Goal: Complete application form

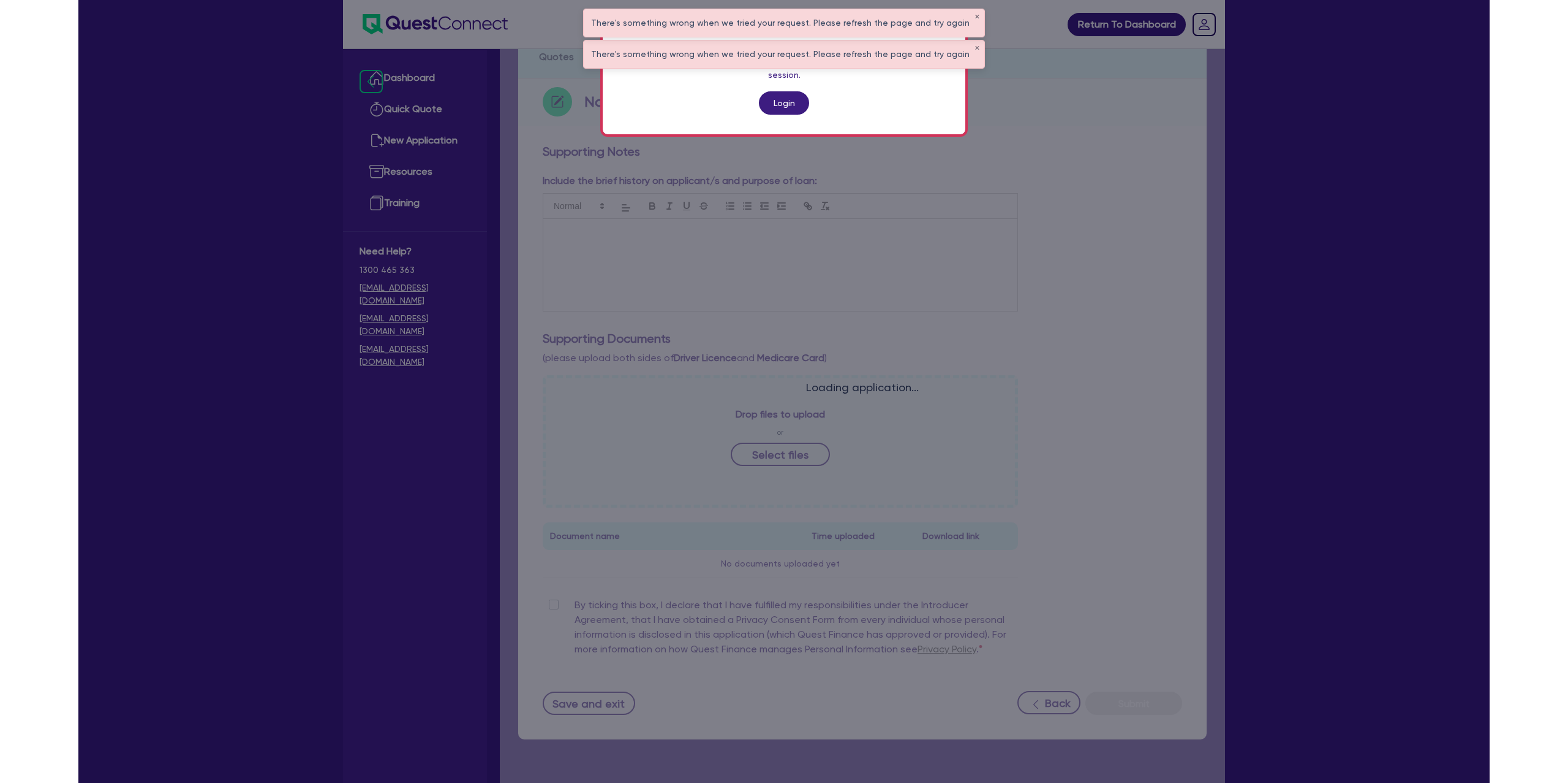
scroll to position [106, 0]
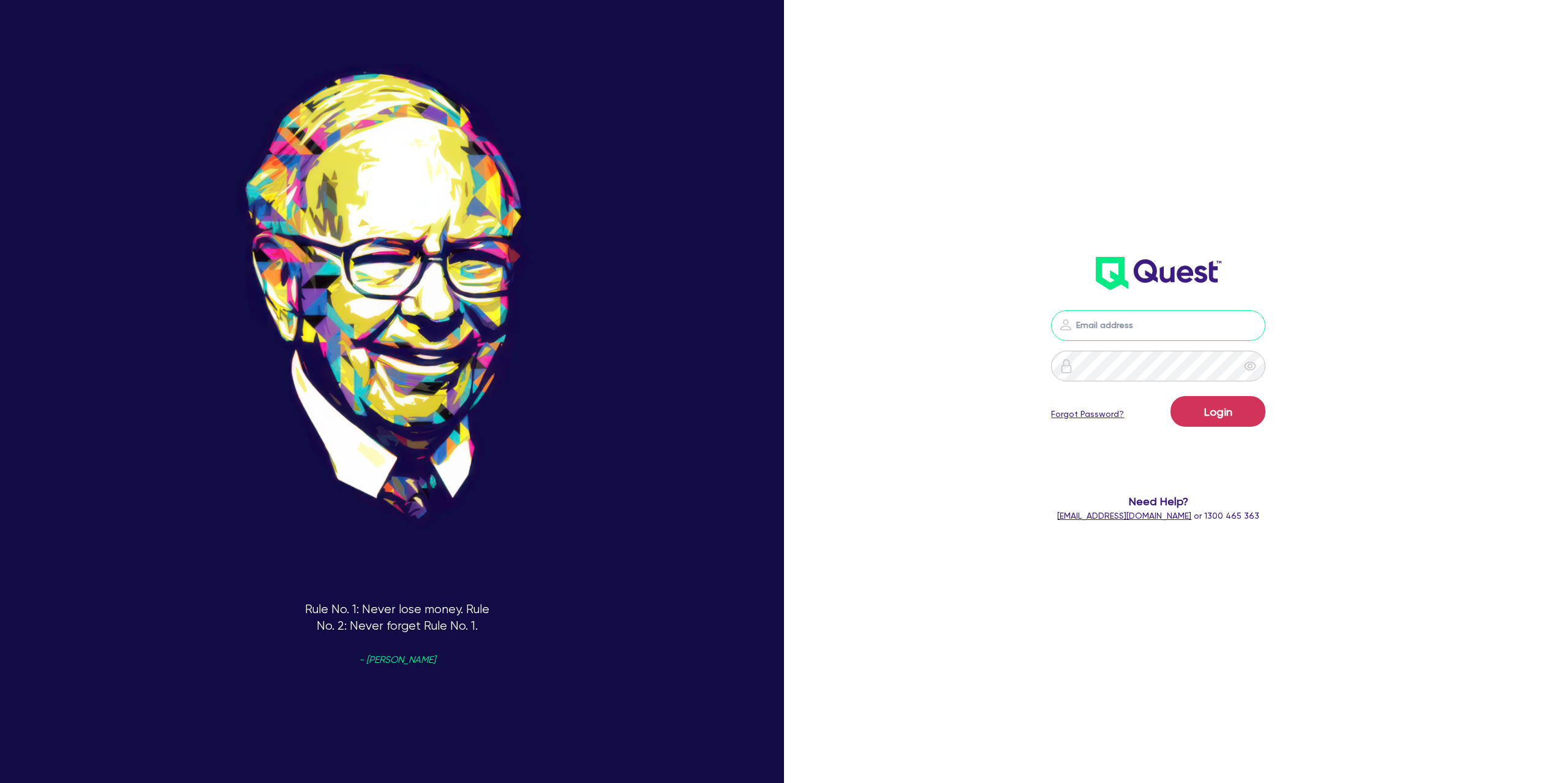
click at [1189, 327] on input "email" at bounding box center [1158, 326] width 215 height 31
type input "[PERSON_NAME][EMAIL_ADDRESS][DOMAIN_NAME]"
click at [1229, 413] on button "Login" at bounding box center [1218, 411] width 95 height 31
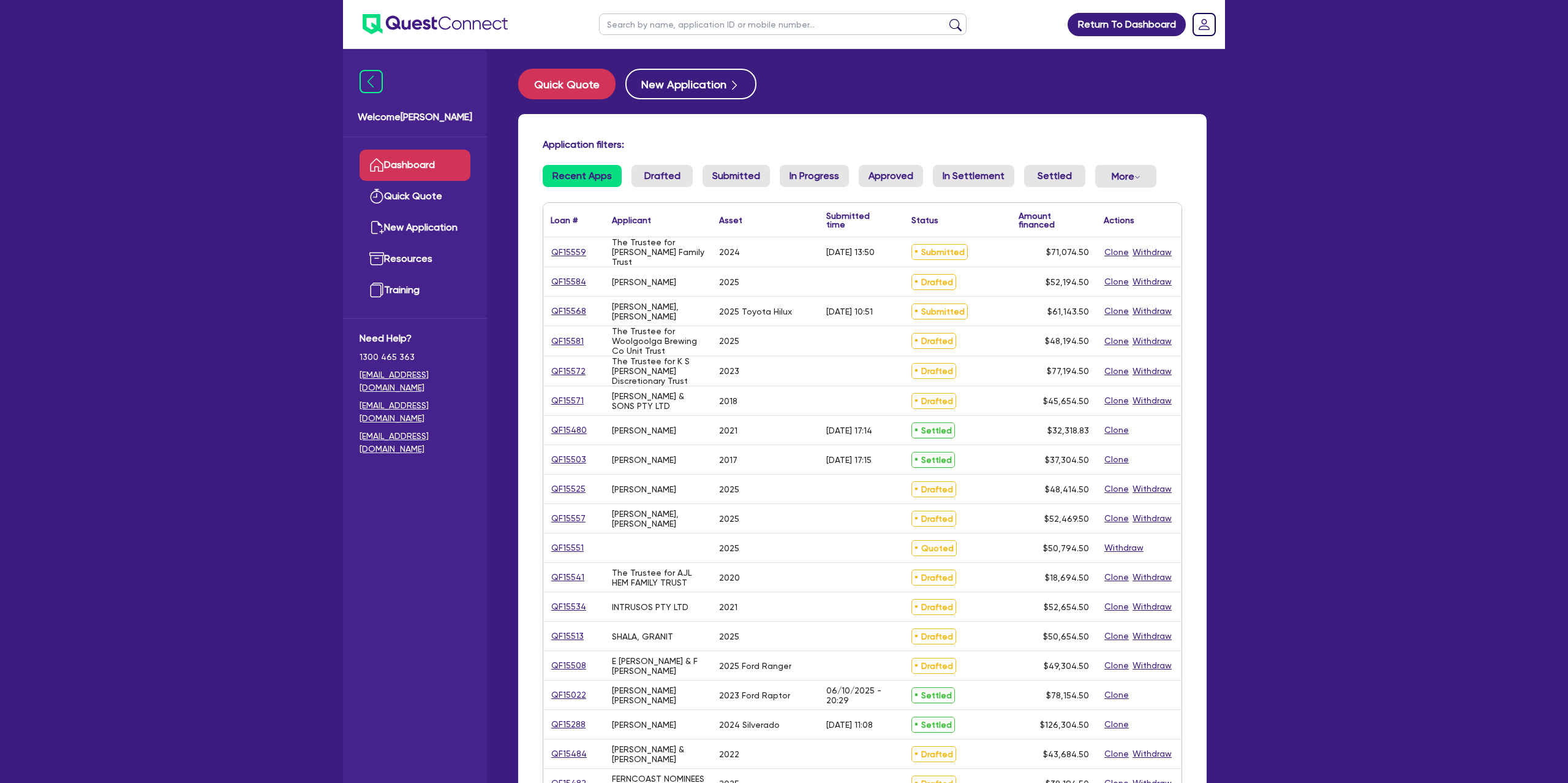
drag, startPoint x: 682, startPoint y: 26, endPoint x: 674, endPoint y: 23, distance: 8.5
click at [681, 24] on input "text" at bounding box center [783, 24] width 367 height 22
click at [946, 18] on button "submit" at bounding box center [955, 26] width 20 height 17
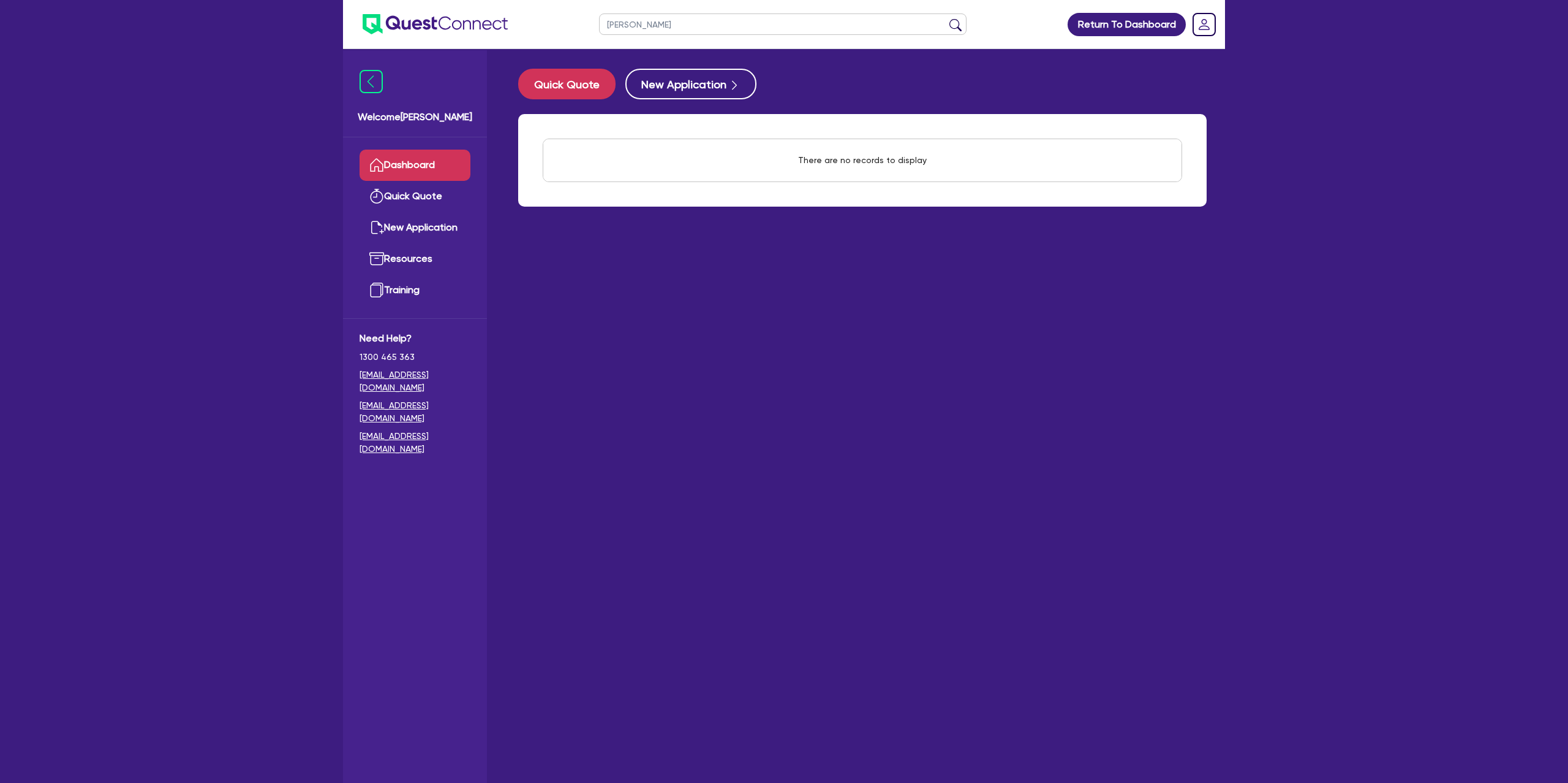
type input "[PERSON_NAME]"
click at [946, 18] on button "submit" at bounding box center [955, 26] width 20 height 17
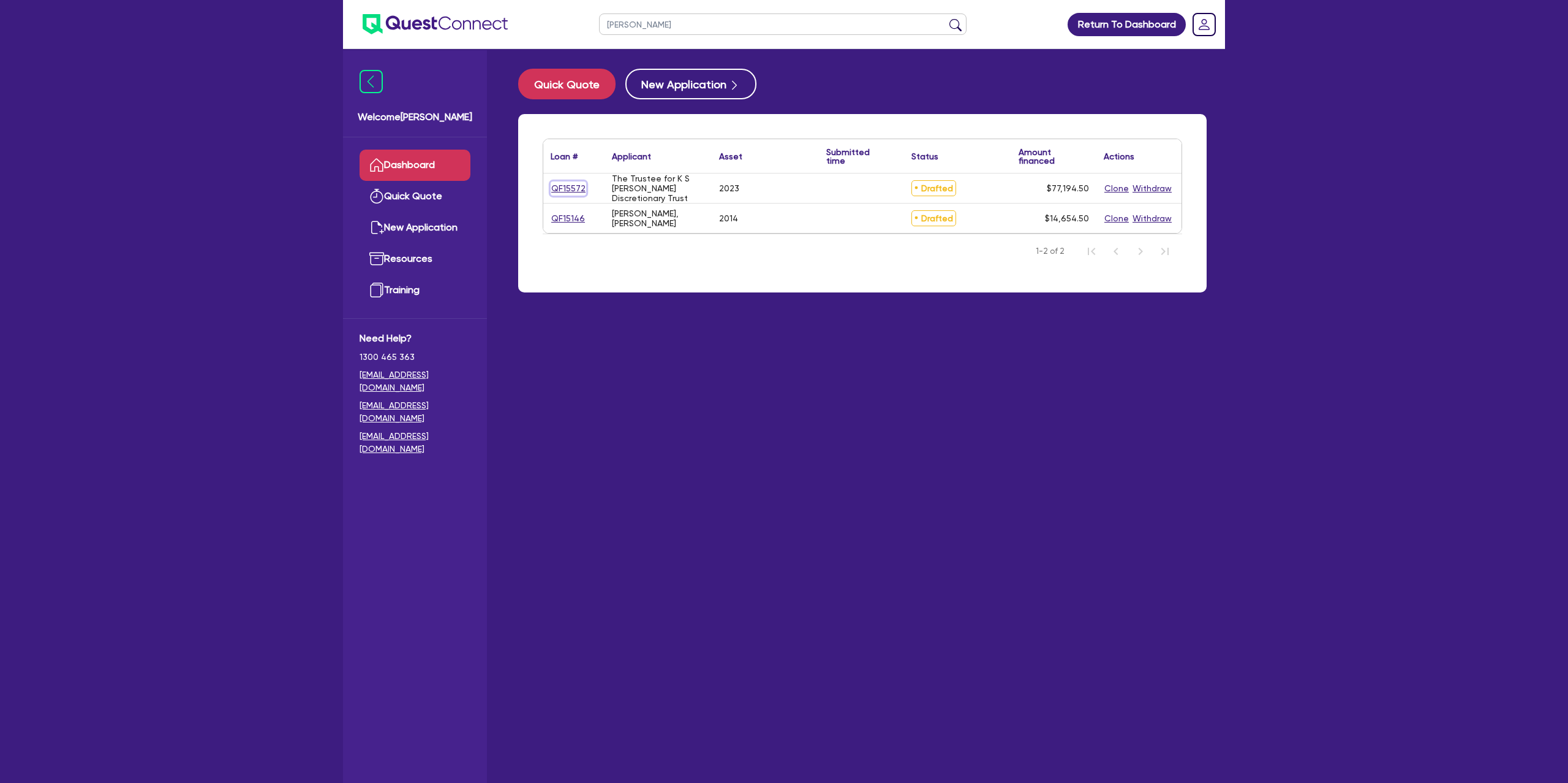
click at [574, 190] on link "QF15572" at bounding box center [568, 188] width 36 height 14
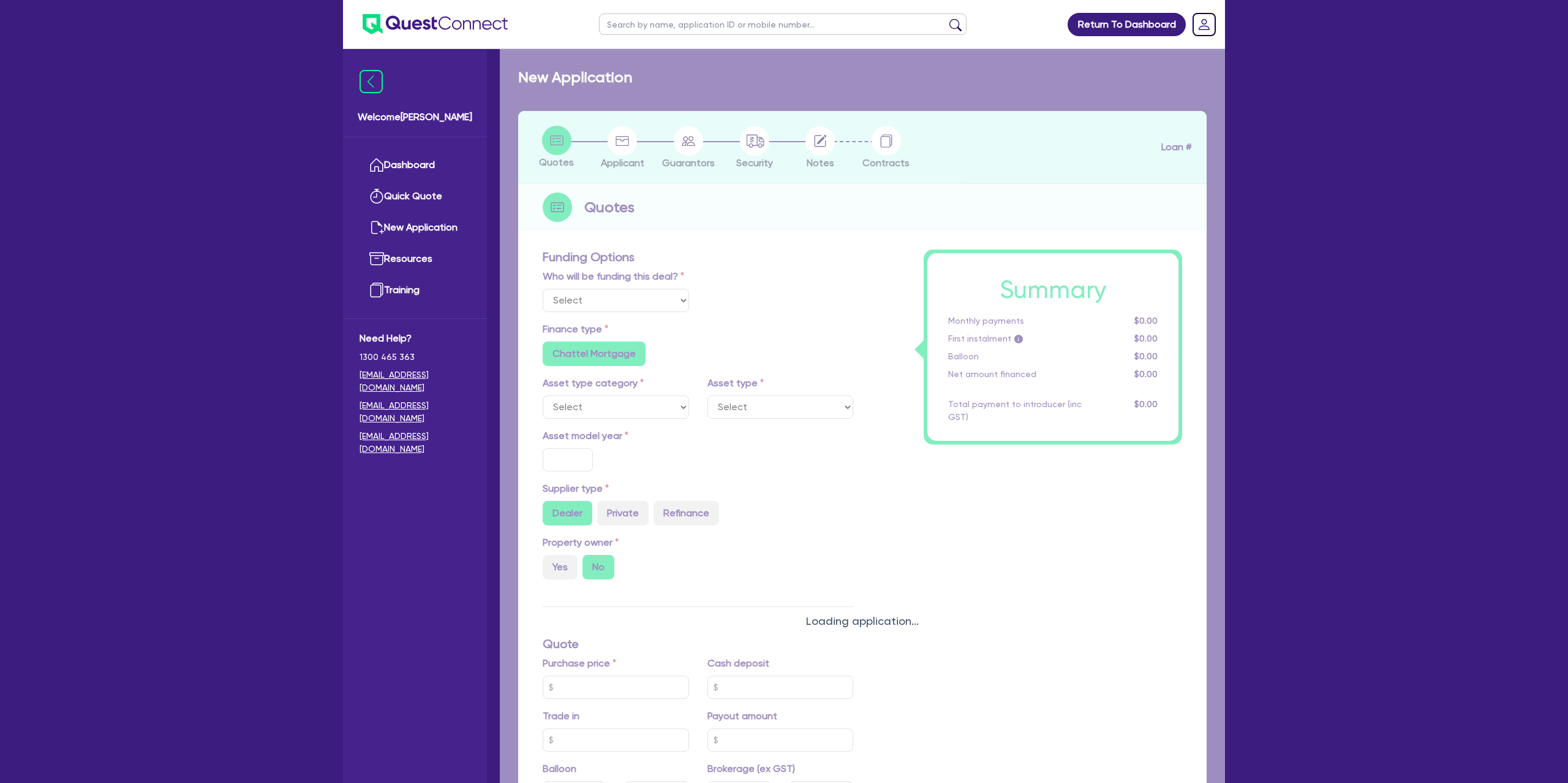
select select "Other"
select select "CARS_AND_LIGHT_TRUCKS"
type input "2023"
radio input "false"
radio input "true"
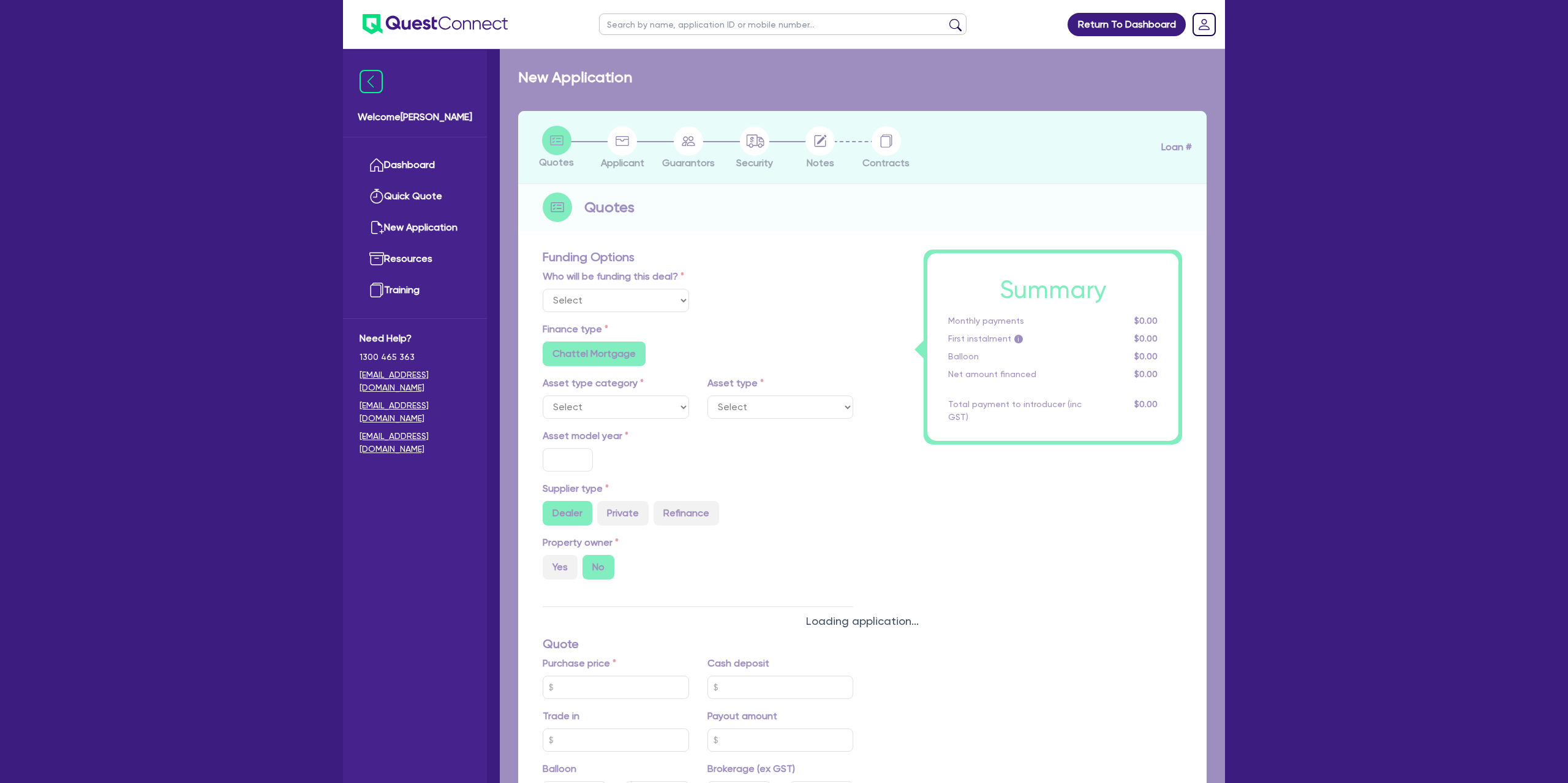
radio input "true"
type input "75,000"
type input "8.99"
type input "1,400"
radio input "true"
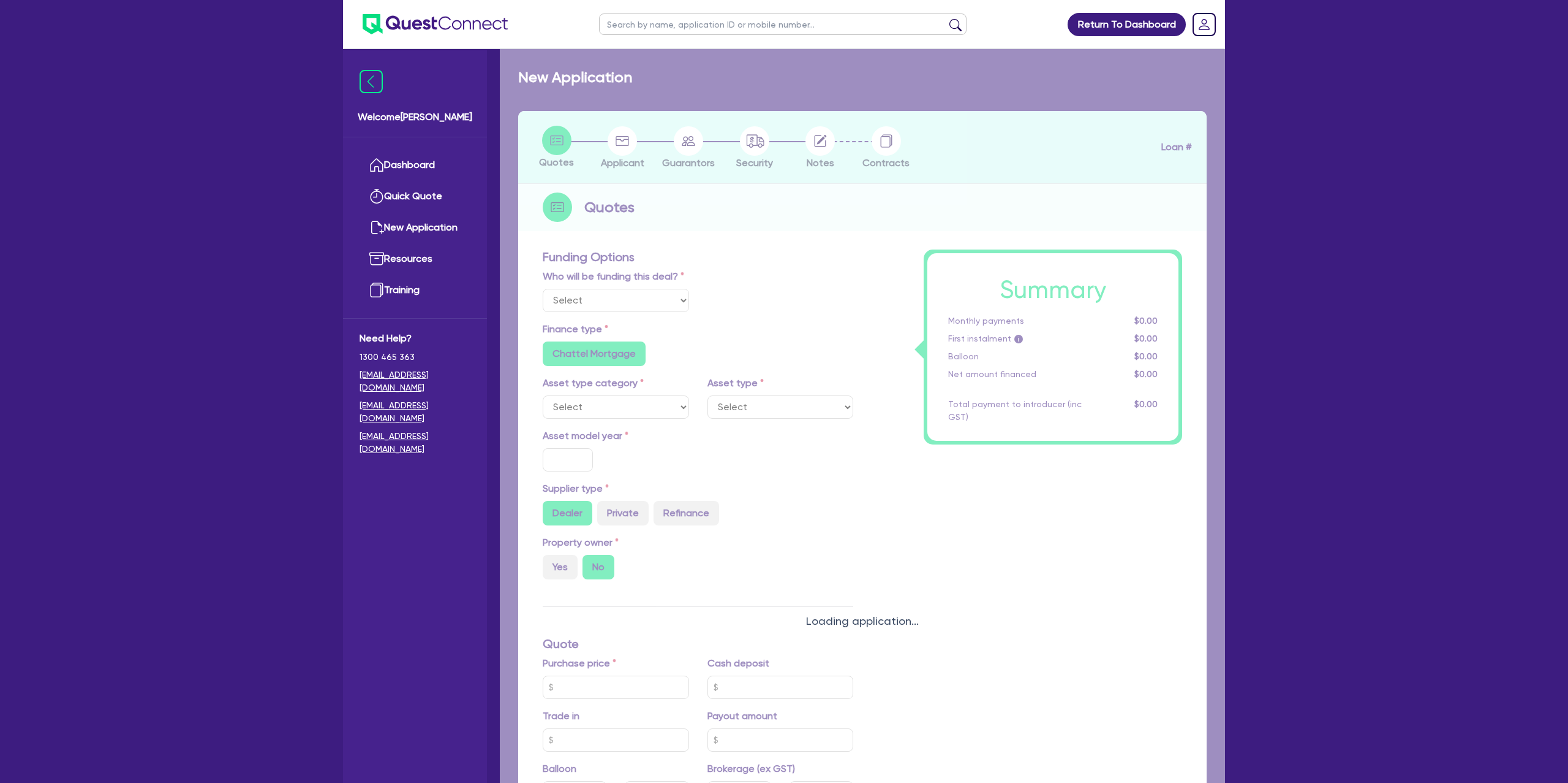
radio input "true"
select select "PASSENGER_VEHICLES"
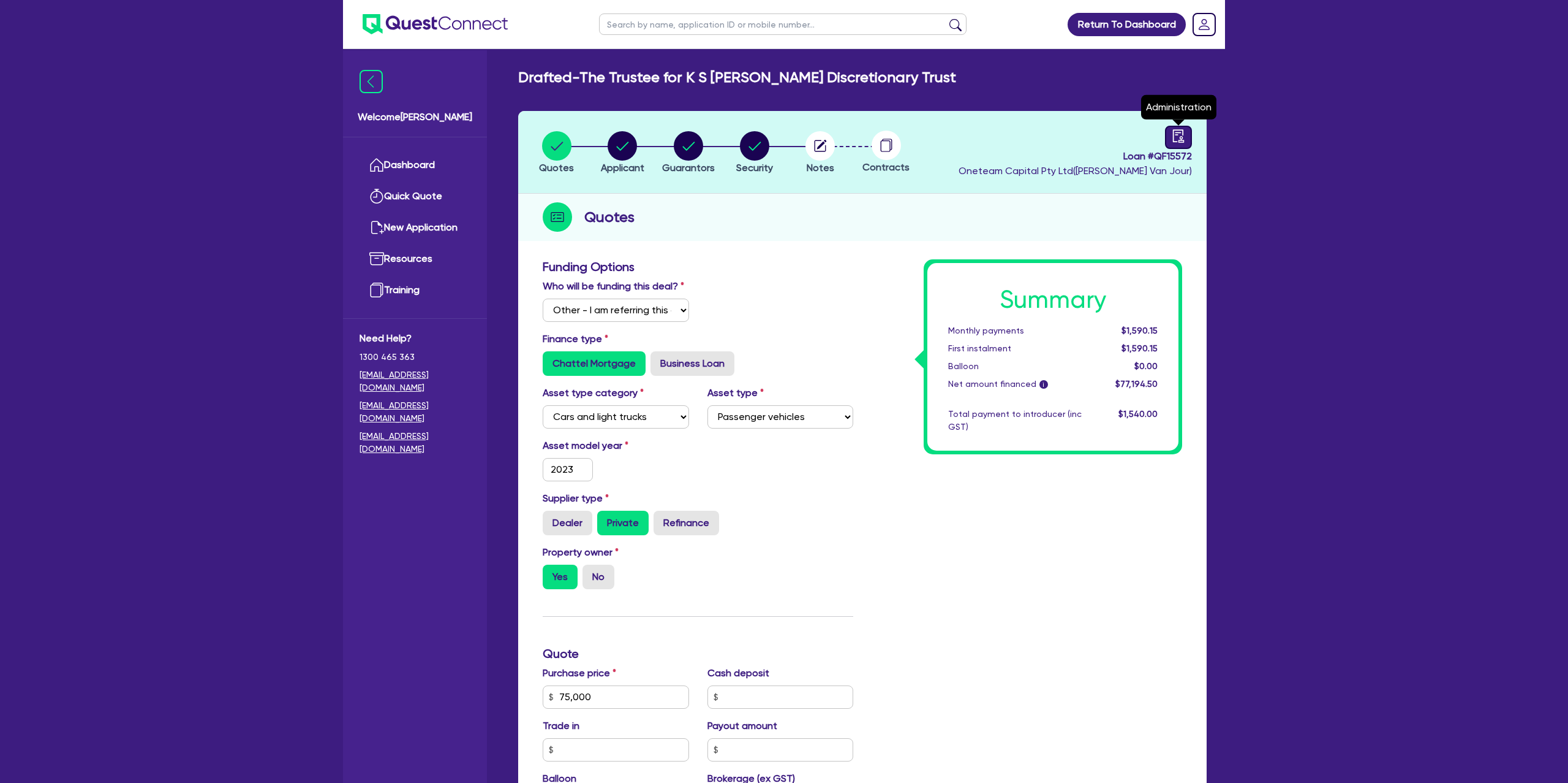
click at [1176, 135] on icon "audit" at bounding box center [1178, 135] width 13 height 13
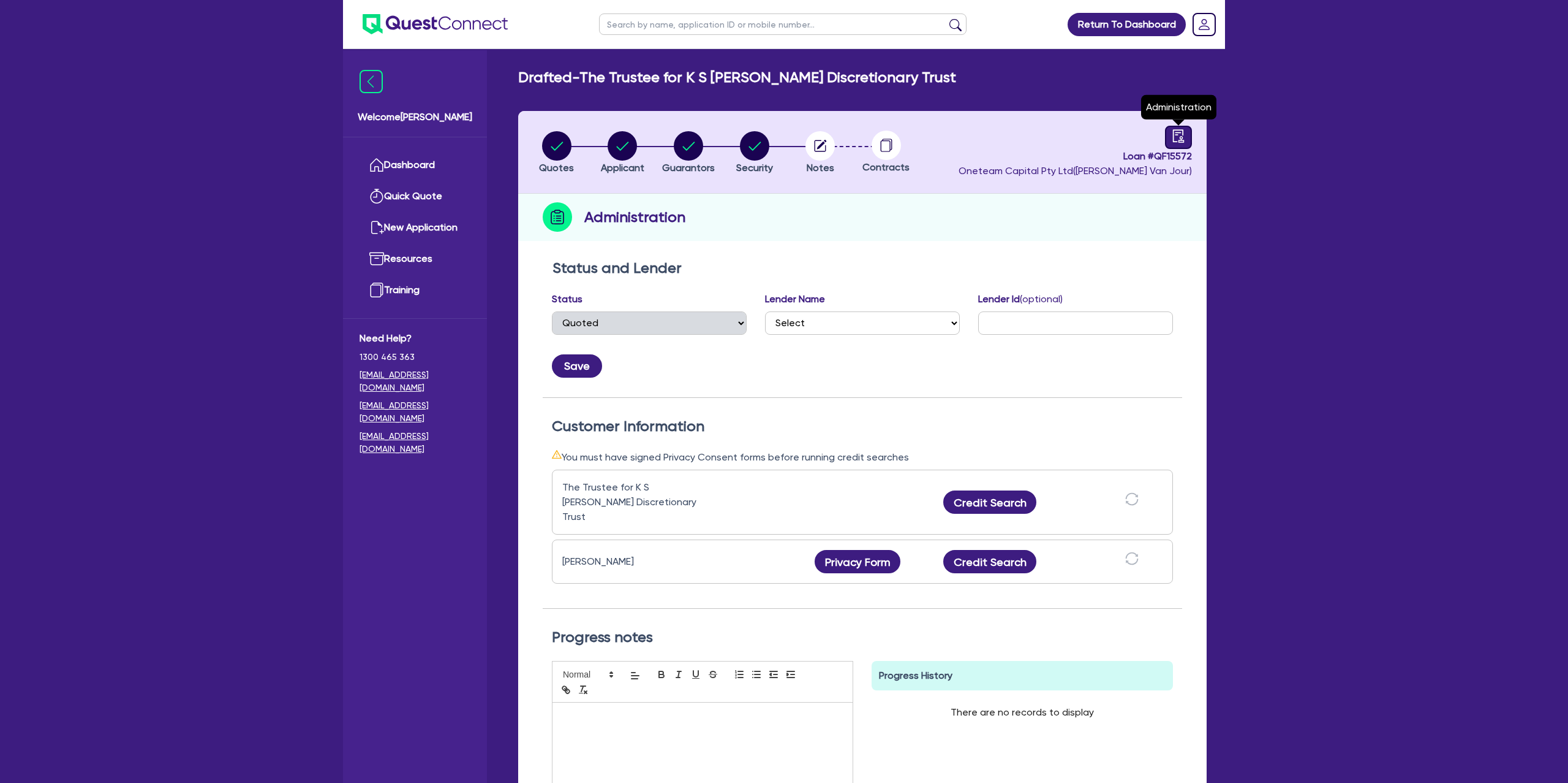
select select "DRAFTED_NEW"
select select "Other"
click at [822, 145] on circle "button" at bounding box center [820, 146] width 29 height 29
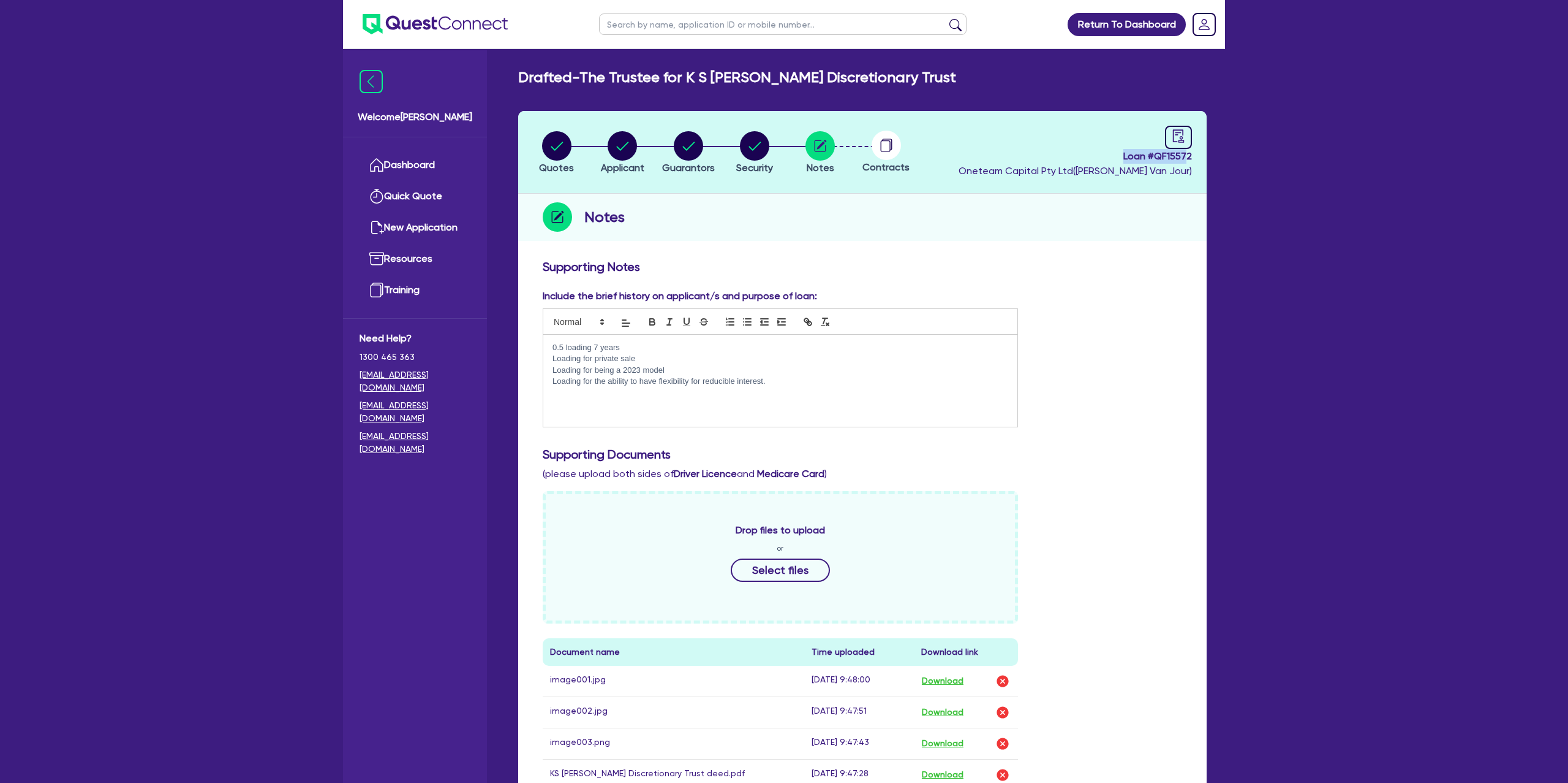
drag, startPoint x: 1190, startPoint y: 155, endPoint x: 1122, endPoint y: 154, distance: 68.0
click at [1122, 154] on span "Loan # QF15572" at bounding box center [1075, 156] width 233 height 15
click at [1125, 154] on span "Loan # QF15572" at bounding box center [1075, 156] width 233 height 15
drag, startPoint x: 1123, startPoint y: 155, endPoint x: 1213, endPoint y: 160, distance: 90.1
click at [1213, 160] on div "Quotes Applicant [GEOGRAPHIC_DATA] Security Notes Contracts Loan # QF15572 Onet…" at bounding box center [863, 579] width 707 height 938
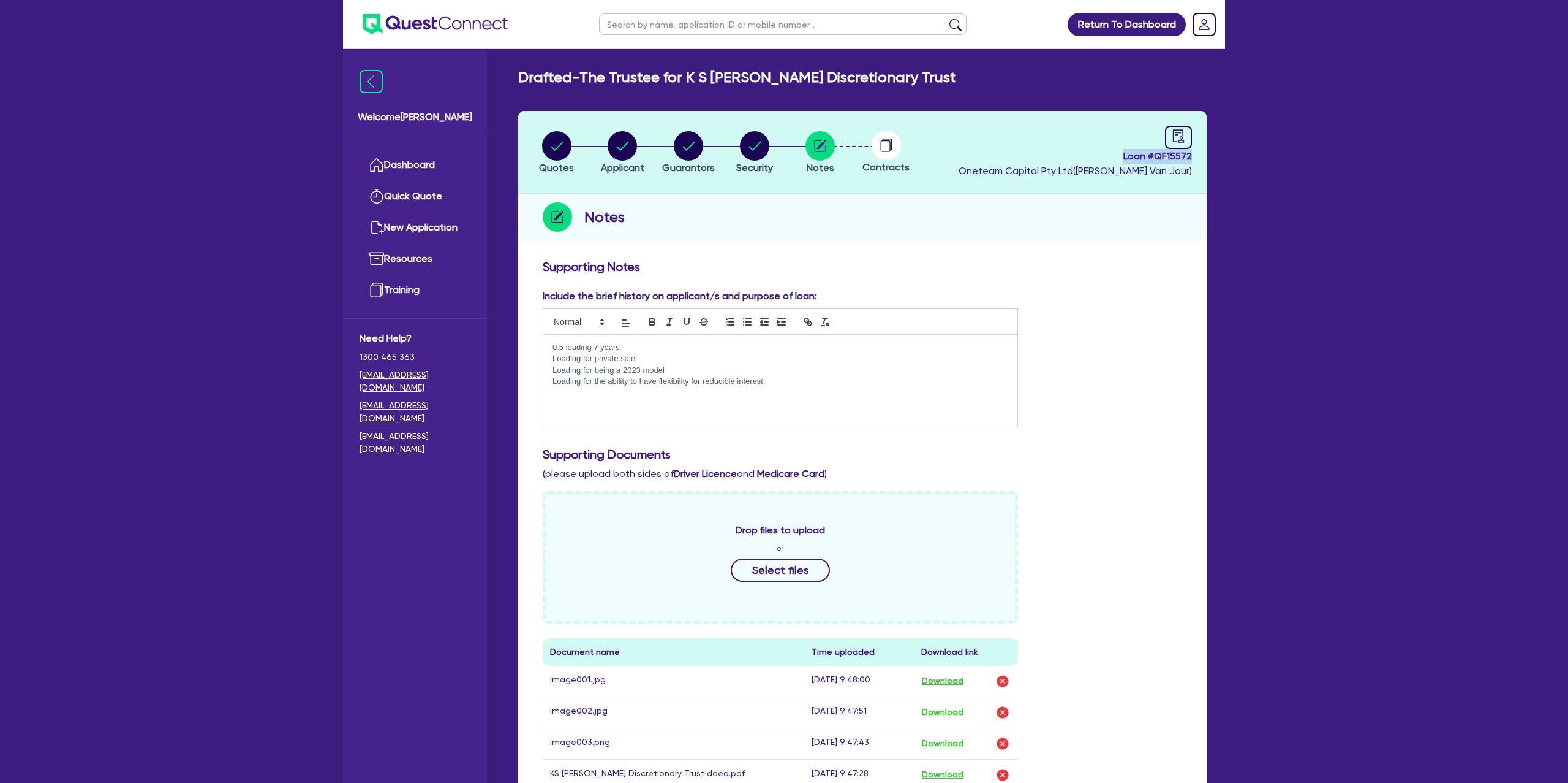
copy span "Loan # QF15572"
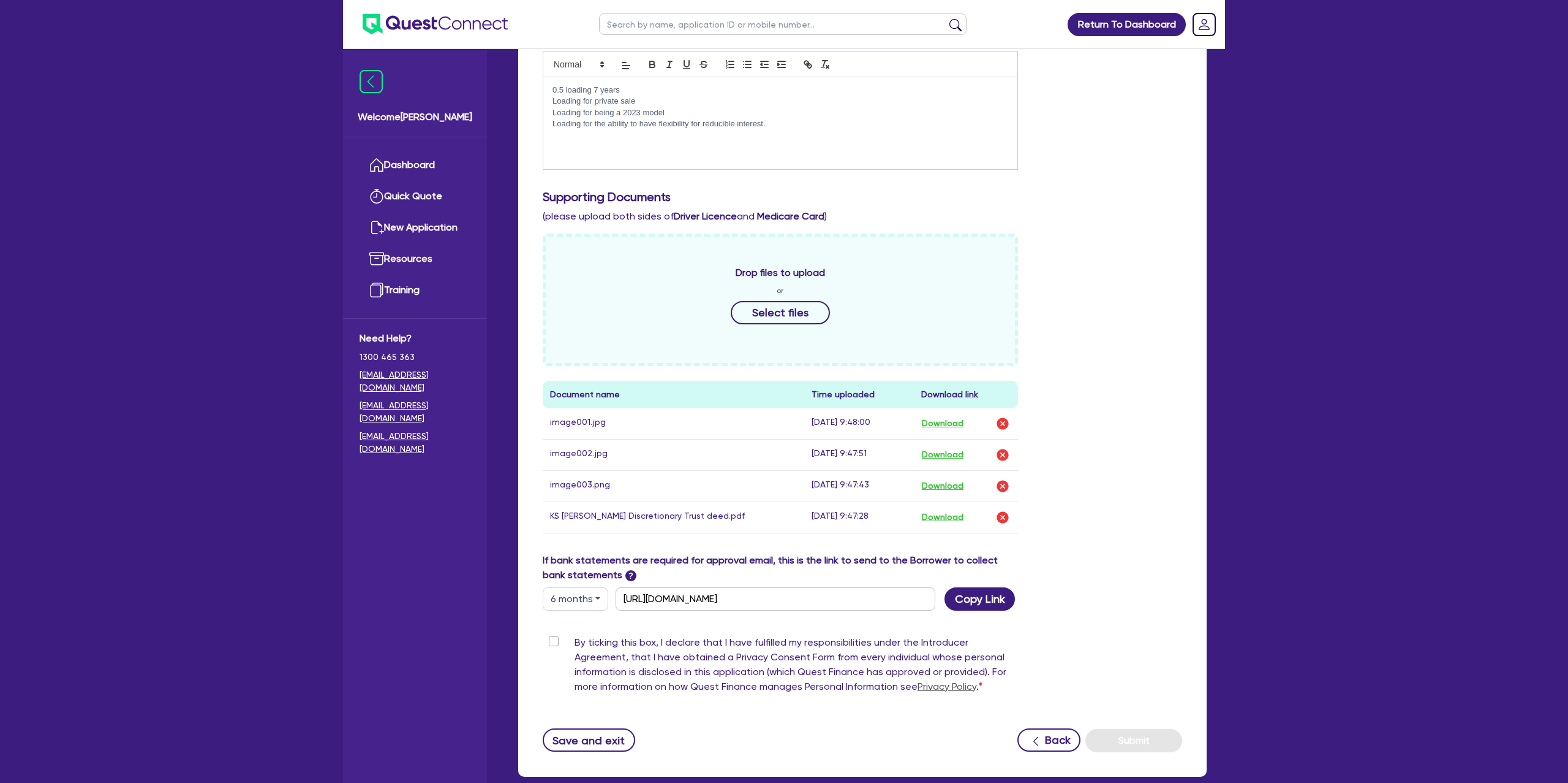
scroll to position [328, 0]
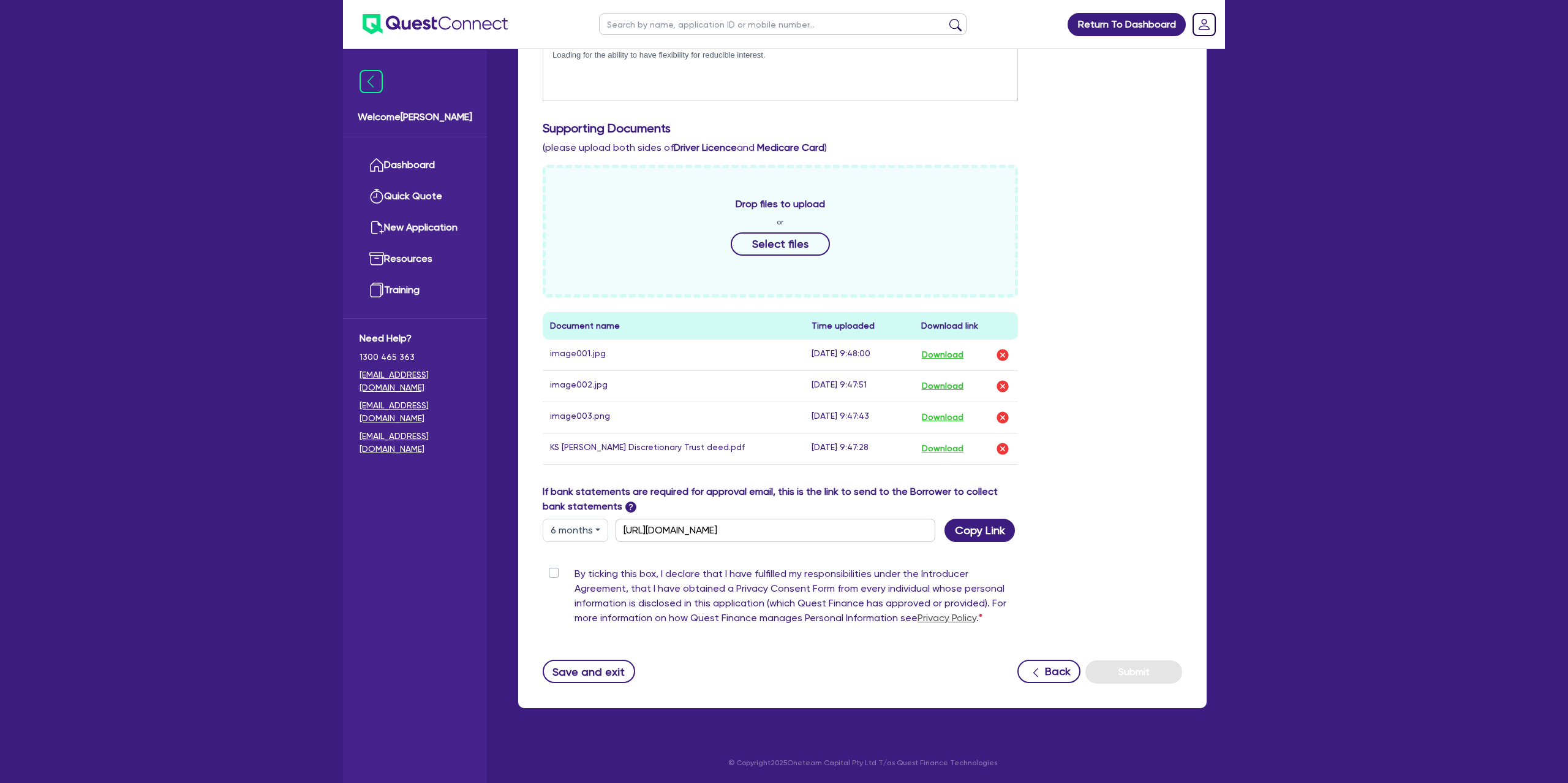
click at [585, 533] on button "6 months" at bounding box center [576, 530] width 66 height 23
click at [1185, 363] on div "Drop files to upload or Select files Document name Time uploaded Download link …" at bounding box center [863, 324] width 658 height 319
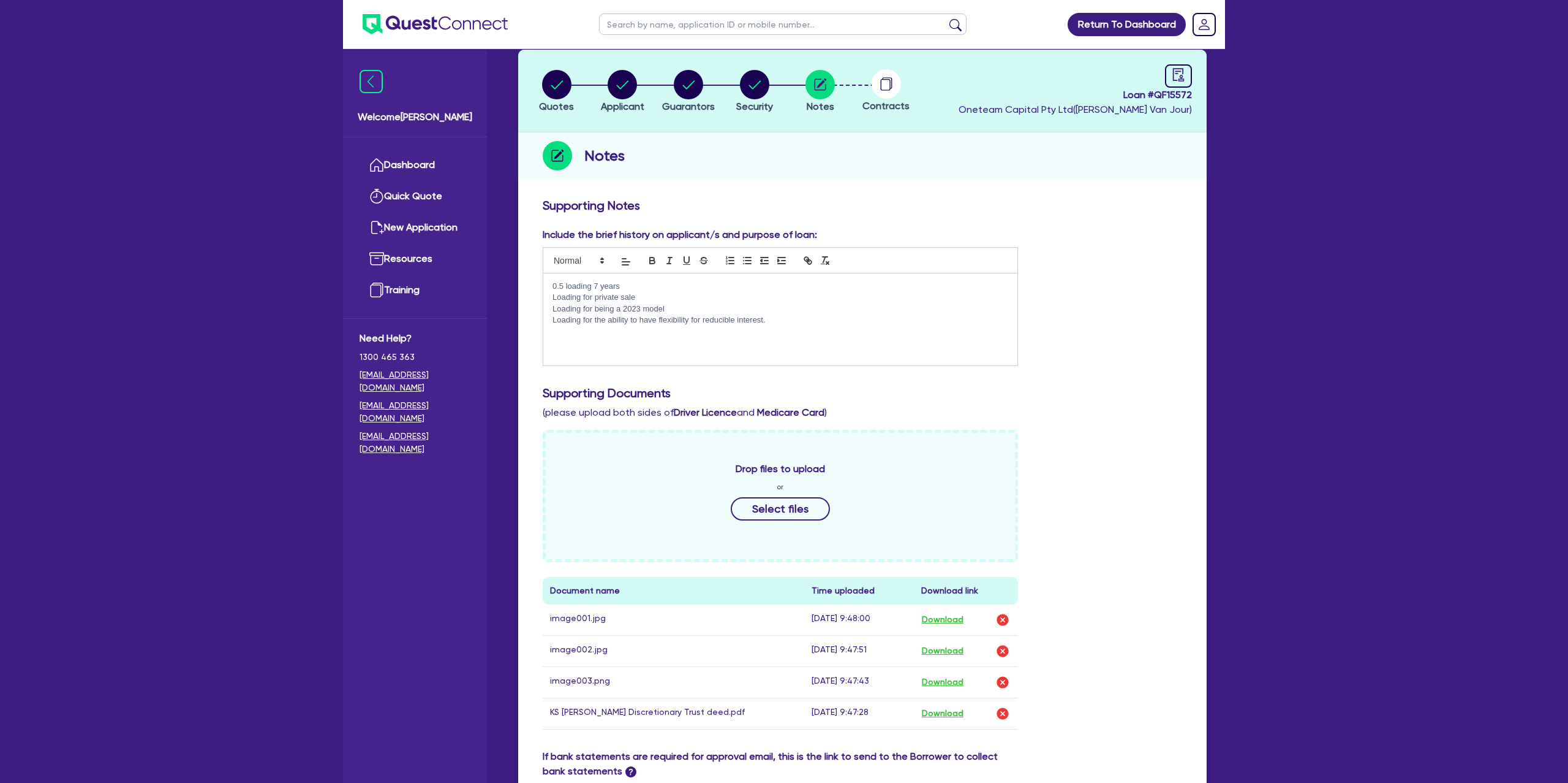
scroll to position [0, 0]
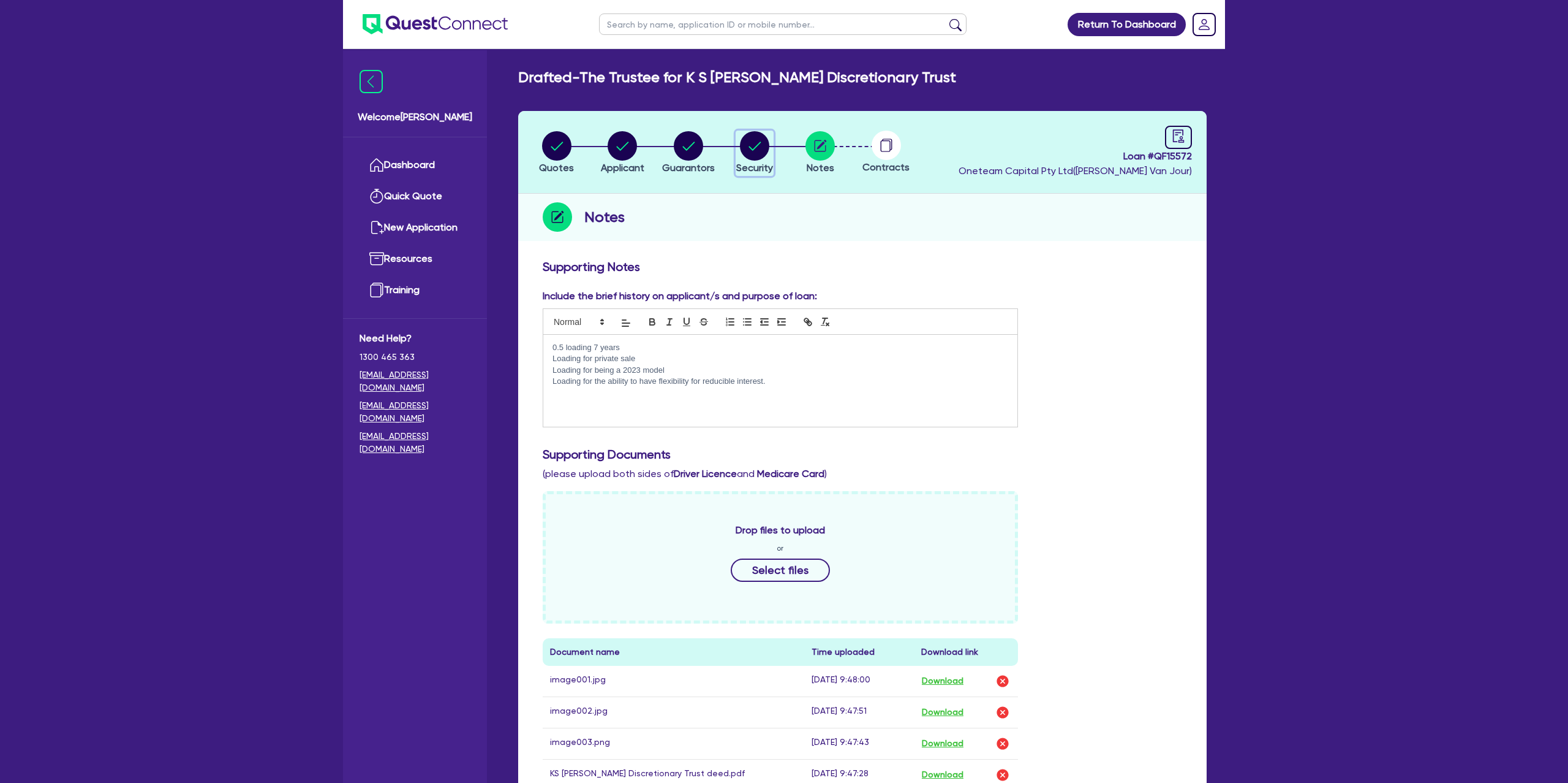
drag, startPoint x: 750, startPoint y: 143, endPoint x: 754, endPoint y: 125, distance: 18.4
click at [751, 142] on circle "button" at bounding box center [755, 146] width 29 height 29
select select "CARS_AND_LIGHT_TRUCKS"
select select "PASSENGER_VEHICLES"
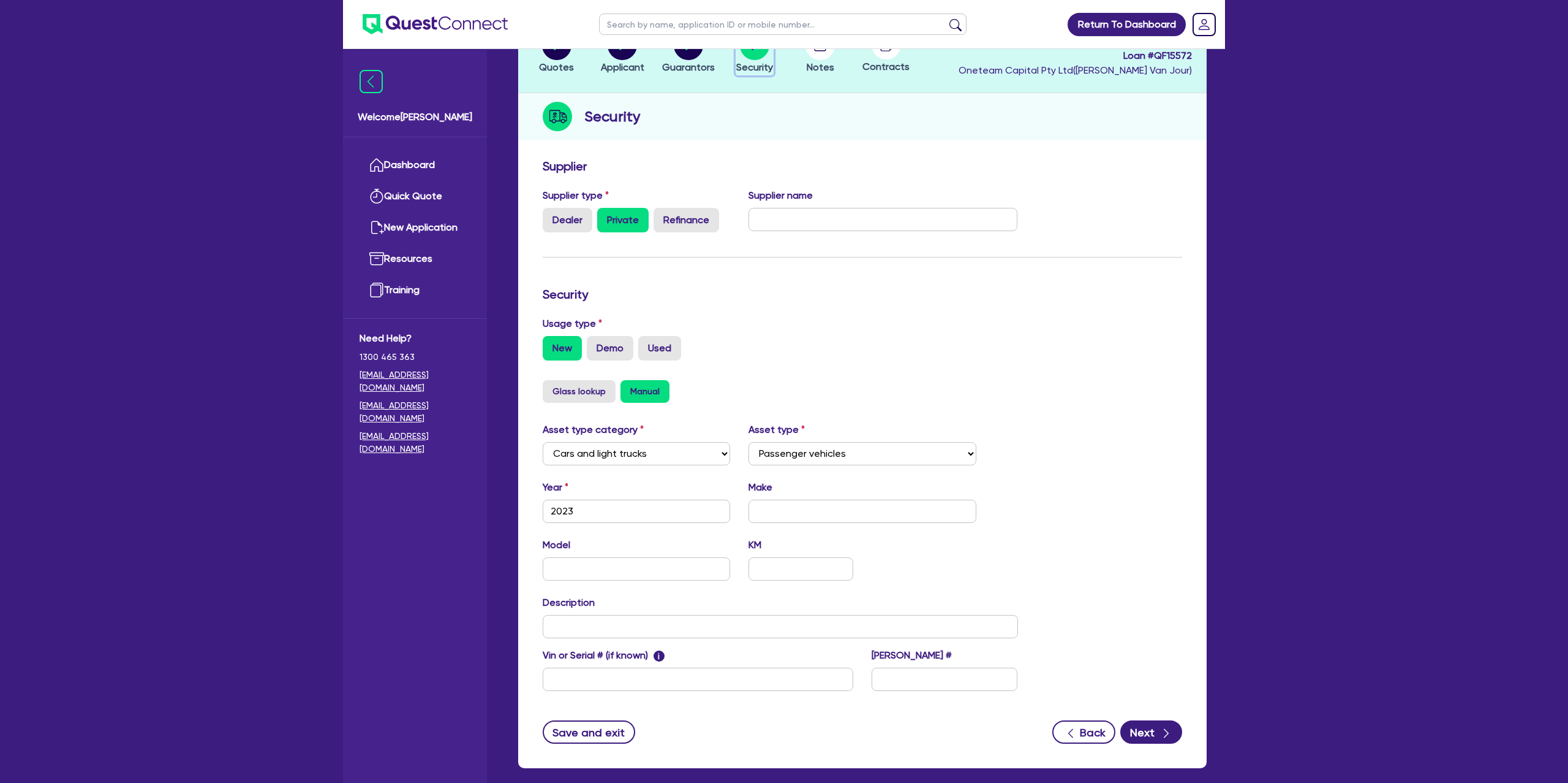
scroll to position [121, 0]
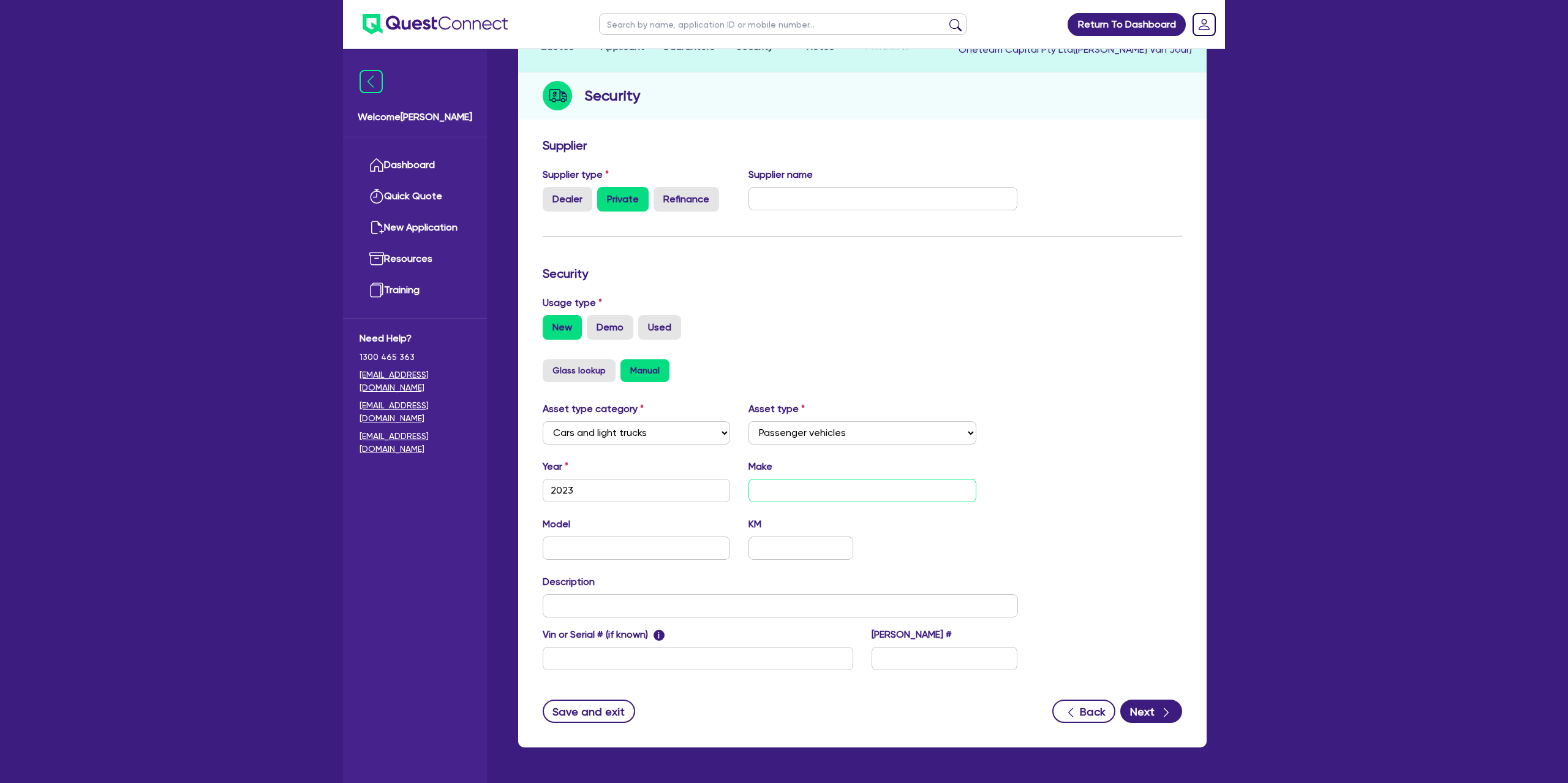
click at [787, 489] on input "text" at bounding box center [863, 490] width 229 height 23
type input "[PERSON_NAME]"
click at [1021, 271] on h3 "Security" at bounding box center [863, 273] width 640 height 15
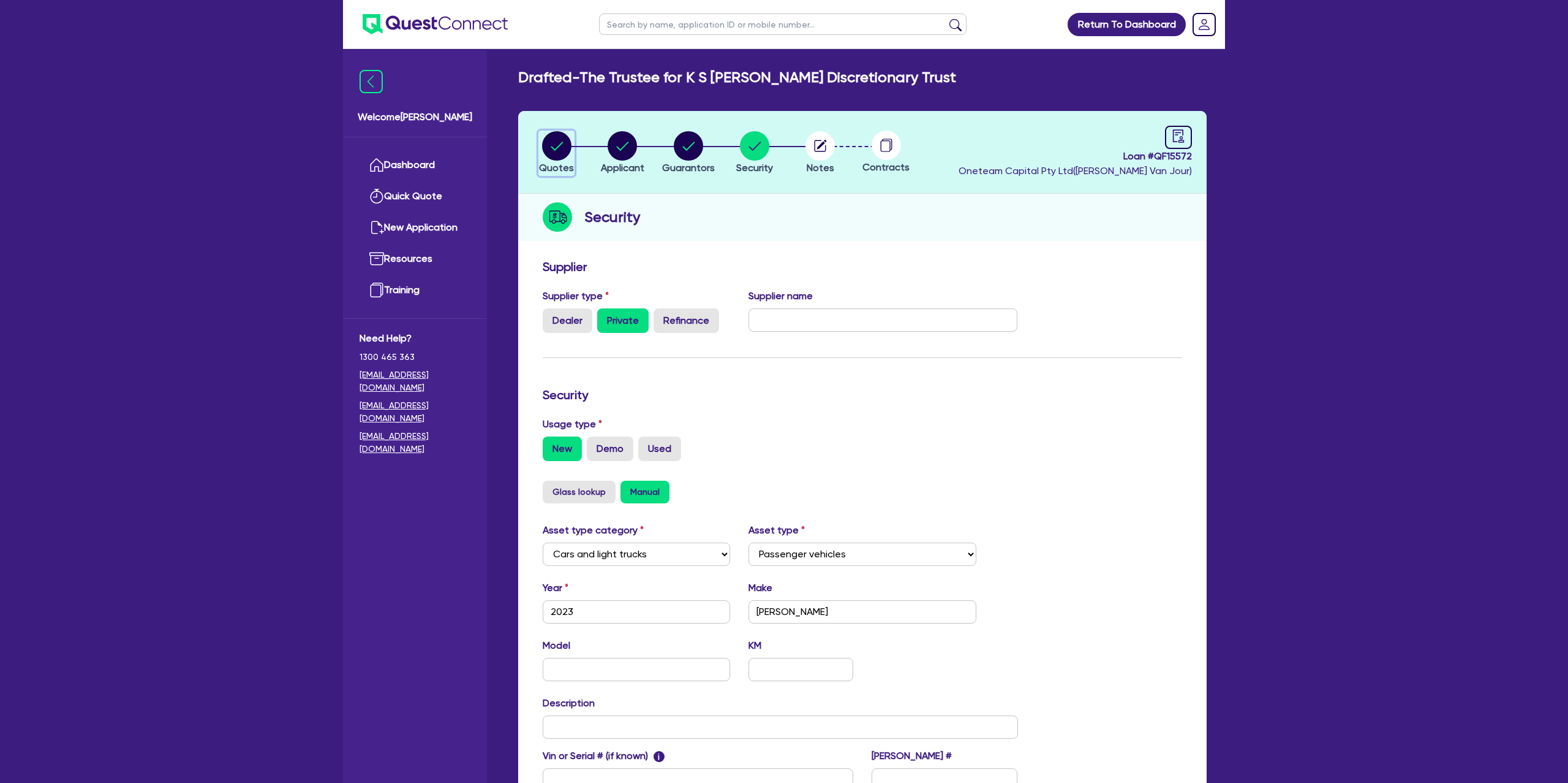
click at [556, 138] on circle "button" at bounding box center [557, 146] width 29 height 29
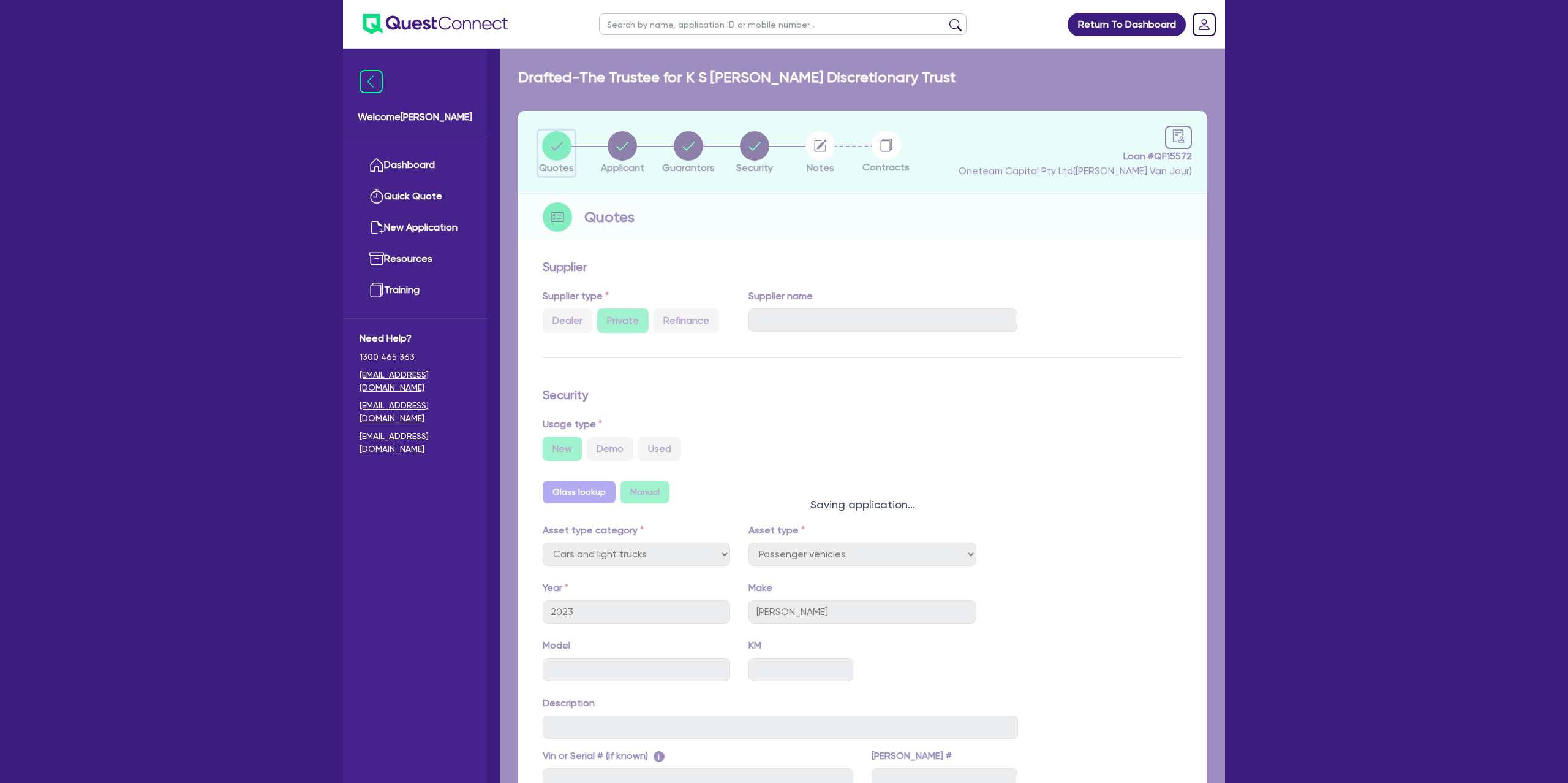
select select "Other"
select select "CARS_AND_LIGHT_TRUCKS"
select select "PASSENGER_VEHICLES"
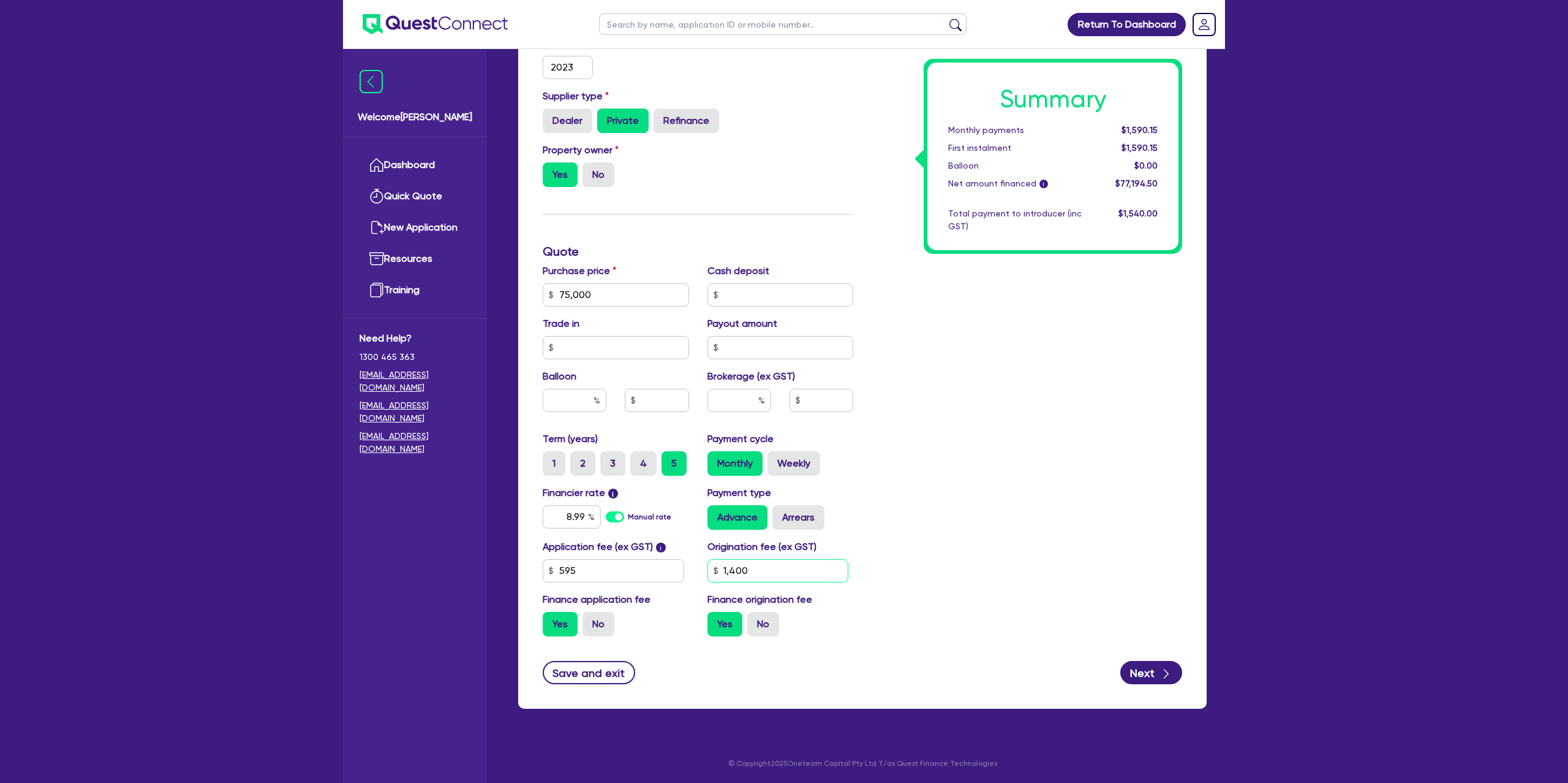
scroll to position [401, 0]
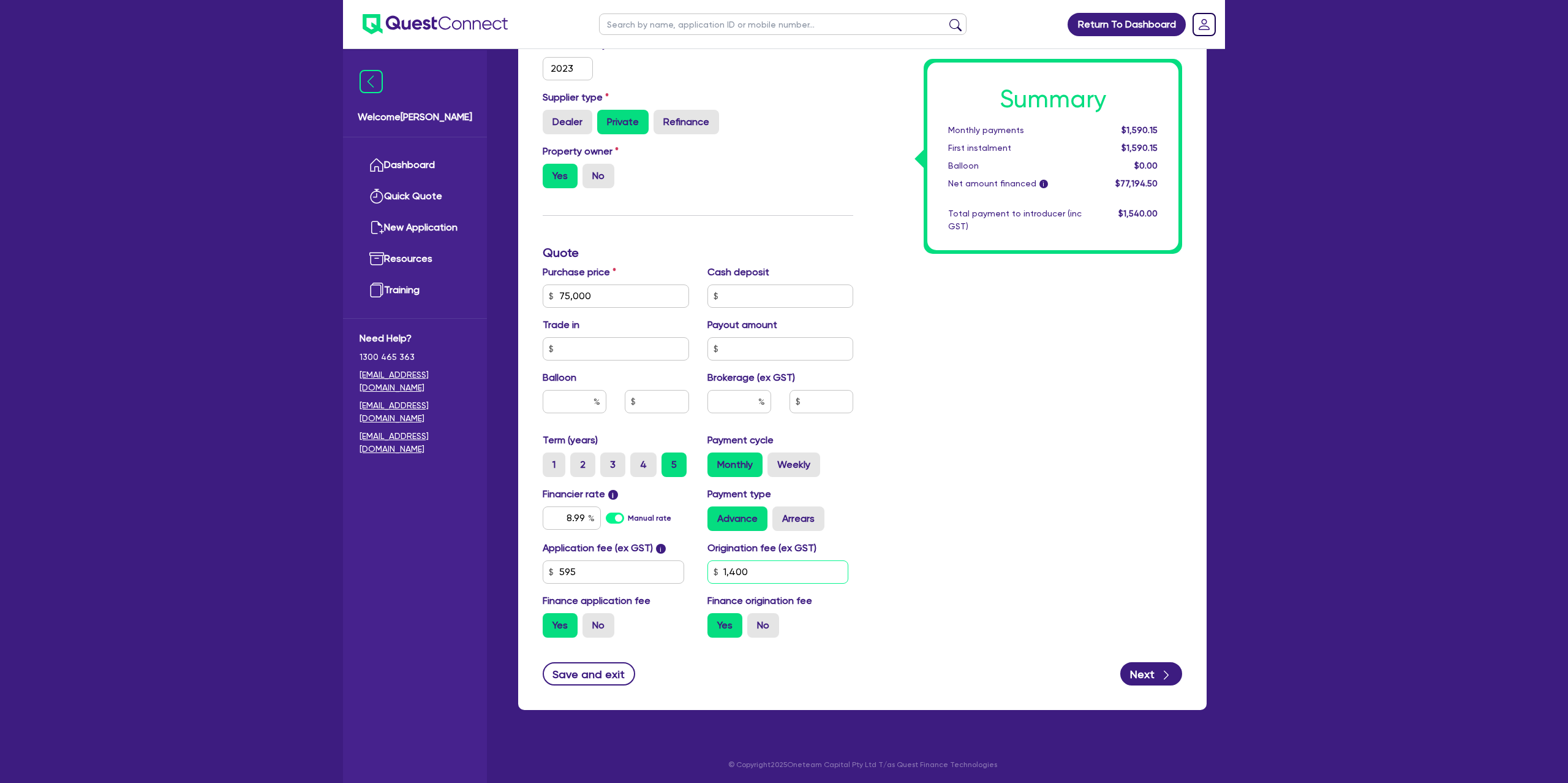
click at [774, 573] on input "1,400" at bounding box center [778, 571] width 141 height 23
type input "75,000"
type input "140"
type input "75,000"
type input "14"
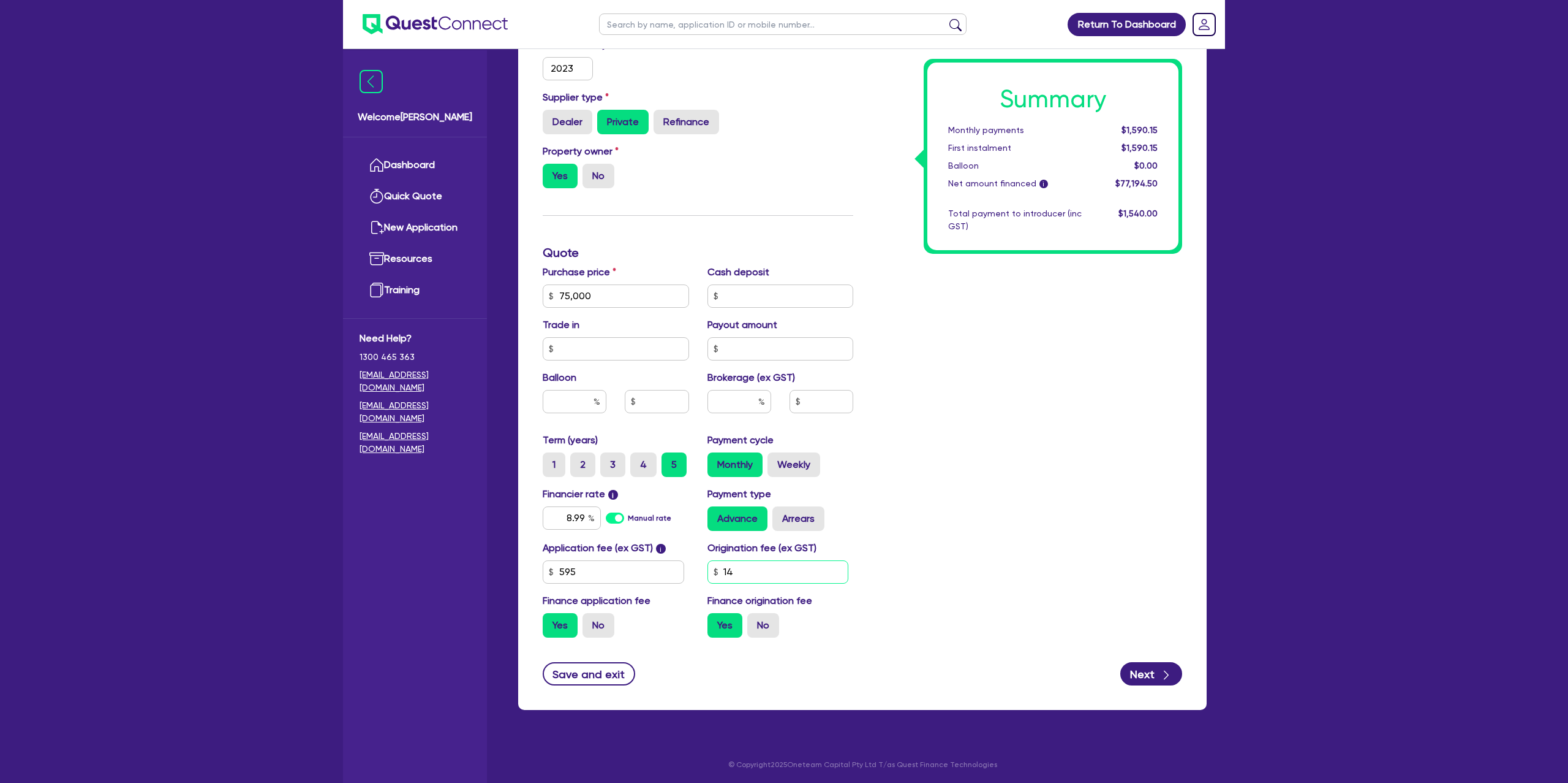
type input "75,000"
type input "1"
type input "75,000"
type input "2"
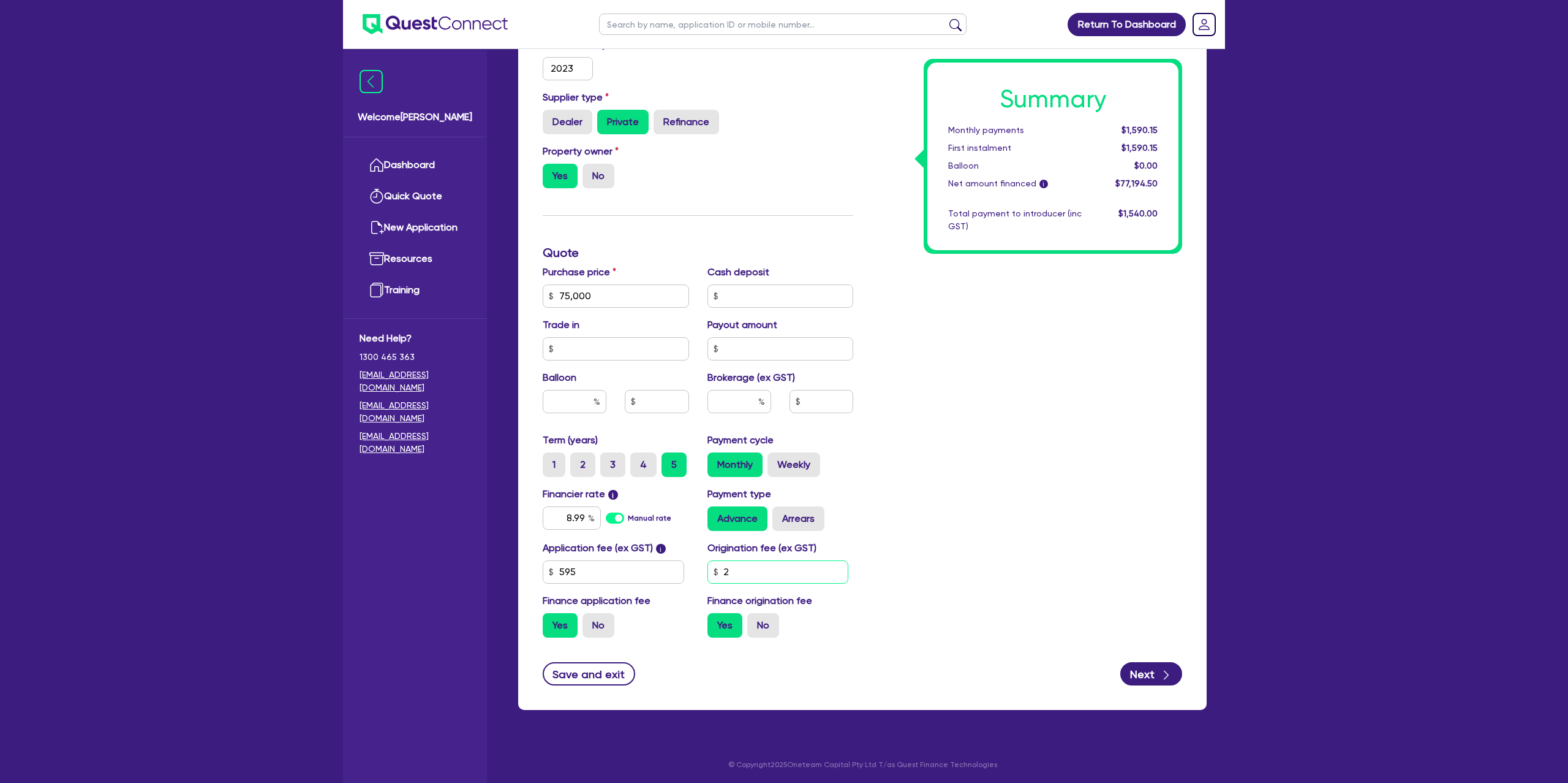
type input "75,000"
type input "22"
type input "75,000"
type input "220"
type input "75,000"
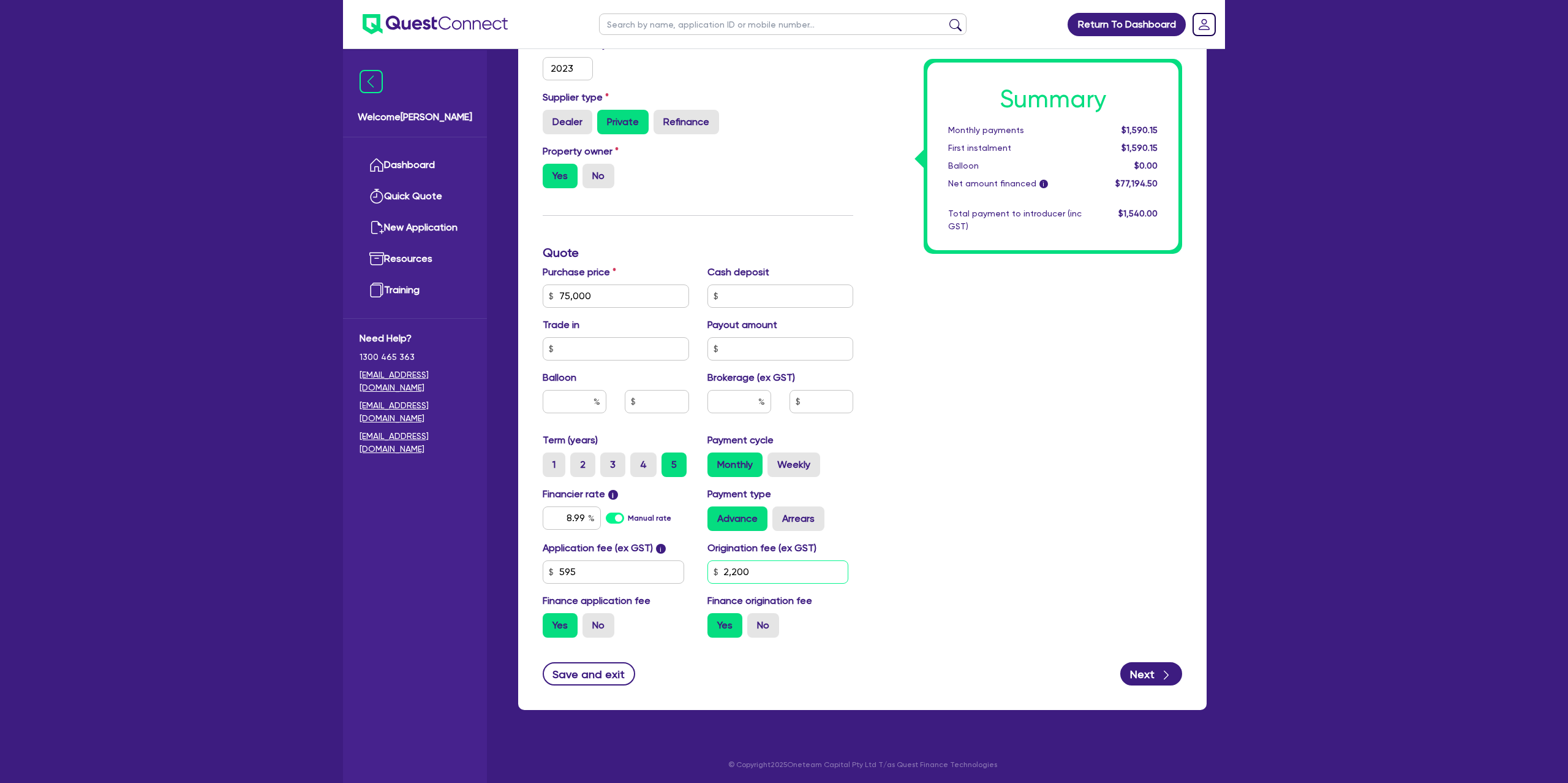
type input "2,200"
type input "75,000"
drag, startPoint x: 1136, startPoint y: 411, endPoint x: 905, endPoint y: 445, distance: 233.5
click at [1127, 411] on div "Summary Monthly payments $1,590.15 First instalment $1,590.15 Balloon $0.00 Net…" at bounding box center [1027, 252] width 329 height 789
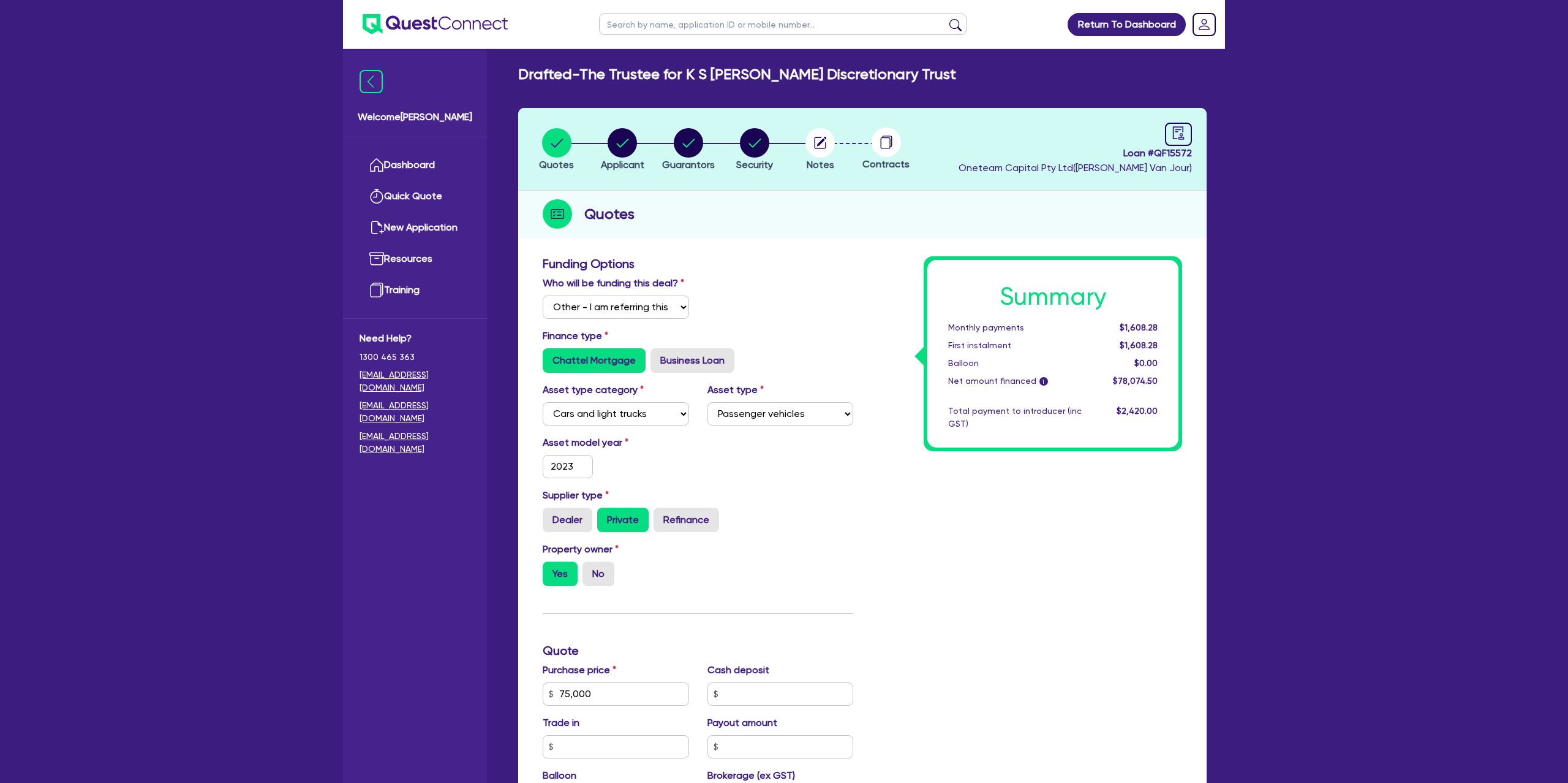
scroll to position [6, 0]
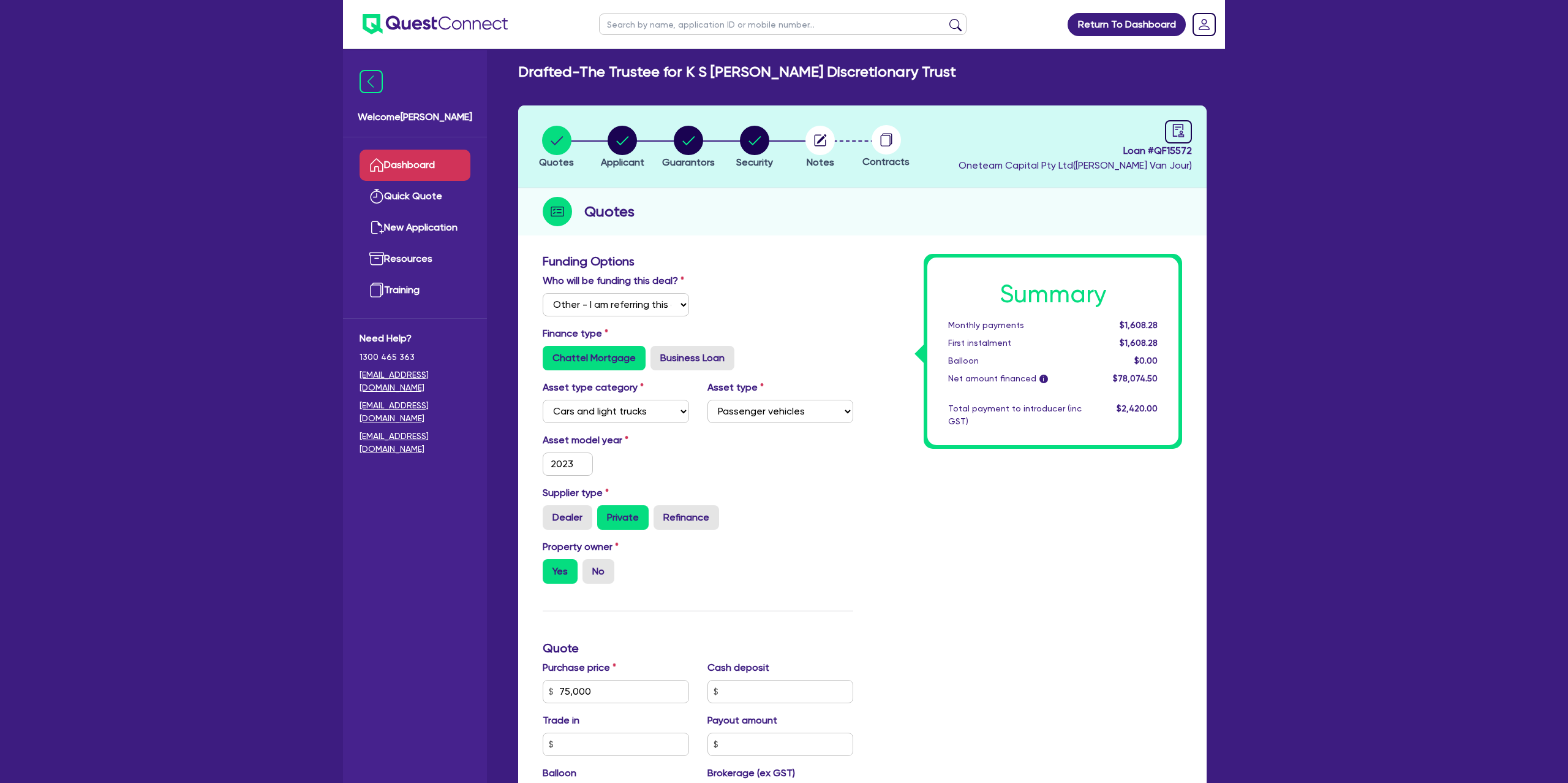
click at [418, 158] on link "Dashboard" at bounding box center [415, 165] width 111 height 31
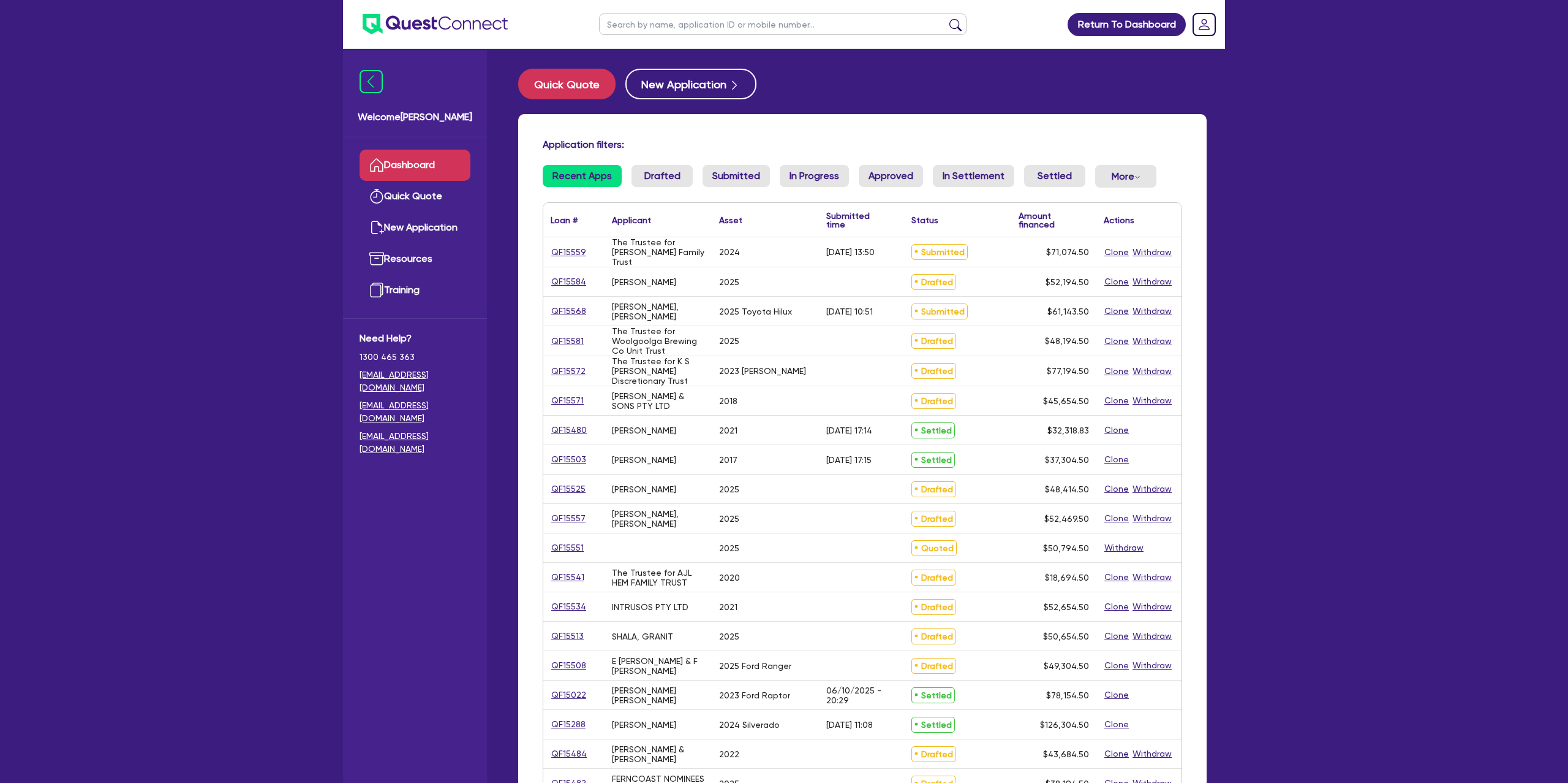
click at [666, 29] on input "text" at bounding box center [783, 24] width 367 height 22
type input "[PERSON_NAME]"
click at [946, 18] on button "submit" at bounding box center [955, 26] width 20 height 17
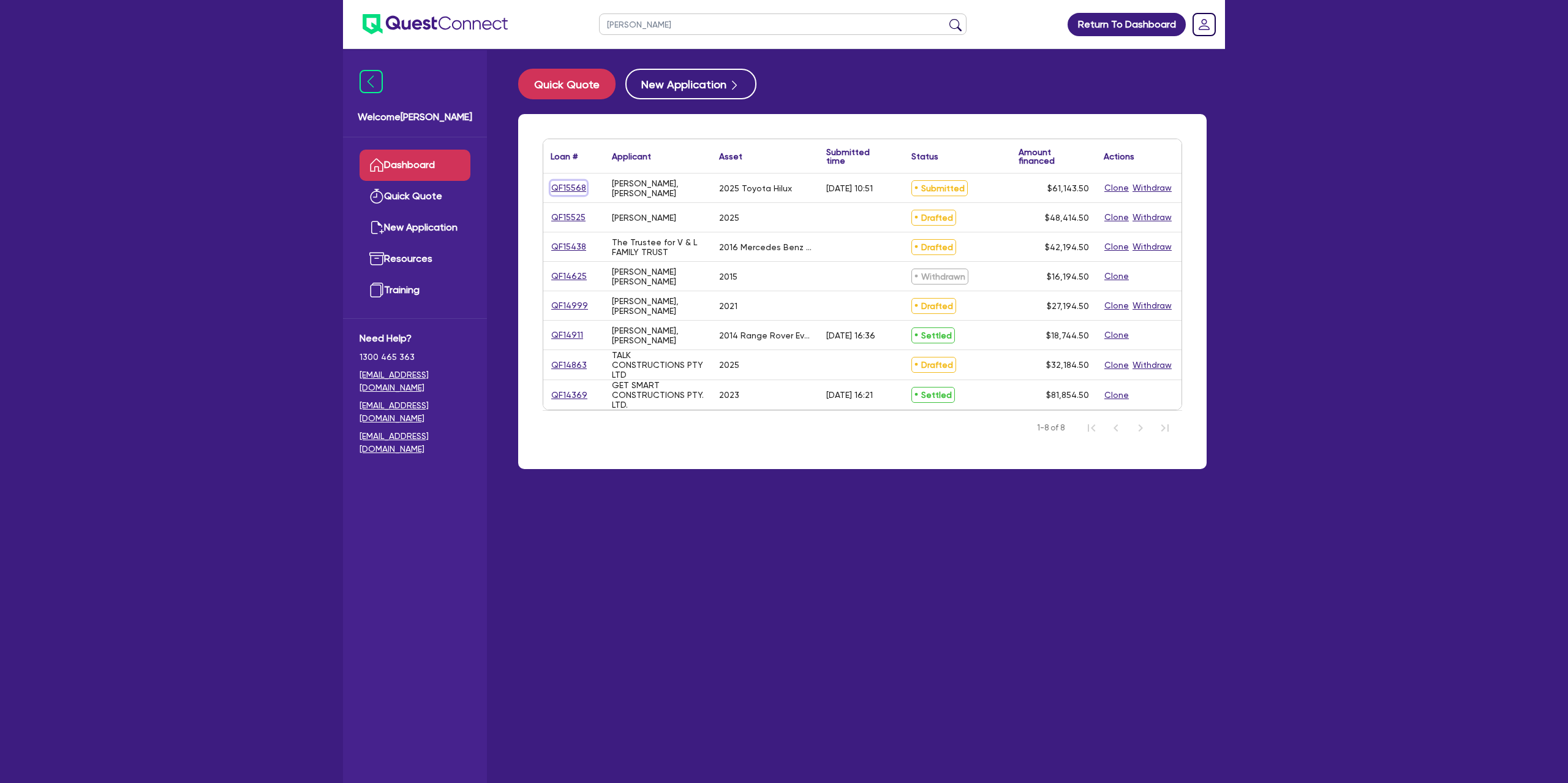
click at [578, 185] on link "QF15568" at bounding box center [569, 188] width 36 height 14
select select "Other"
select select "CARS_AND_LIGHT_TRUCKS"
select select "PASSENGER_VEHICLES"
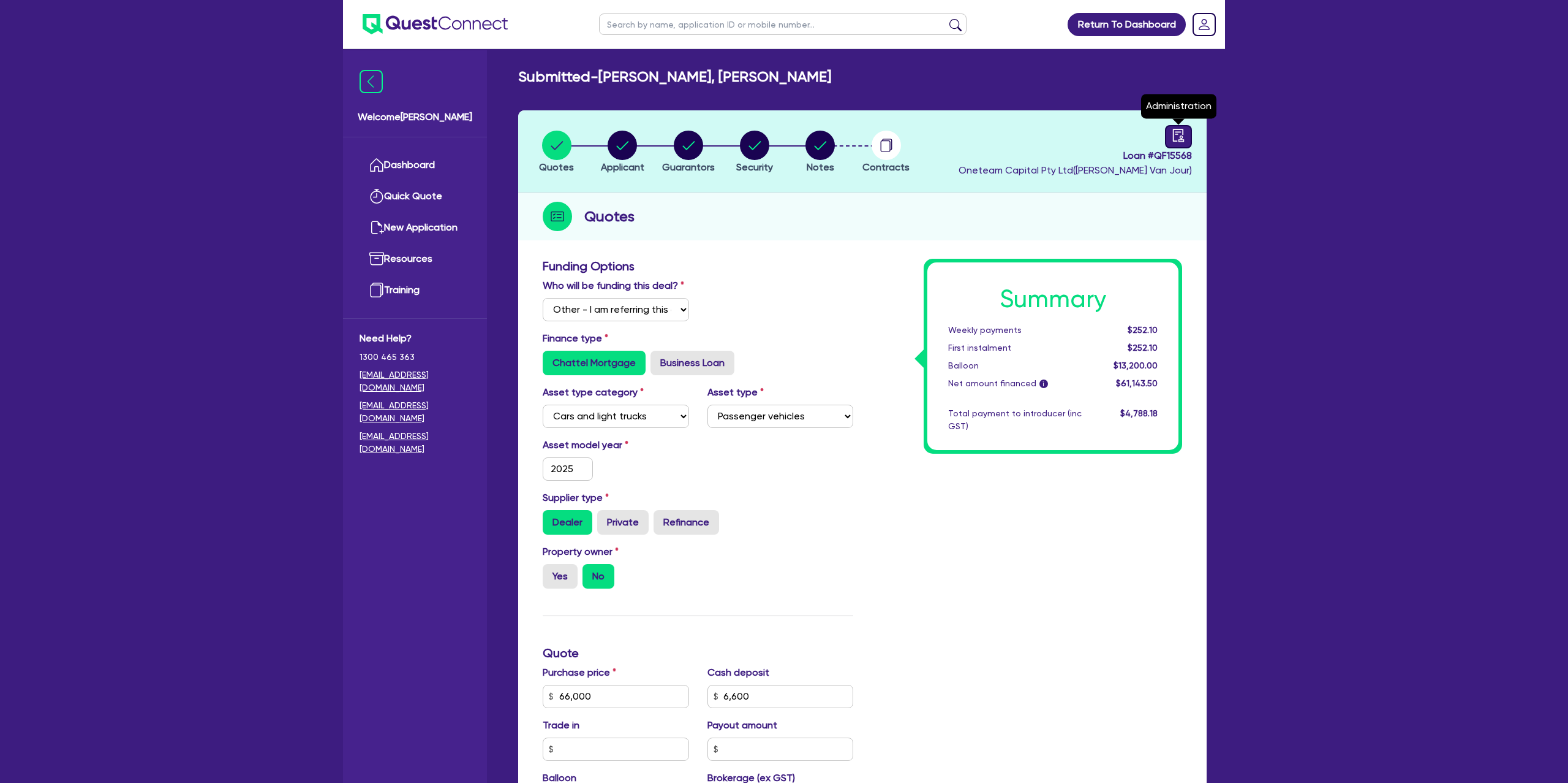
click at [1180, 141] on icon "audit" at bounding box center [1178, 135] width 13 height 13
select select "SUBMITTED_NEW"
select select "Resimac"
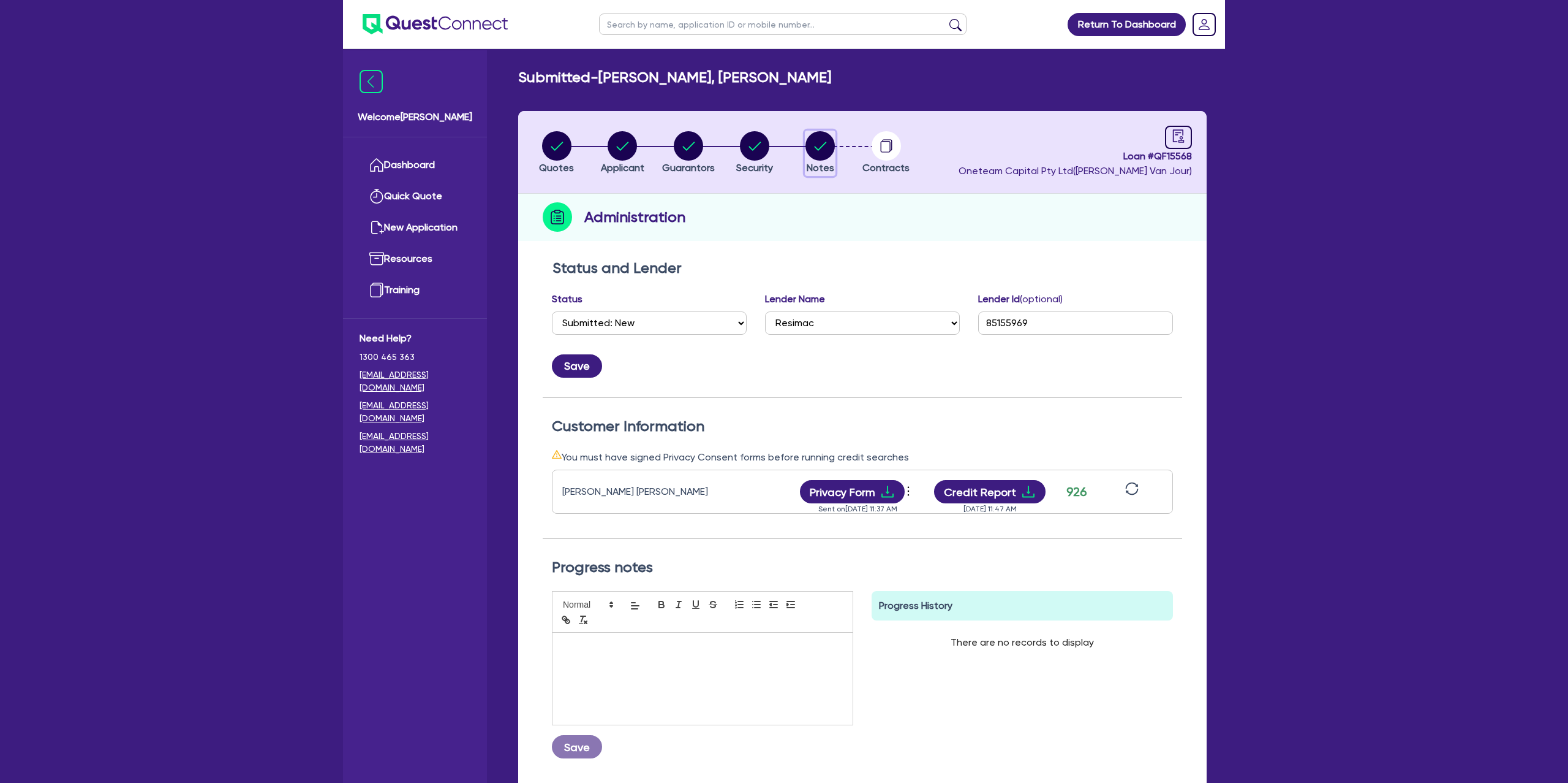
click at [825, 149] on circle "button" at bounding box center [820, 146] width 29 height 29
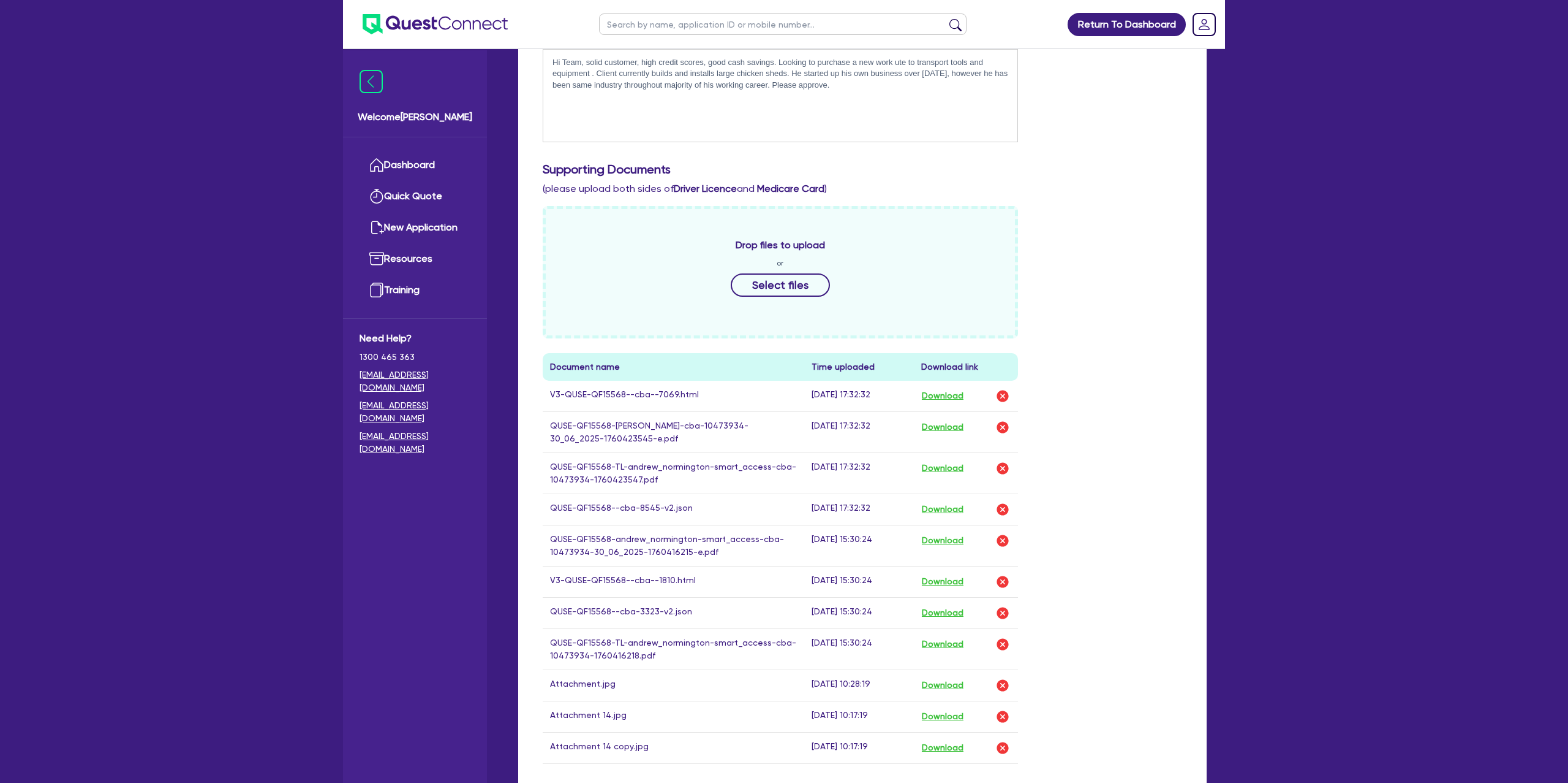
scroll to position [282, 0]
click at [957, 399] on button "Download" at bounding box center [943, 398] width 43 height 16
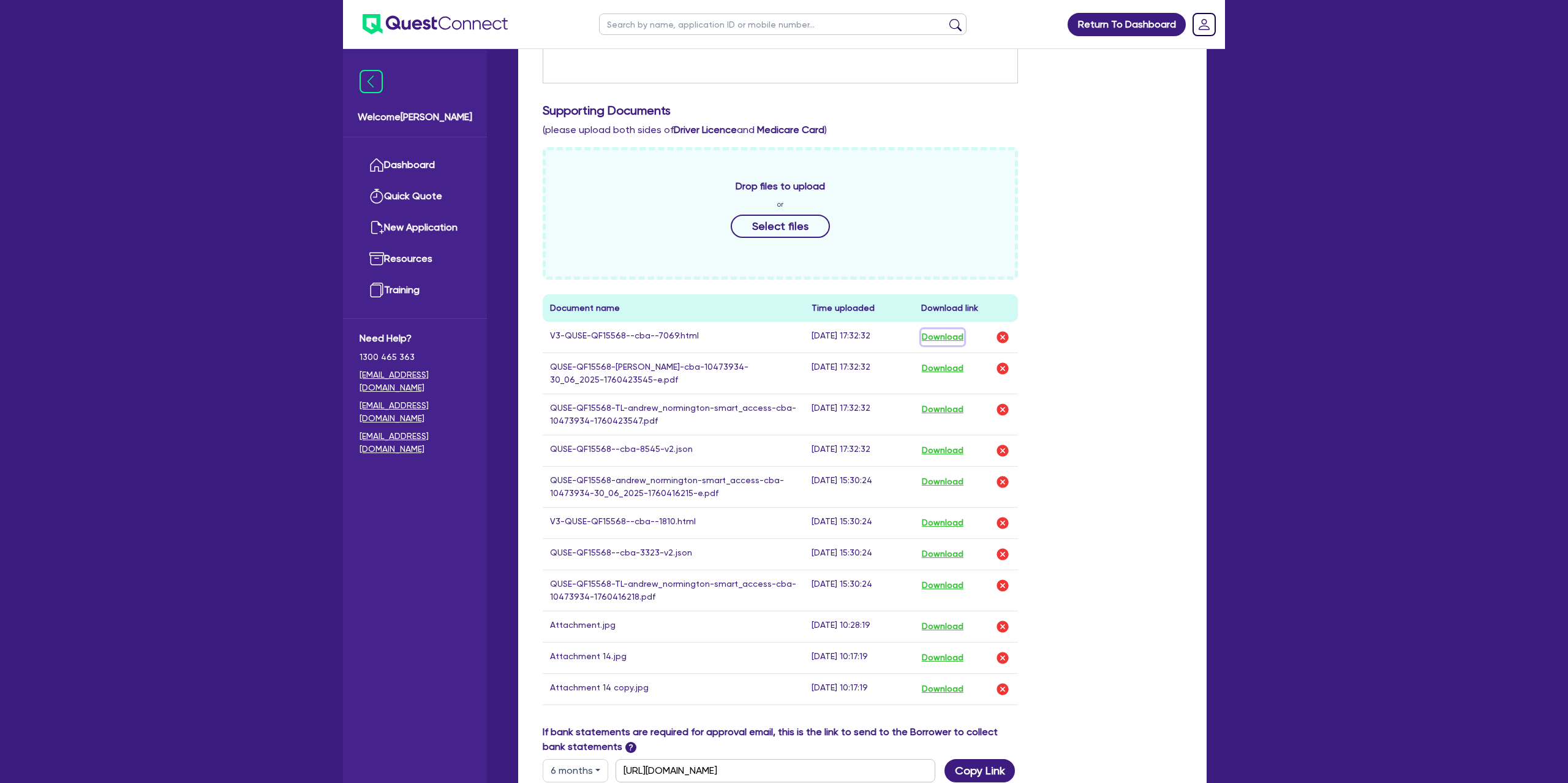
scroll to position [348, 0]
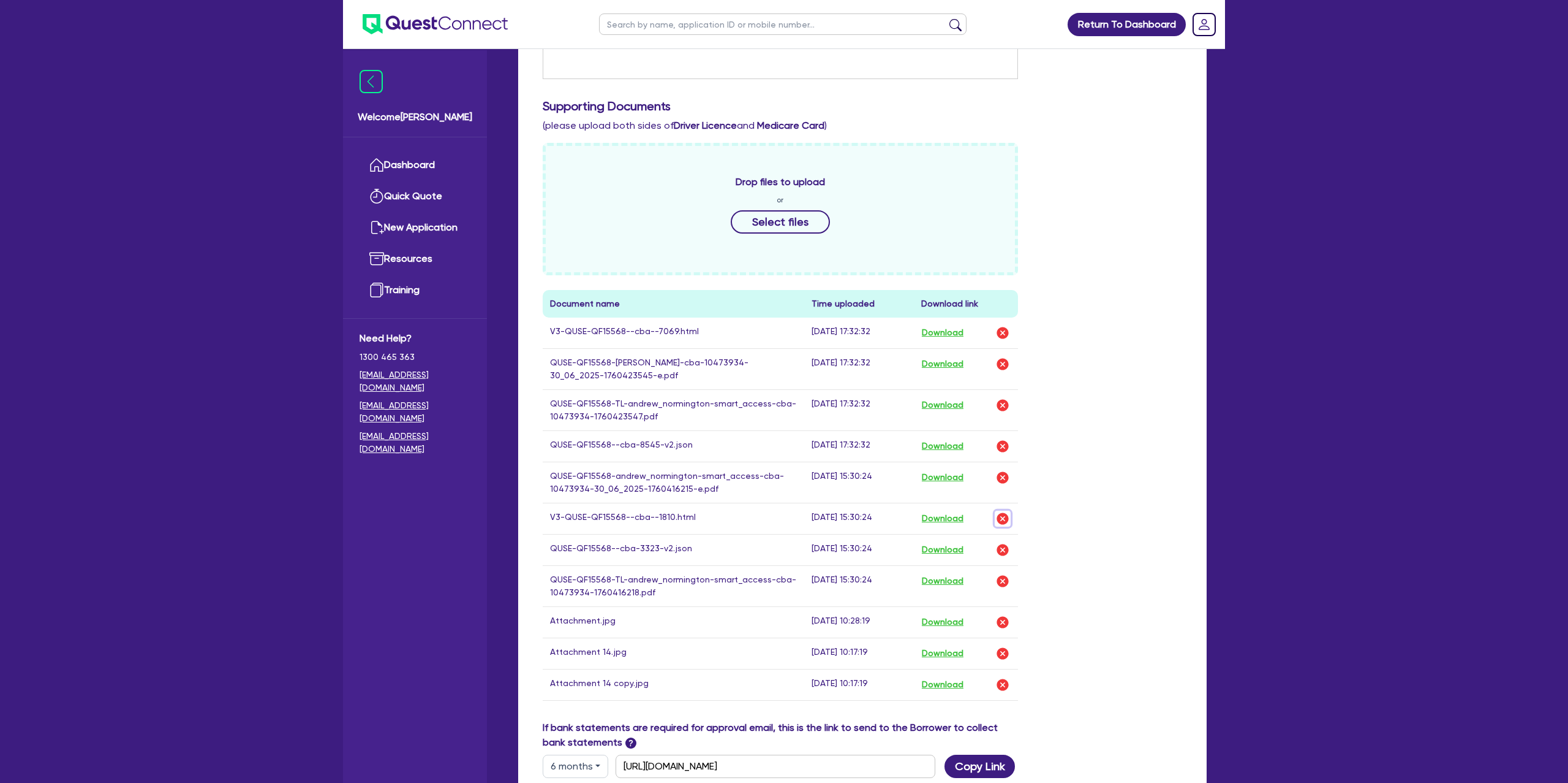
click at [1001, 521] on img "button" at bounding box center [1002, 518] width 15 height 15
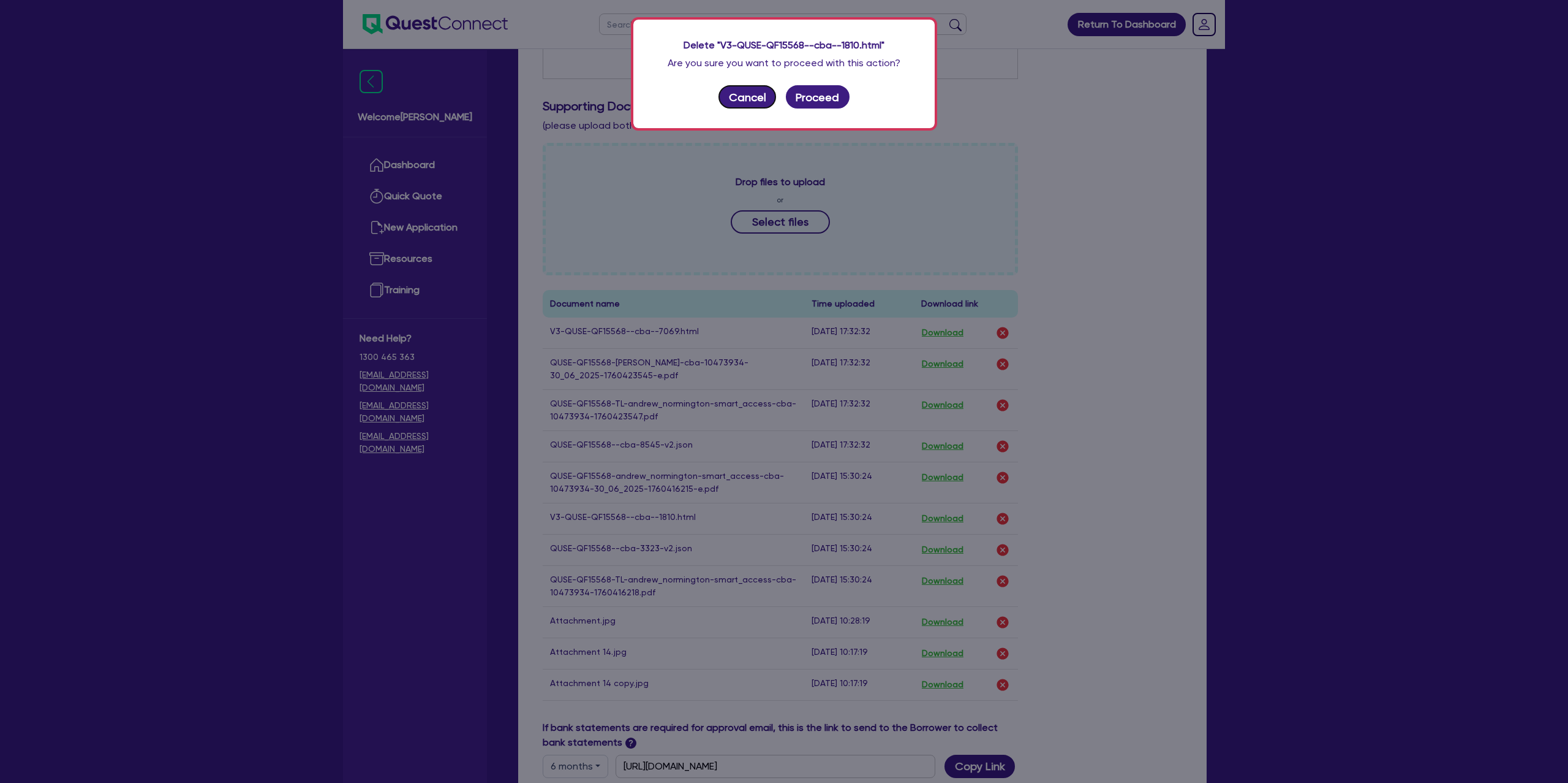
click at [747, 104] on button "Cancel" at bounding box center [747, 96] width 58 height 23
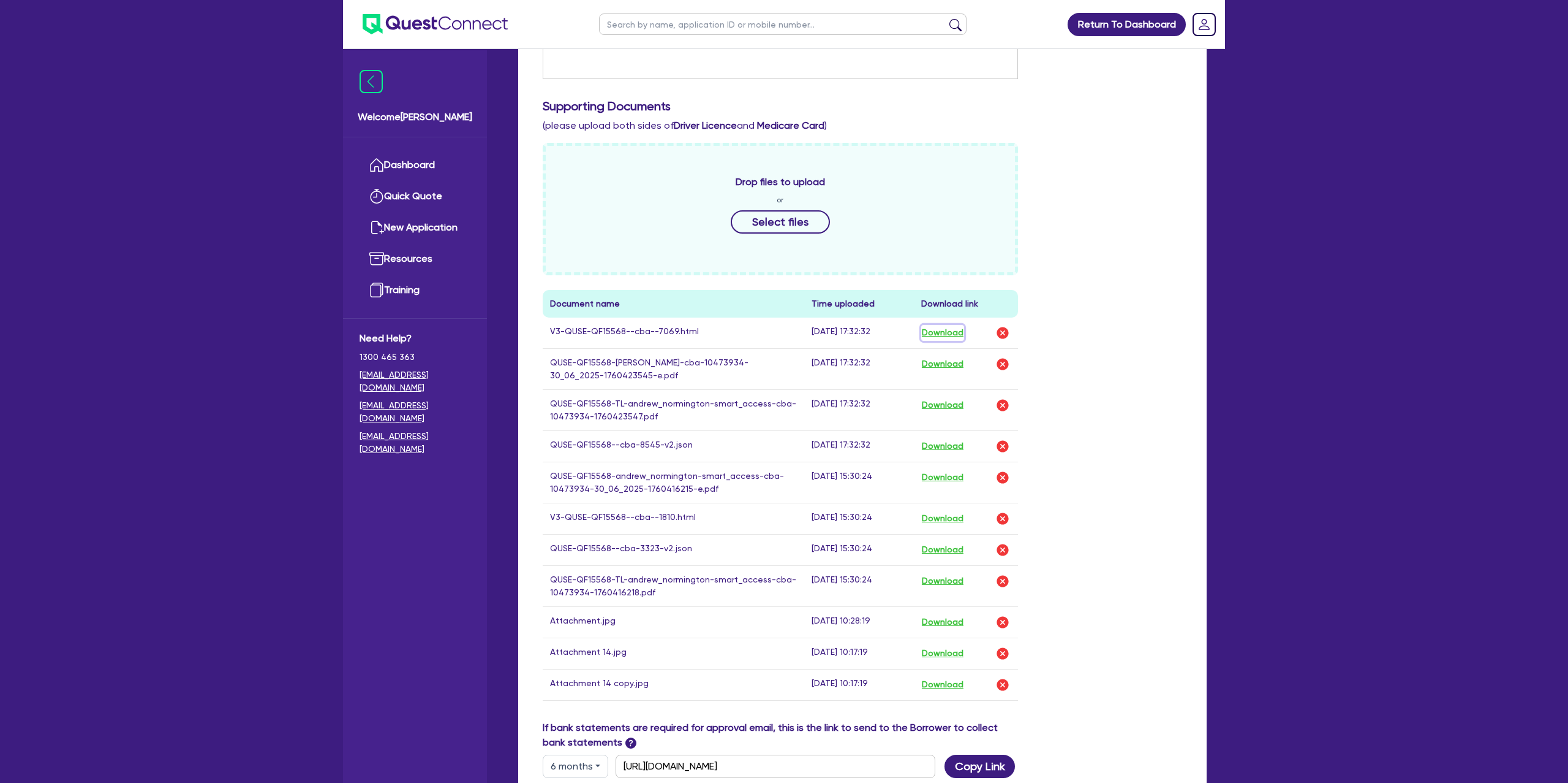
click at [943, 330] on button "Download" at bounding box center [943, 333] width 43 height 16
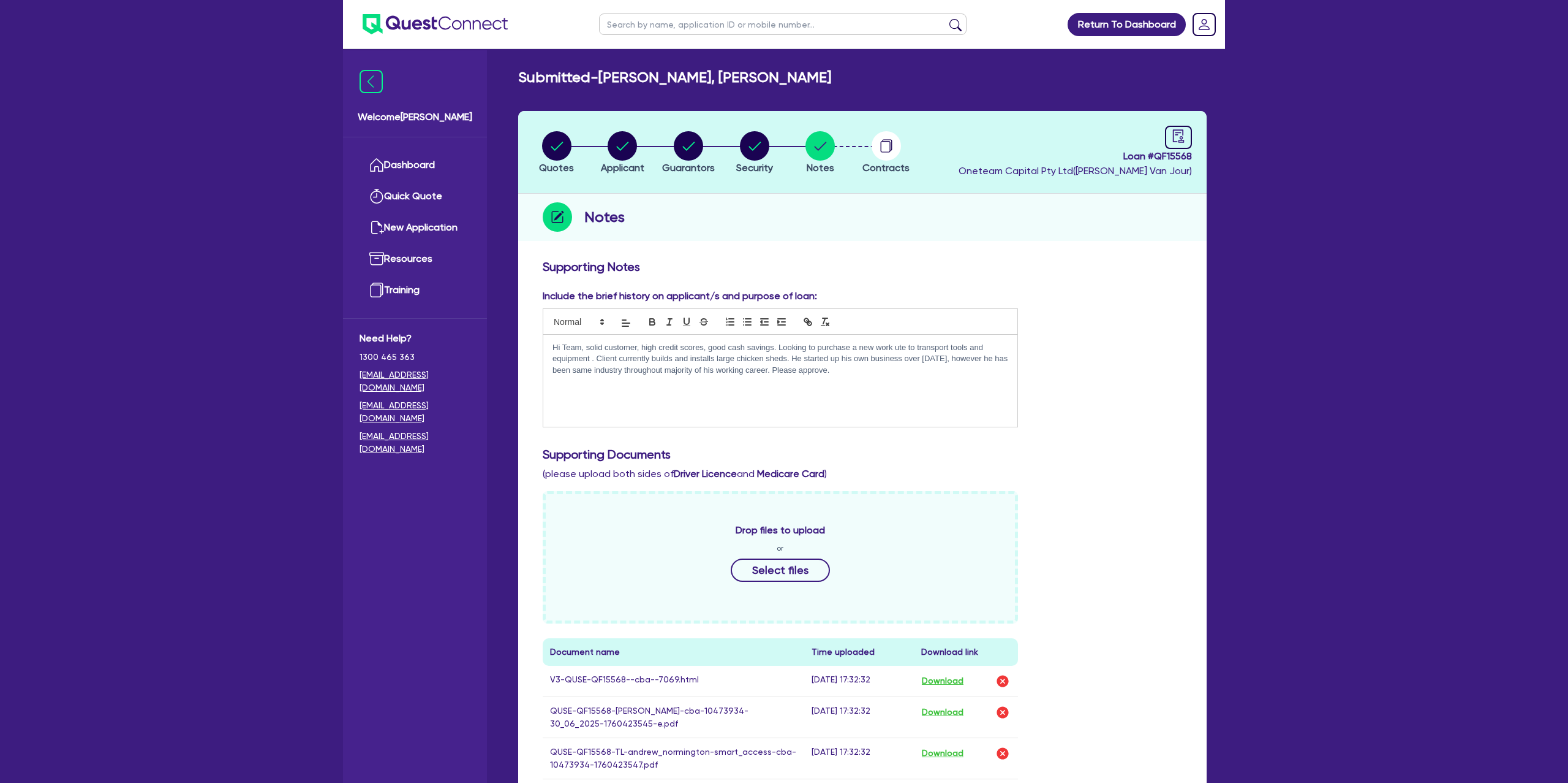
click at [732, 22] on input "text" at bounding box center [783, 24] width 367 height 22
type input "[PERSON_NAME]"
click button "submit" at bounding box center [955, 26] width 20 height 17
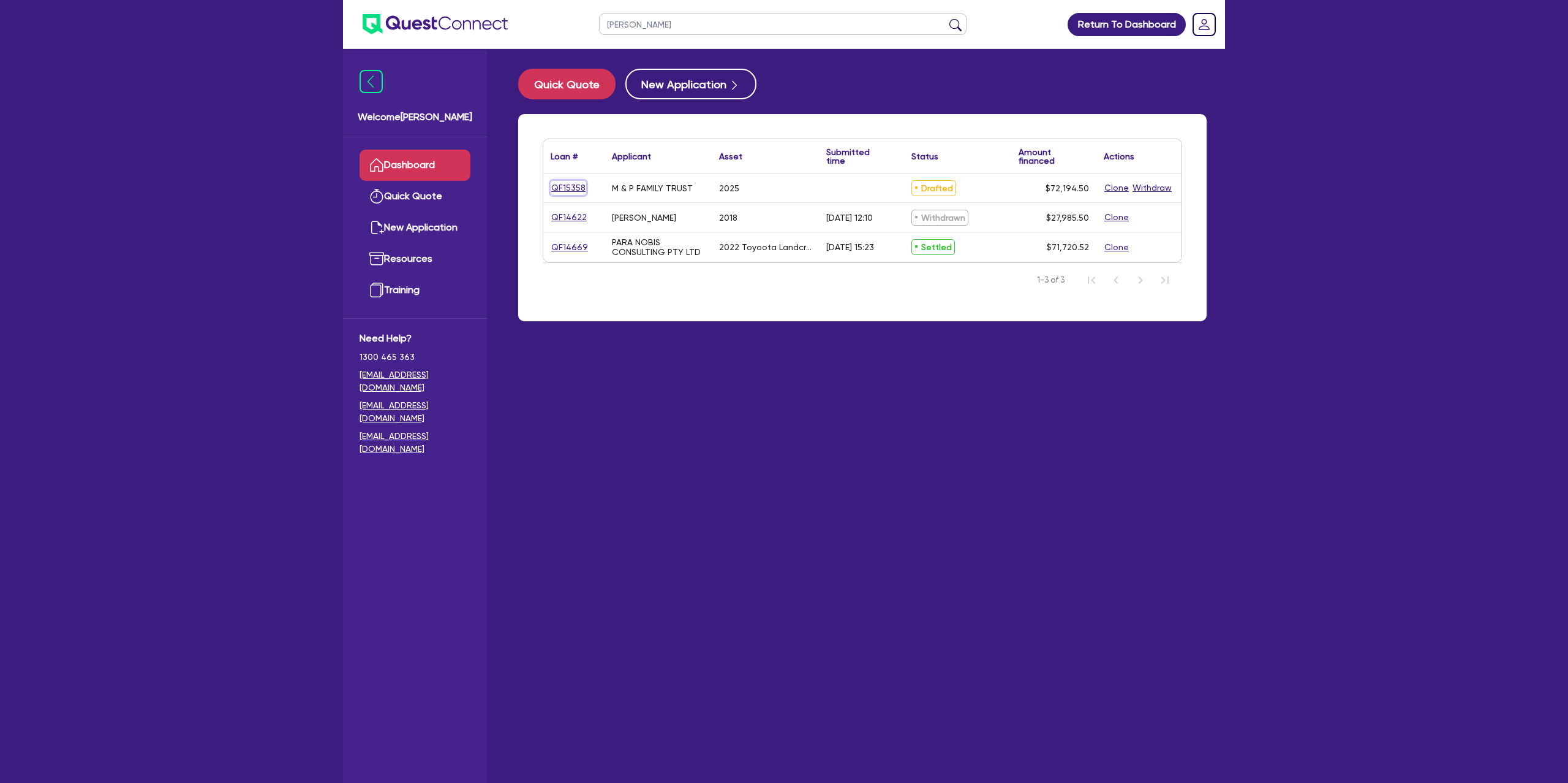
click at [579, 188] on link "QF15358" at bounding box center [568, 188] width 36 height 14
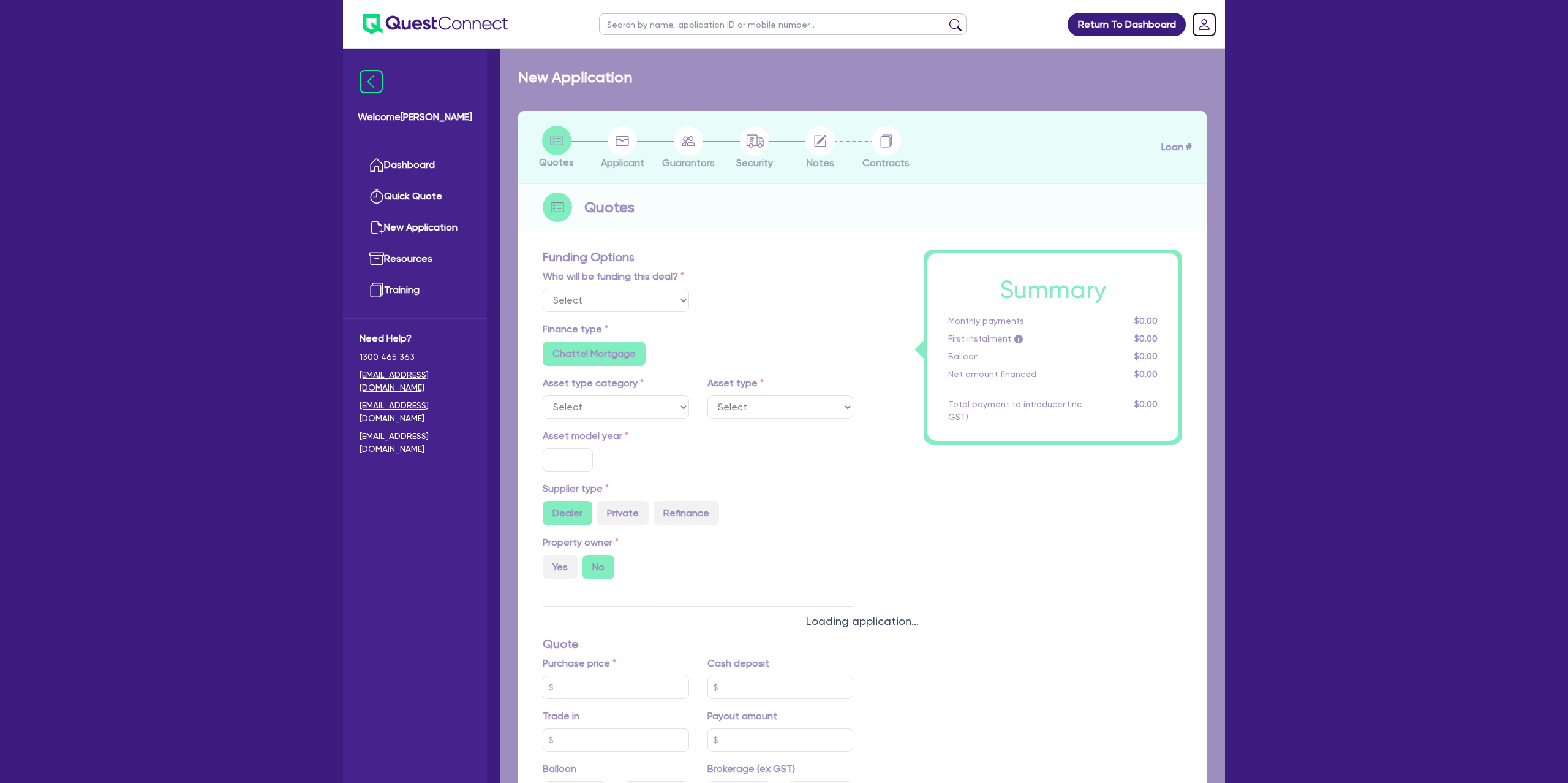
select select "Other"
select select "CARS_AND_LIGHT_TRUCKS"
type input "2025"
radio input "true"
type input "70,000"
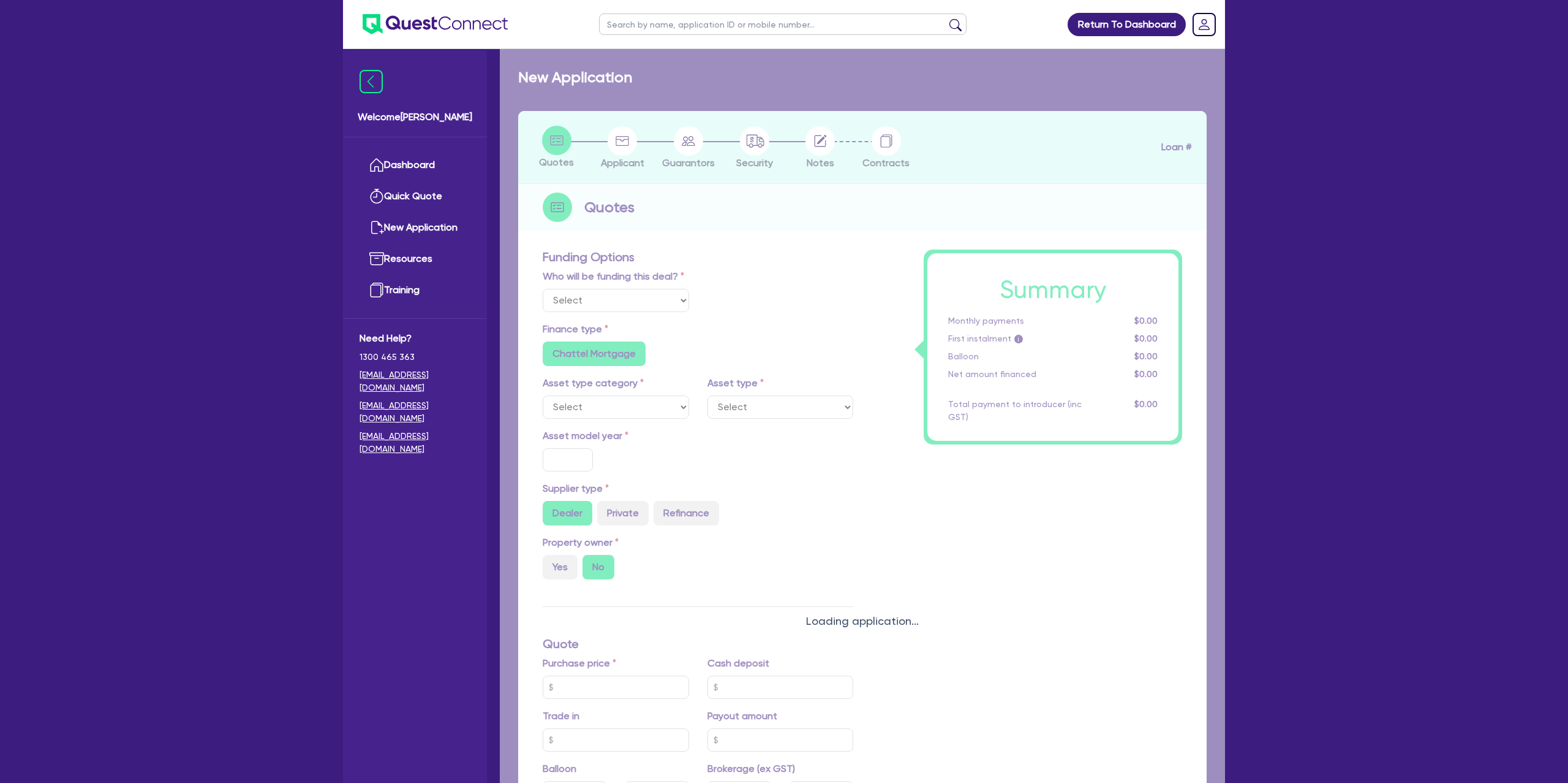
type input "30"
type input "21,000"
type input "0.5"
type input "360.97"
radio input "false"
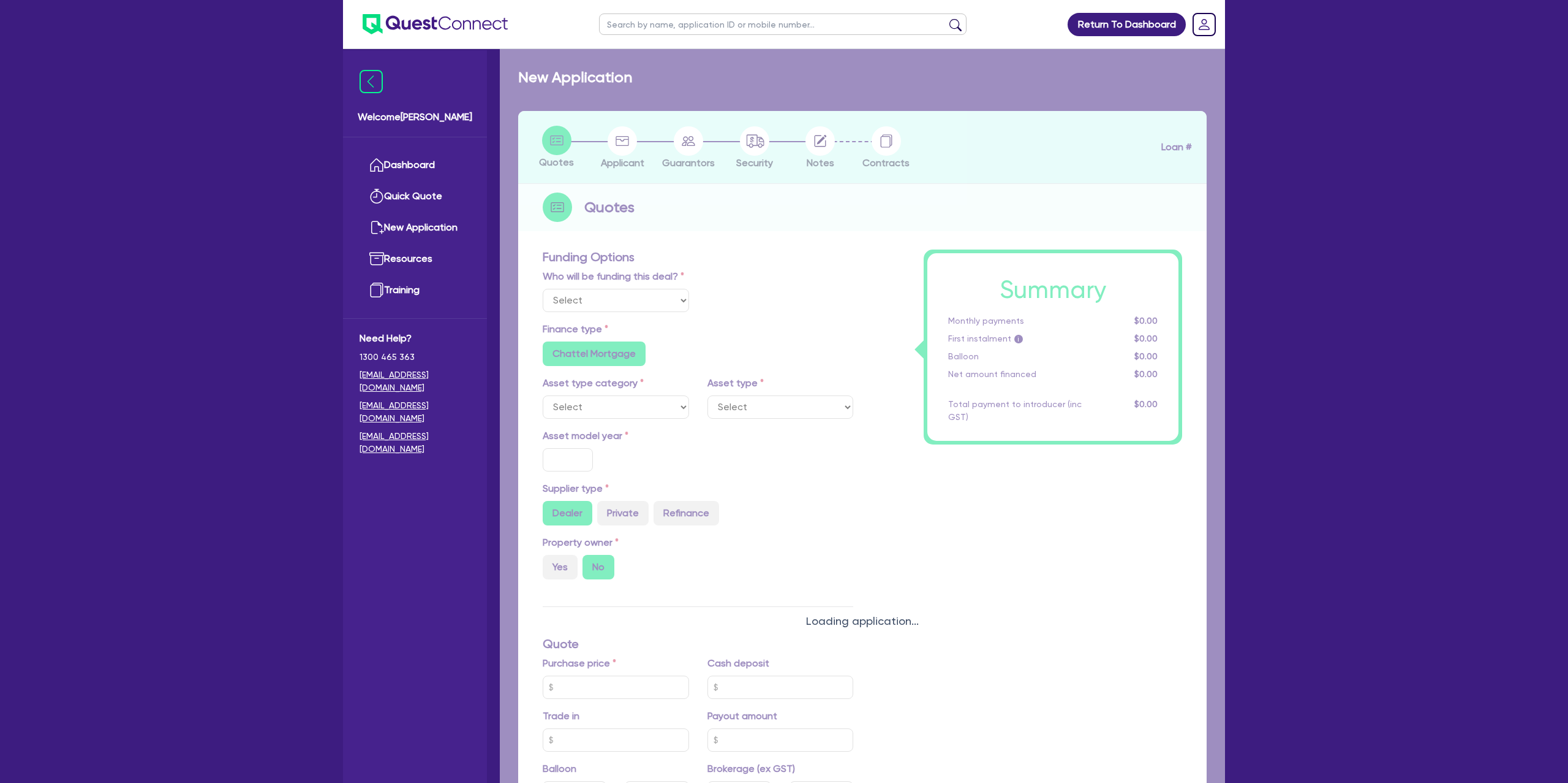
type input "6.99"
radio input "false"
type input "1,400"
radio input "true"
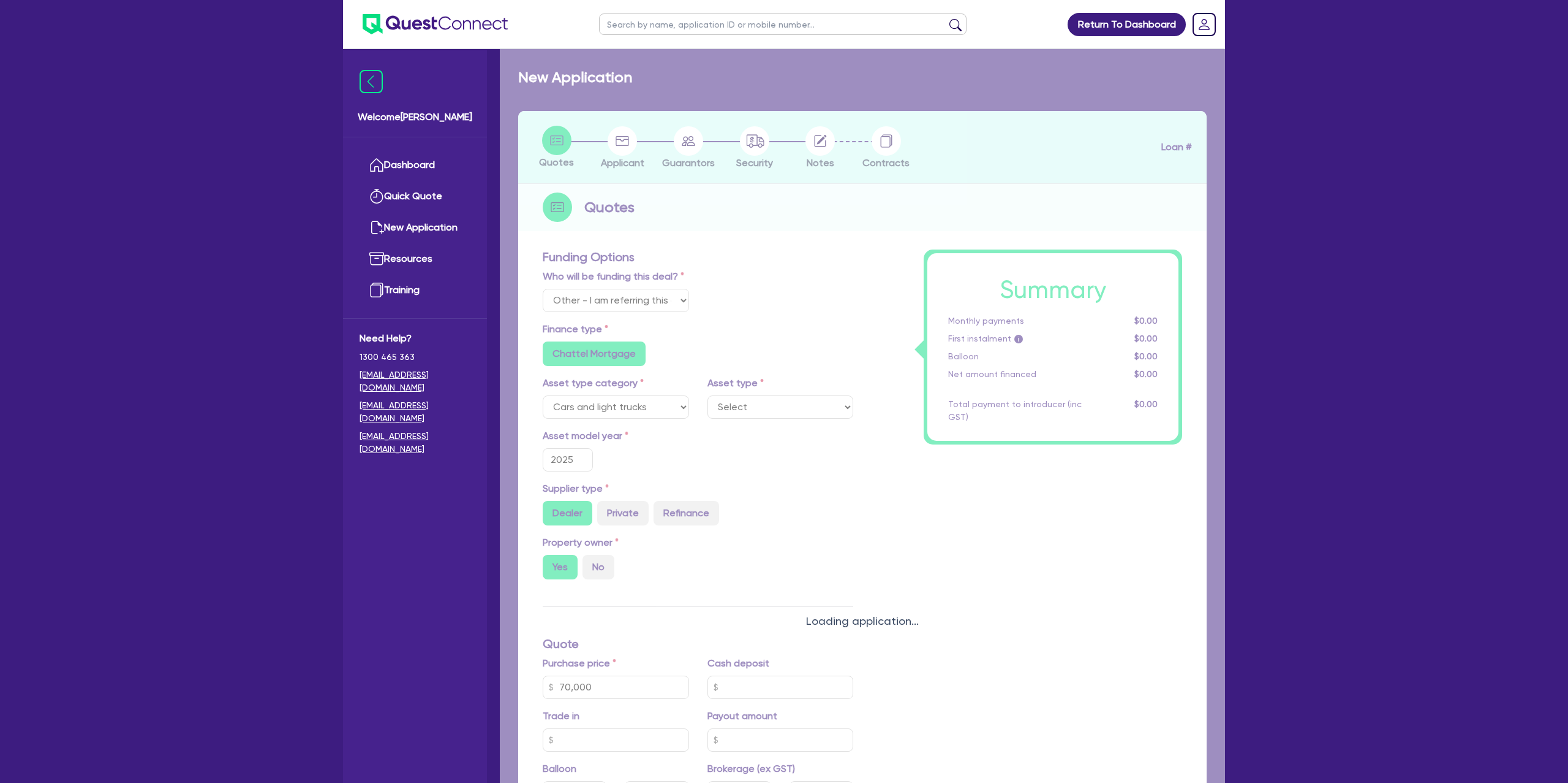
select select "PASSENGER_VEHICLES"
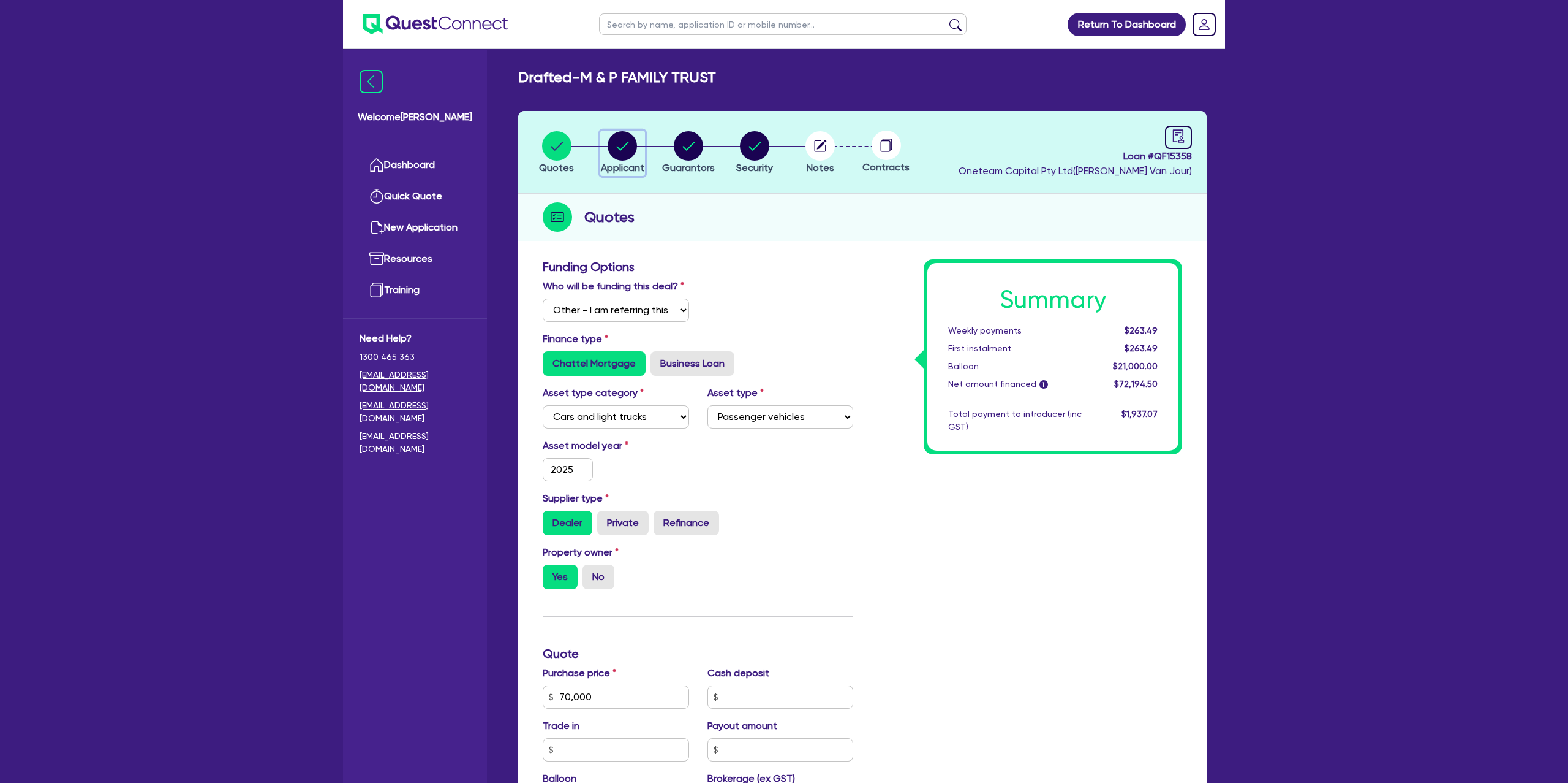
click at [601, 146] on div "button" at bounding box center [622, 146] width 43 height 29
select select "TRUST"
select select "INDIVIDUAL"
select select "BUILDING_CONSTRUCTION"
select select "TRADES_SERVICES_BUSINESSES_GOVERNMENT"
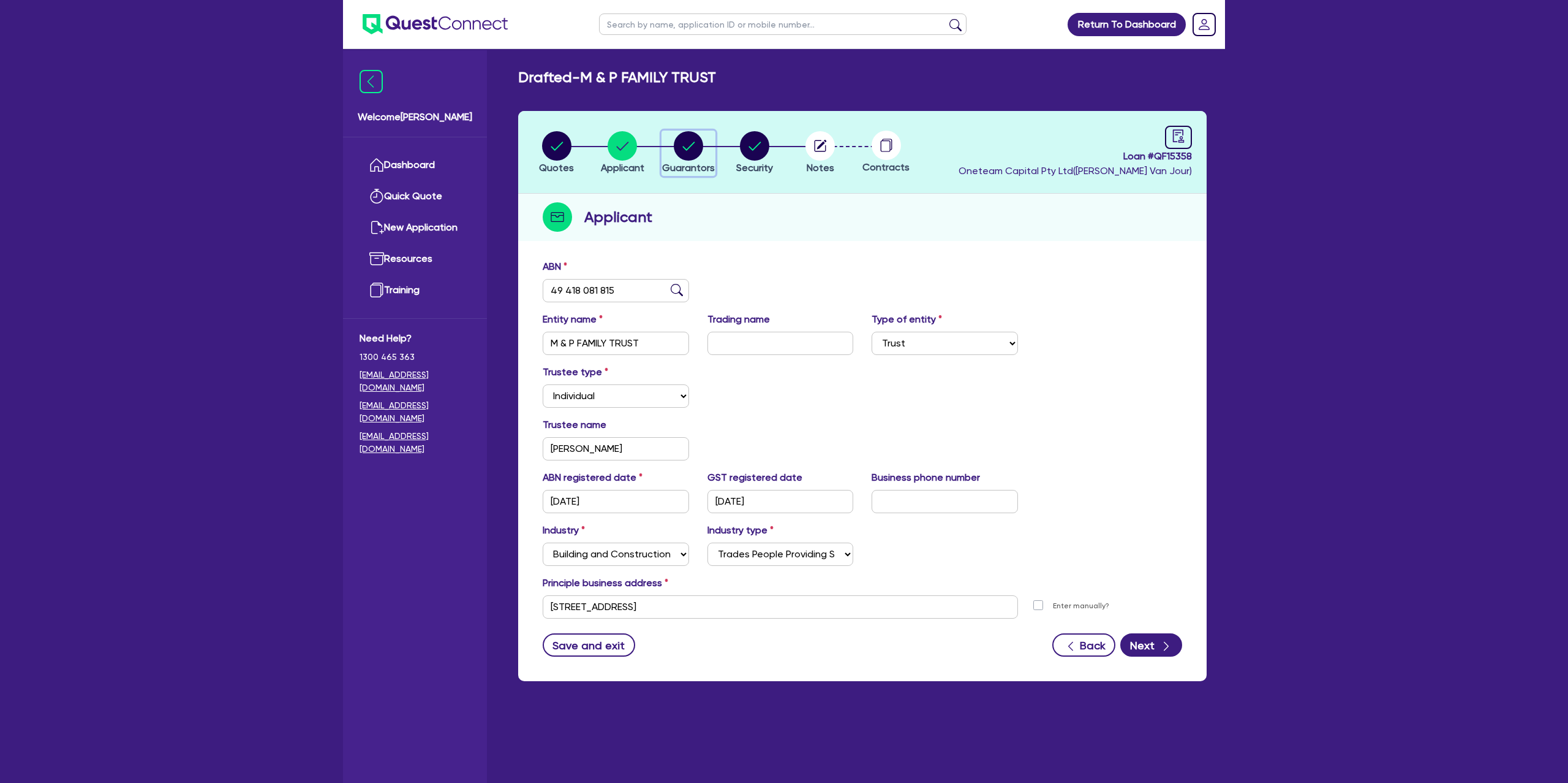
click at [685, 151] on circle "button" at bounding box center [689, 146] width 29 height 29
select select "MR"
select select "VIC"
select select "SINGLE"
select select "PROPERTY"
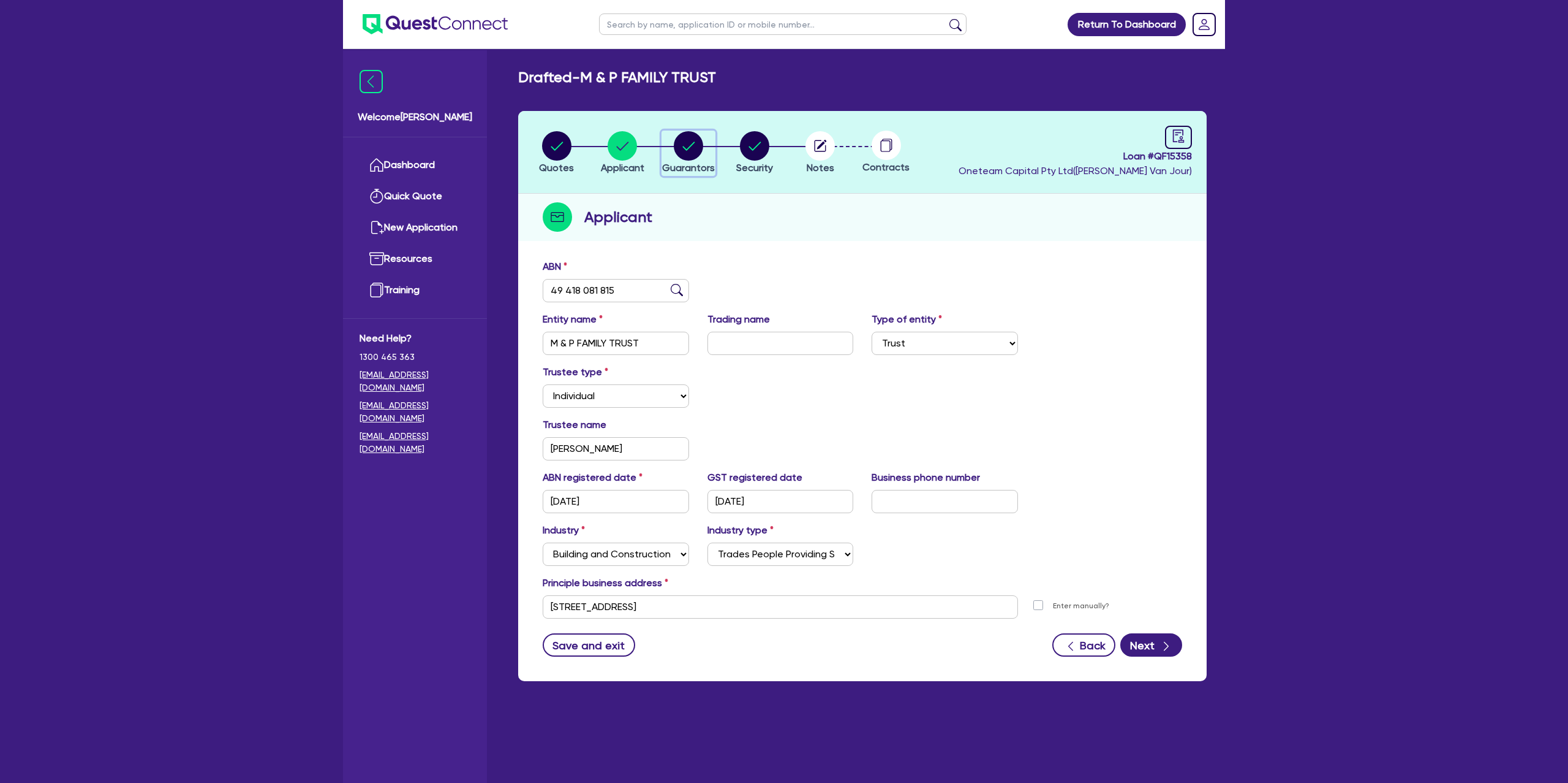
select select "CASH"
select select "MORTGAGE"
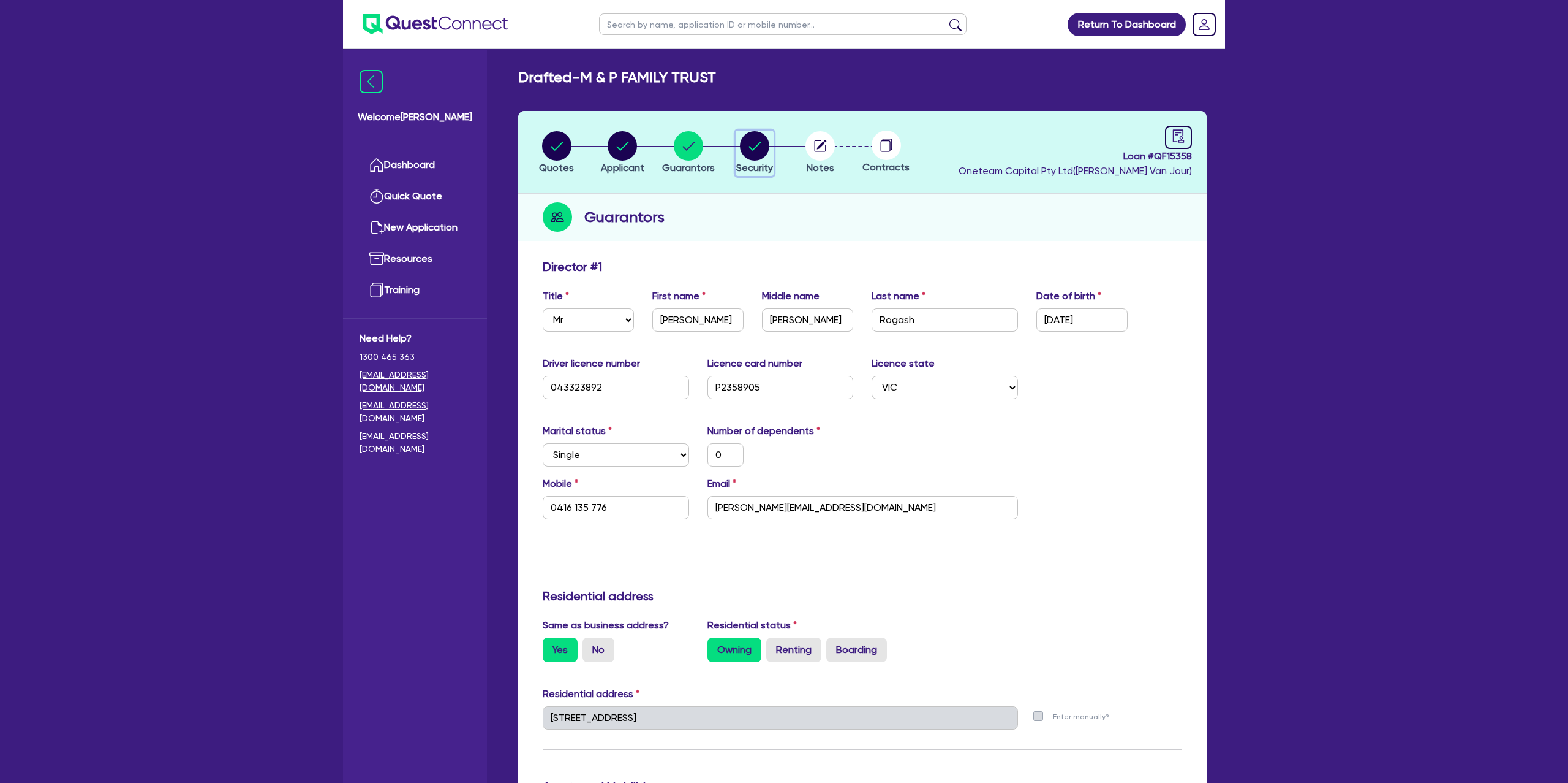
drag, startPoint x: 747, startPoint y: 139, endPoint x: 810, endPoint y: 135, distance: 63.1
click at [796, 132] on ul "Quotes Applicant [GEOGRAPHIC_DATA] Security Notes Contracts" at bounding box center [722, 152] width 396 height 43
click at [1181, 142] on icon "audit" at bounding box center [1178, 135] width 11 height 13
select select "DRAFTED_NEW"
select select "Other"
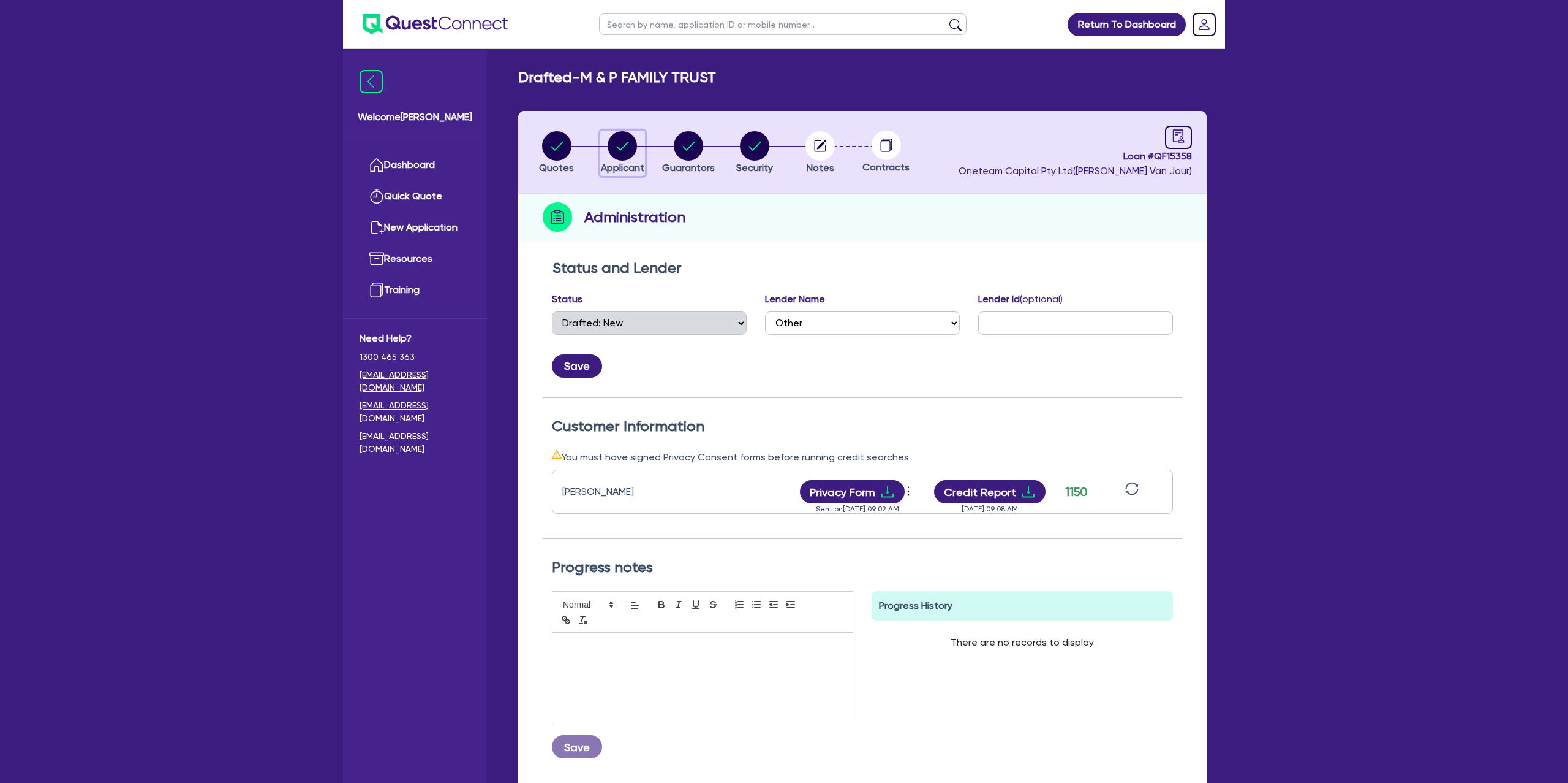
click at [631, 149] on circle "button" at bounding box center [622, 146] width 29 height 29
select select "TRUST"
select select "INDIVIDUAL"
select select "BUILDING_CONSTRUCTION"
select select "TRADES_SERVICES_BUSINESSES_GOVERNMENT"
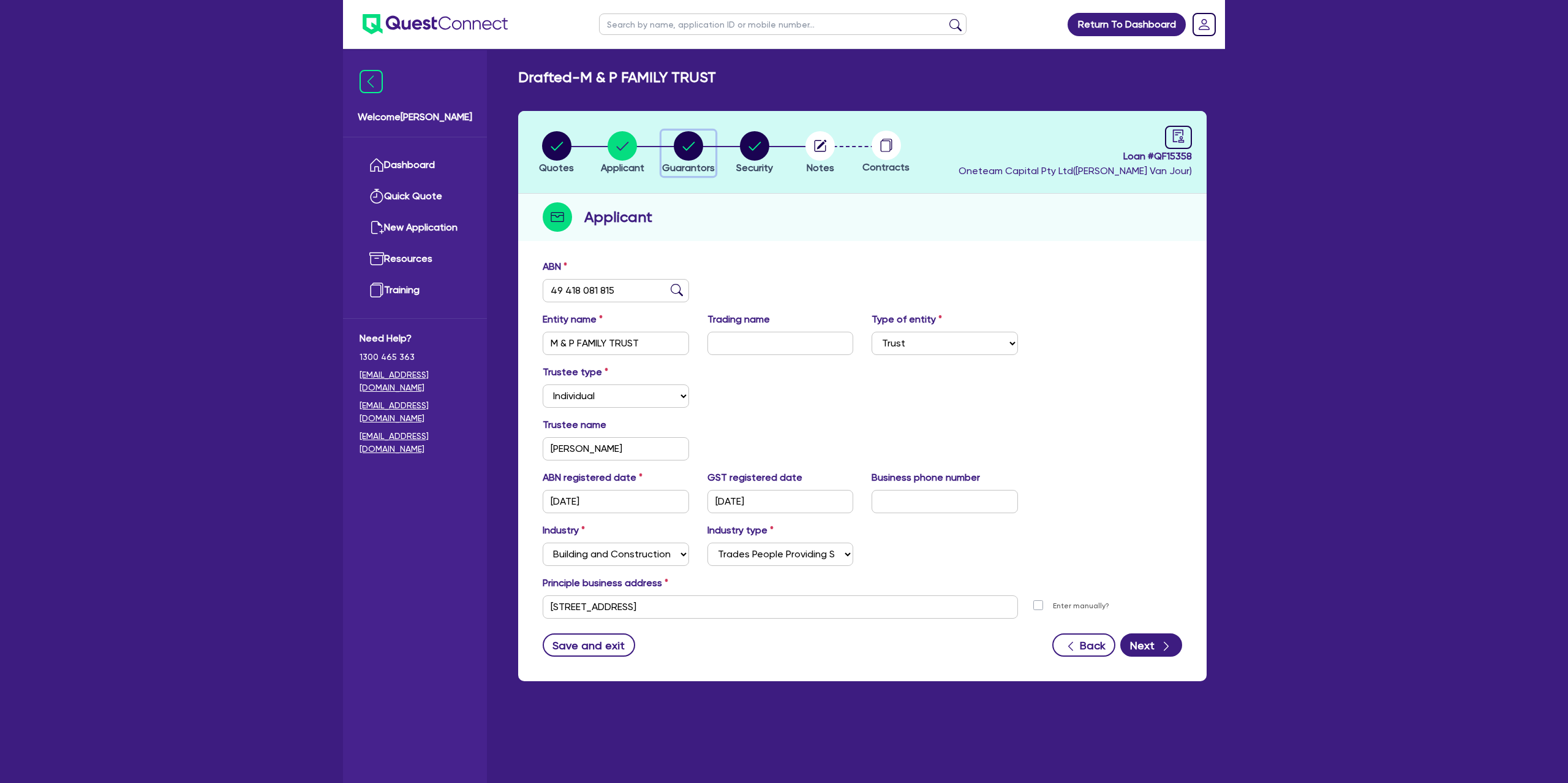
click at [688, 140] on circle "button" at bounding box center [689, 146] width 29 height 29
select select "MR"
select select "VIC"
select select "SINGLE"
select select "PROPERTY"
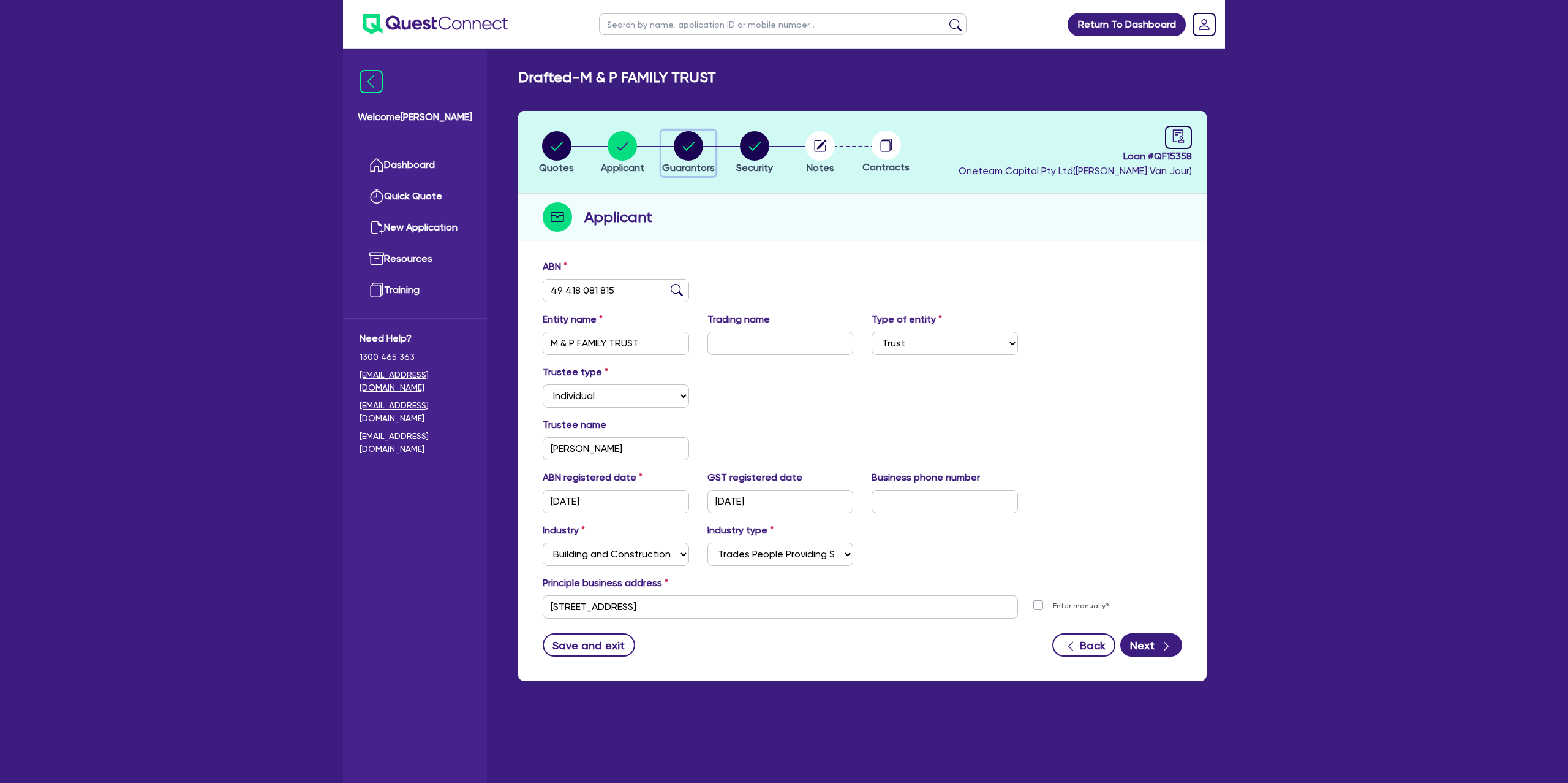
select select "CASH"
select select "MORTGAGE"
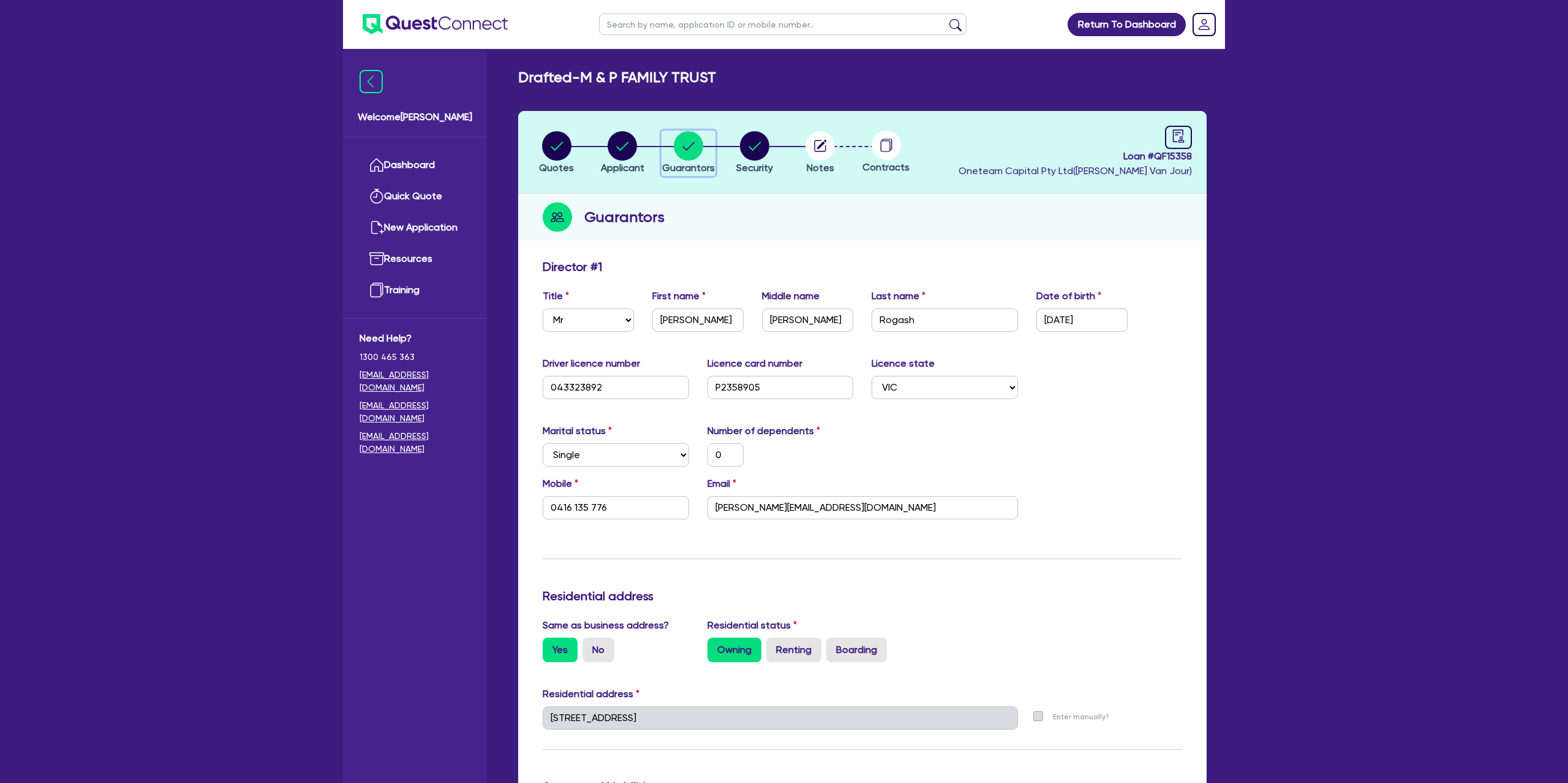
scroll to position [3, 0]
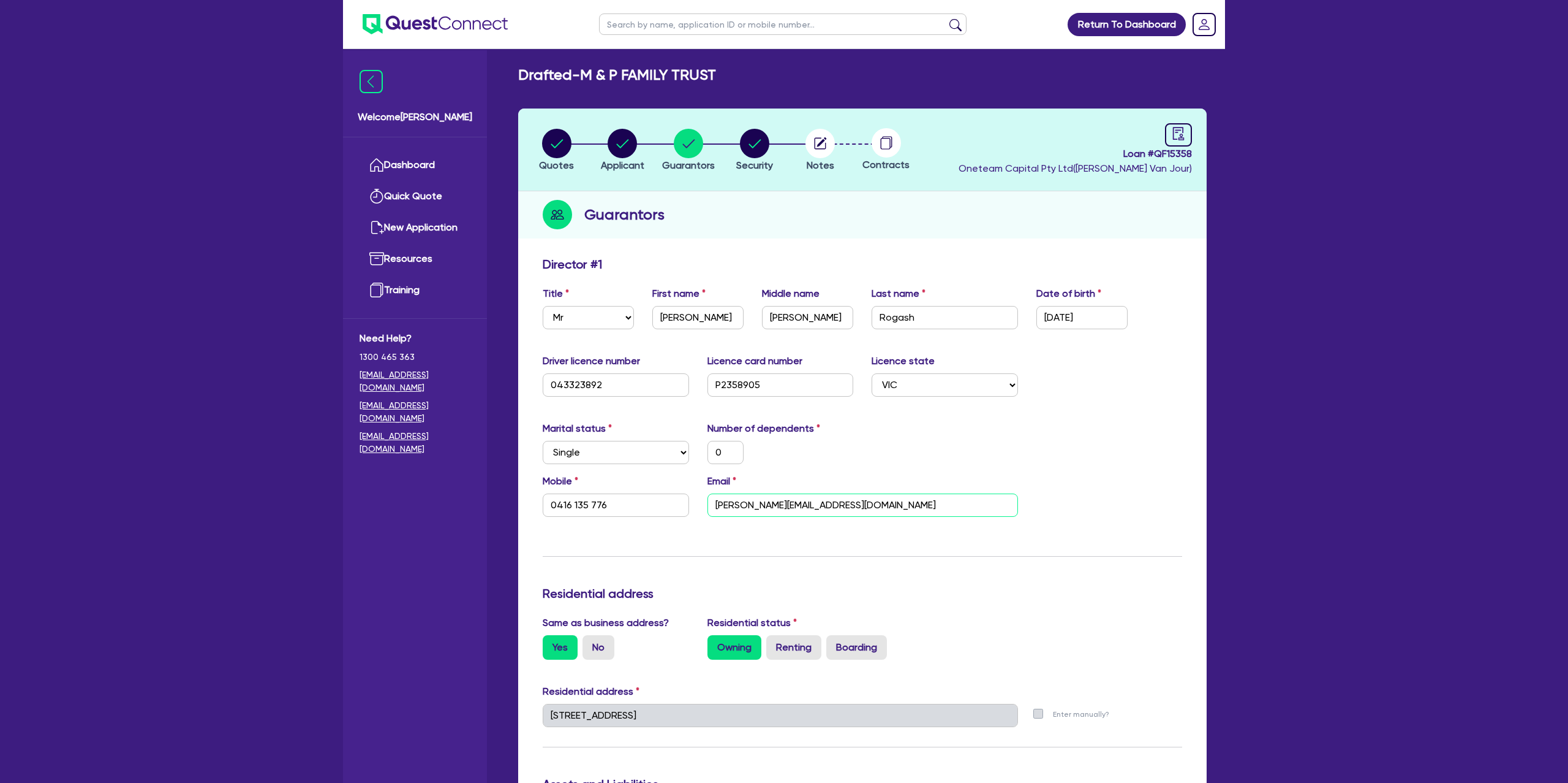
click at [783, 510] on input "[PERSON_NAME][EMAIL_ADDRESS][DOMAIN_NAME]" at bounding box center [863, 505] width 311 height 23
drag, startPoint x: 1122, startPoint y: 155, endPoint x: 1233, endPoint y: 145, distance: 111.4
click at [1233, 145] on div "Return To Dashboard Edit Profile Logout Welcome [PERSON_NAME] Quick Quote New A…" at bounding box center [784, 727] width 900 height 1459
click at [1145, 149] on span "Loan # QF15358" at bounding box center [1075, 153] width 233 height 15
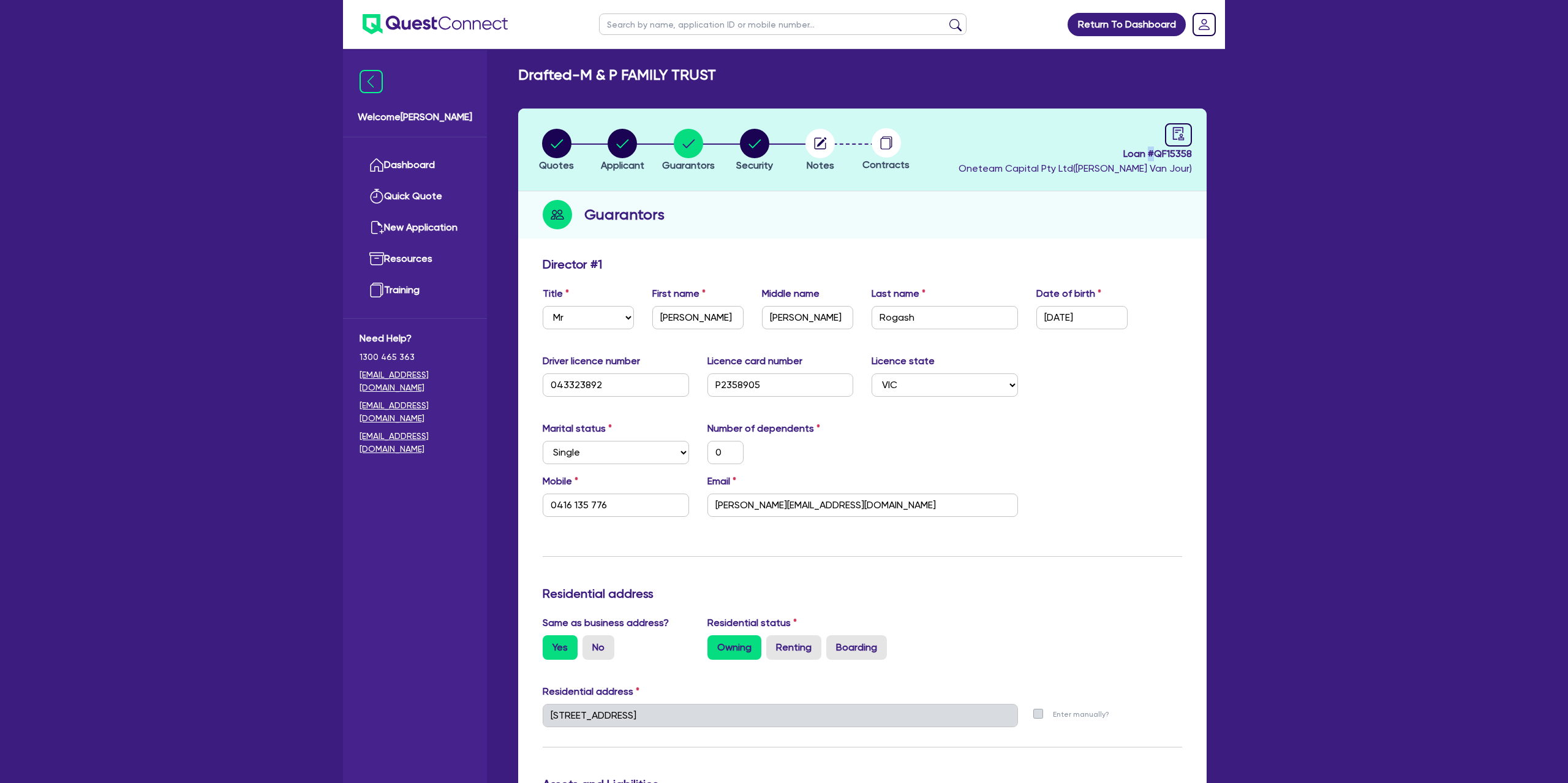
click at [1145, 149] on span "Loan # QF15358" at bounding box center [1075, 153] width 233 height 15
copy span "Loan # QF15358"
click at [563, 139] on circle "button" at bounding box center [557, 144] width 29 height 29
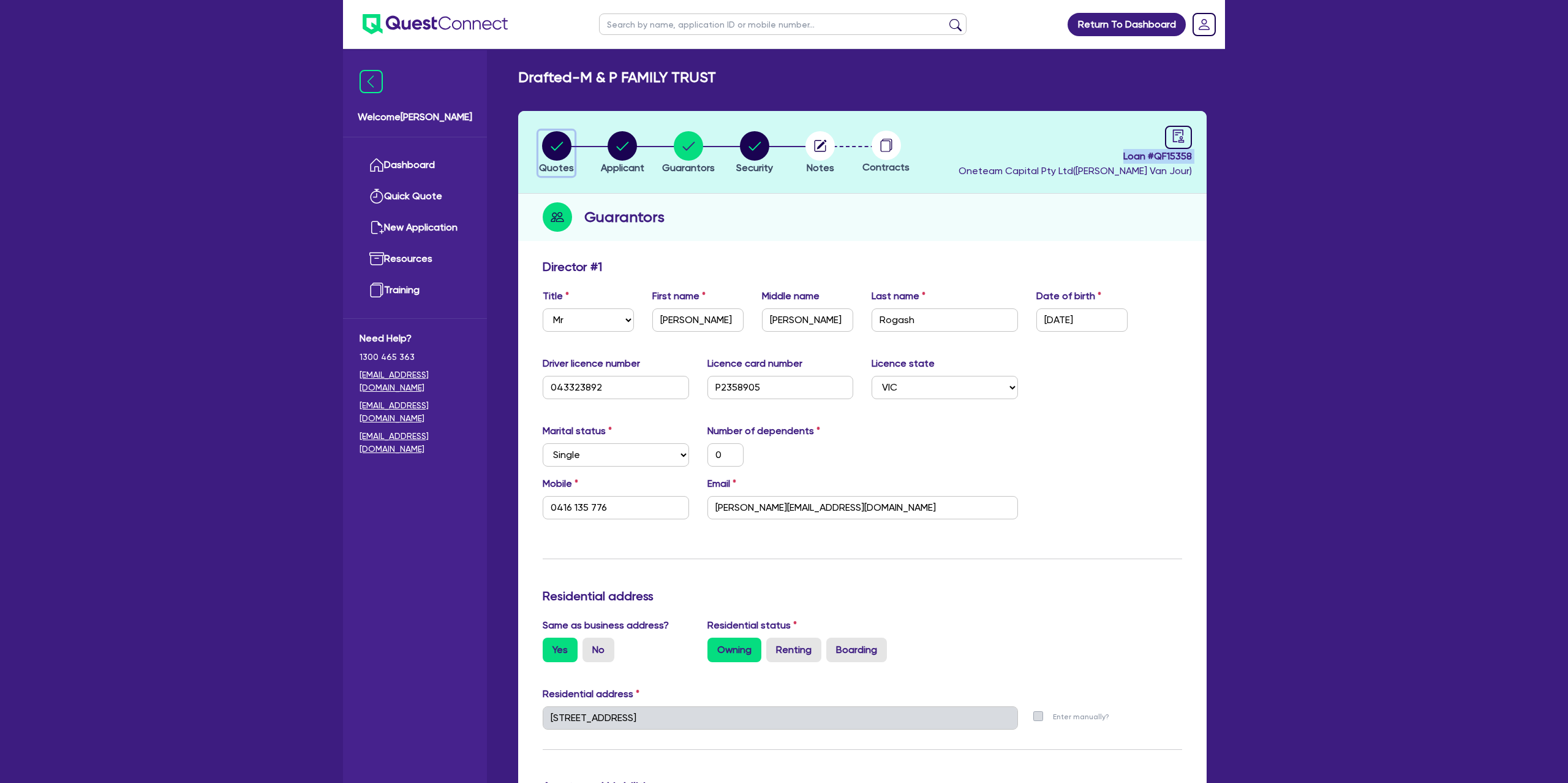
select select "Other"
select select "CARS_AND_LIGHT_TRUCKS"
select select "PASSENGER_VEHICLES"
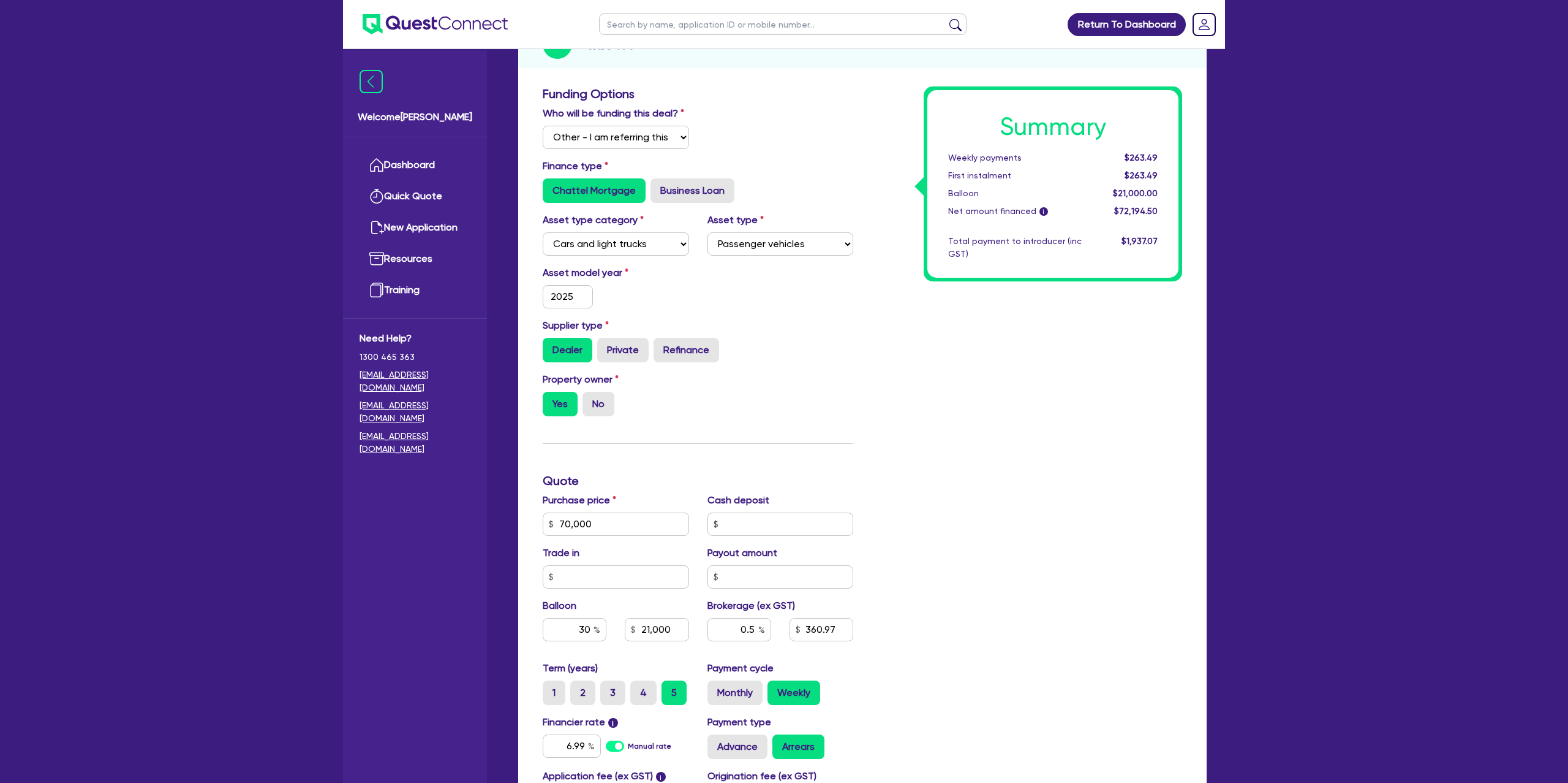
scroll to position [402, 0]
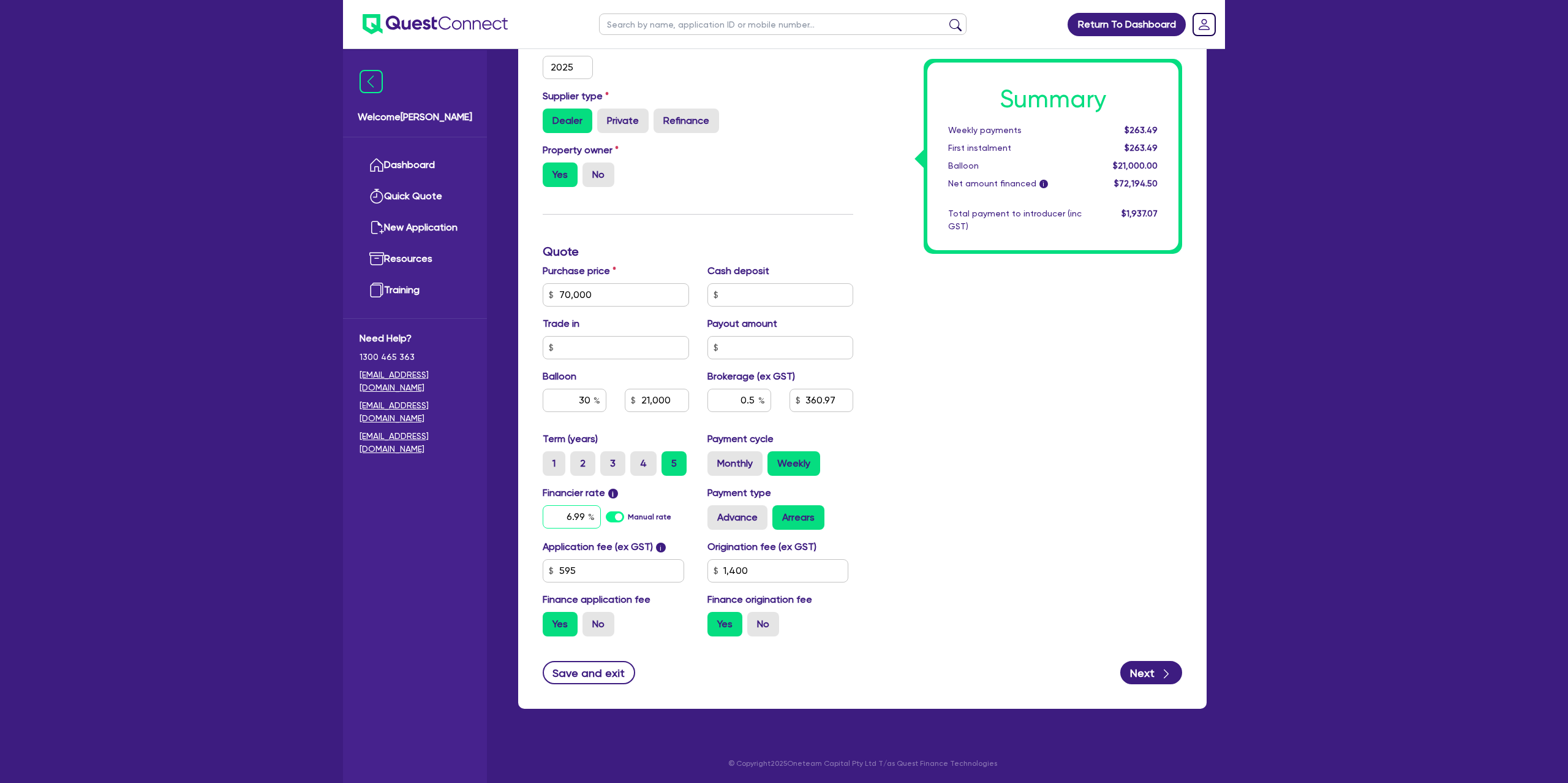
click at [586, 515] on input "6.99" at bounding box center [572, 516] width 59 height 23
type input "70,000"
type input "21,000"
type input "6.9"
type input "1,400"
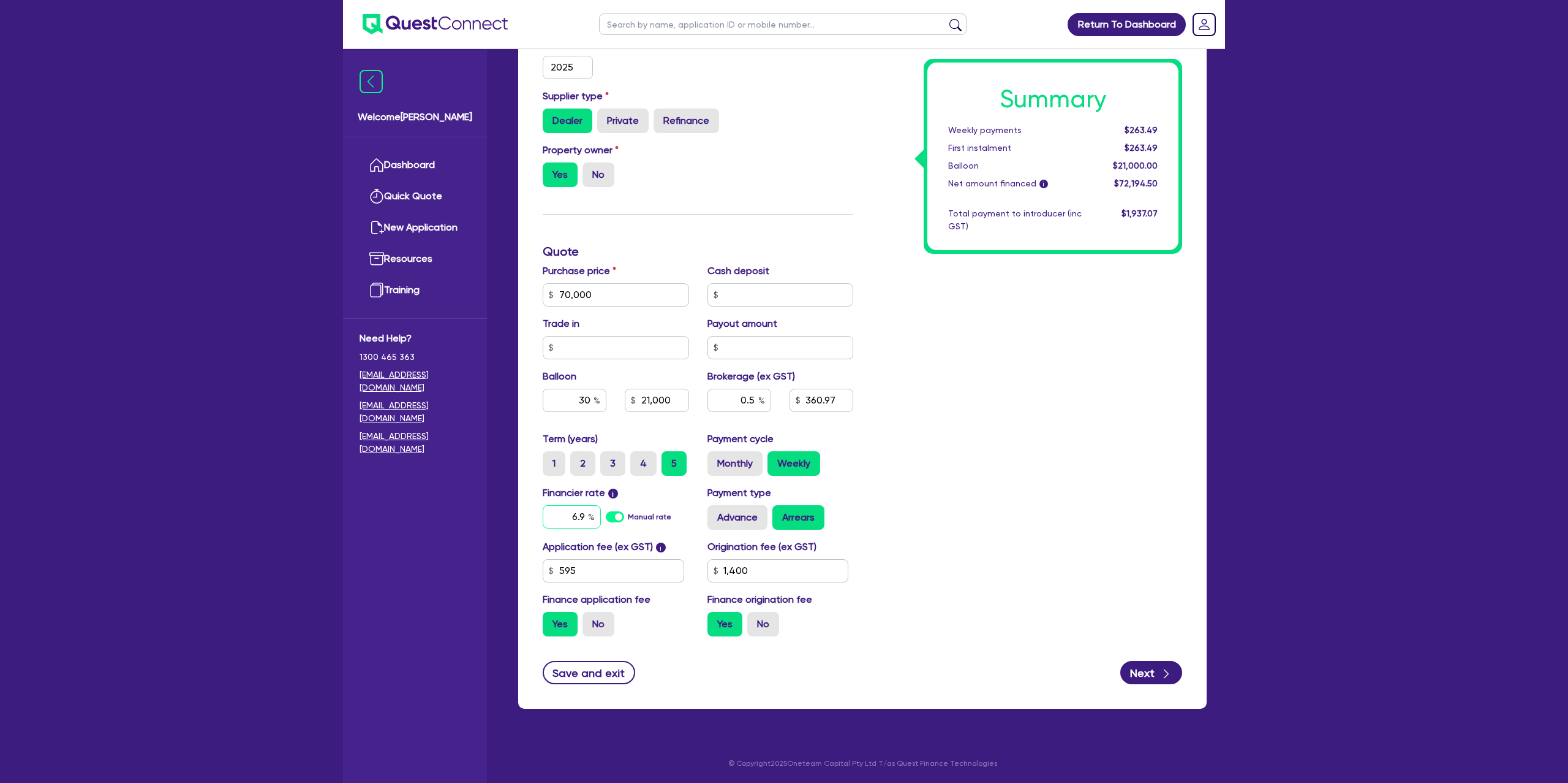
type input "70,000"
type input "21,000"
type input "6."
type input "1,400"
type input "70,000"
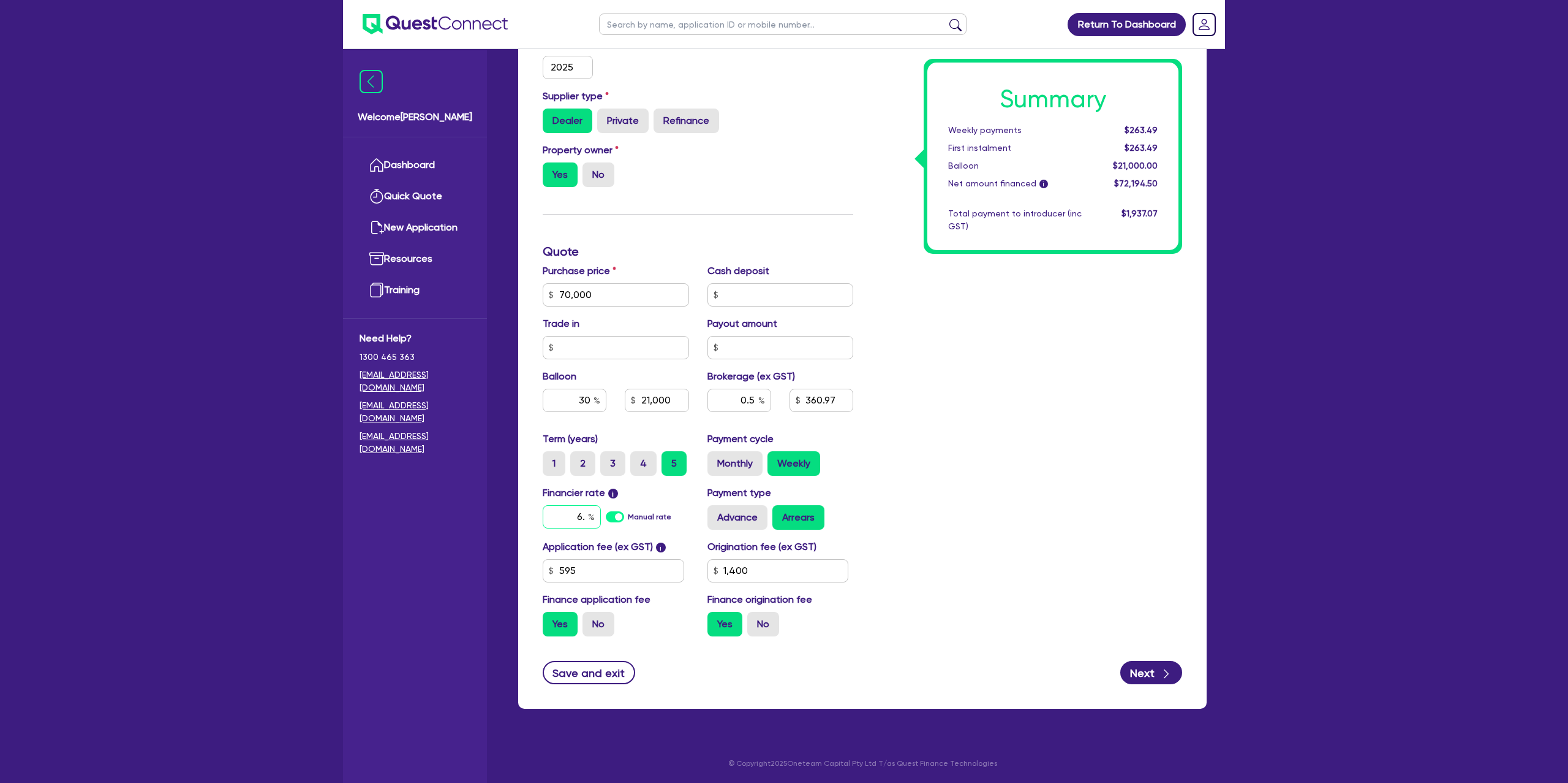
type input "21,000"
type input "6"
type input "1,400"
type input "70,000"
type input "21,000"
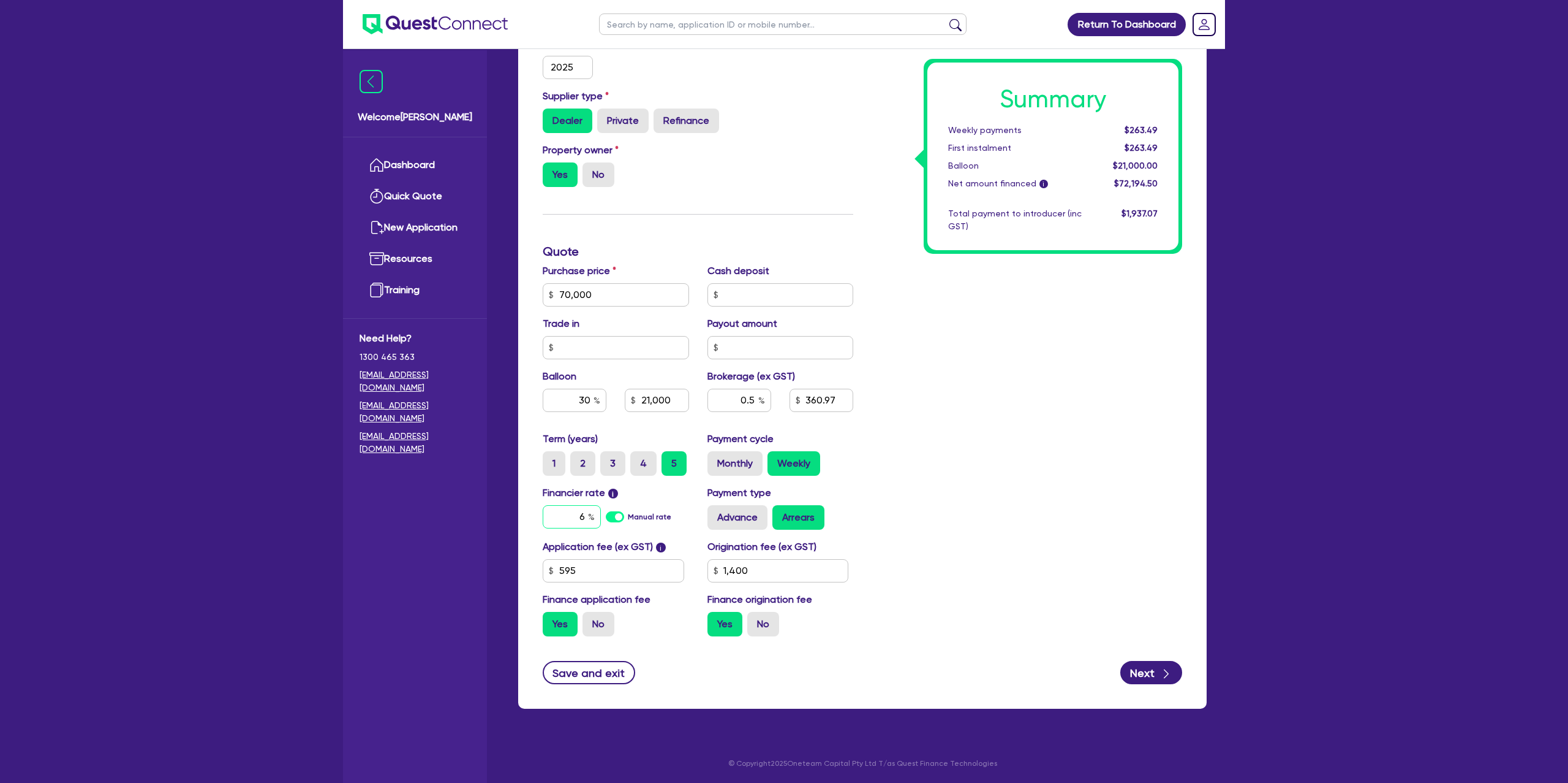
type input "1,400"
type input "70,000"
type input "21,000"
type input "6"
type input "1,400"
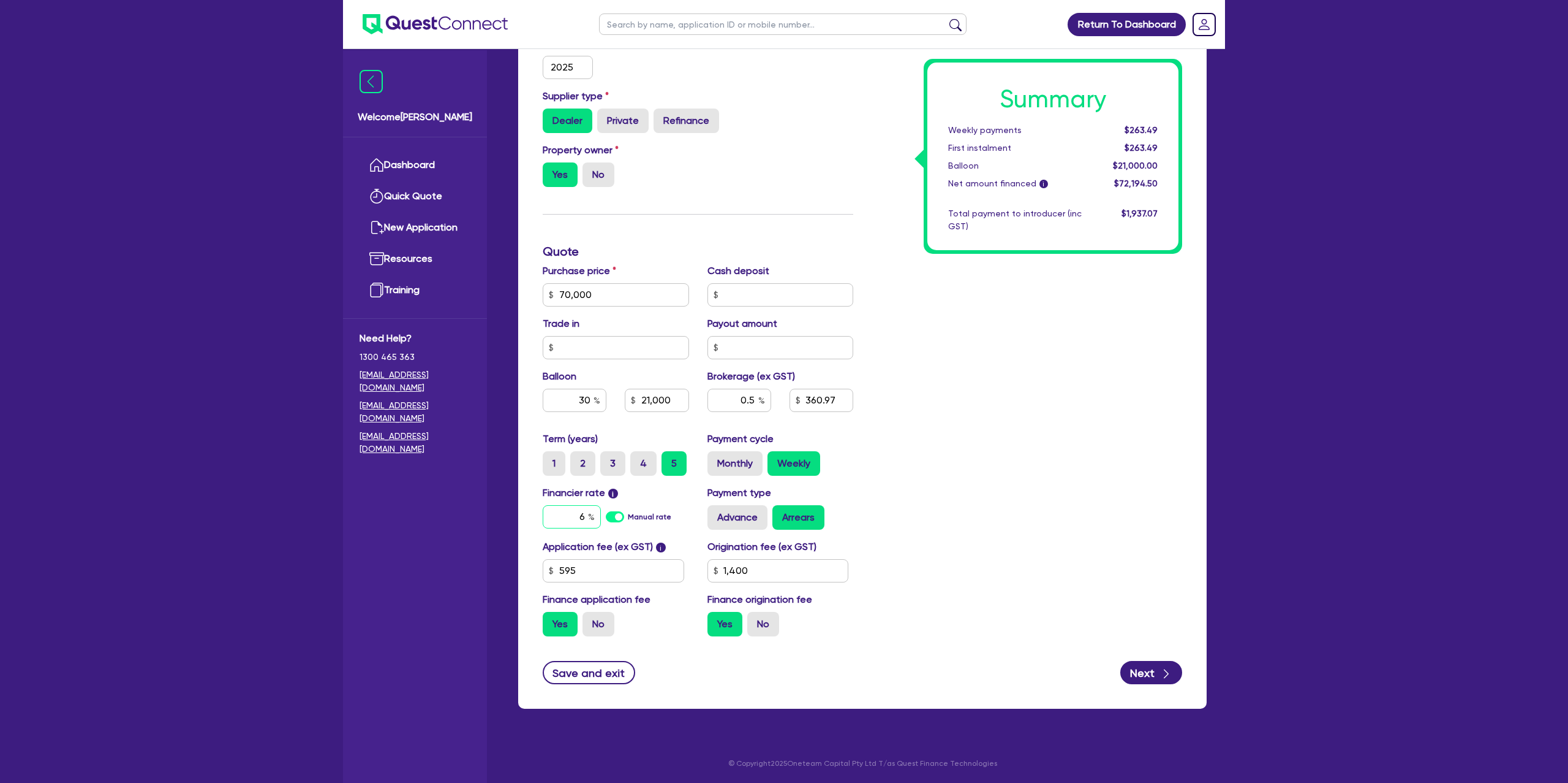
type input "70,000"
type input "21,000"
type input "6."
type input "1,400"
type input "70,000"
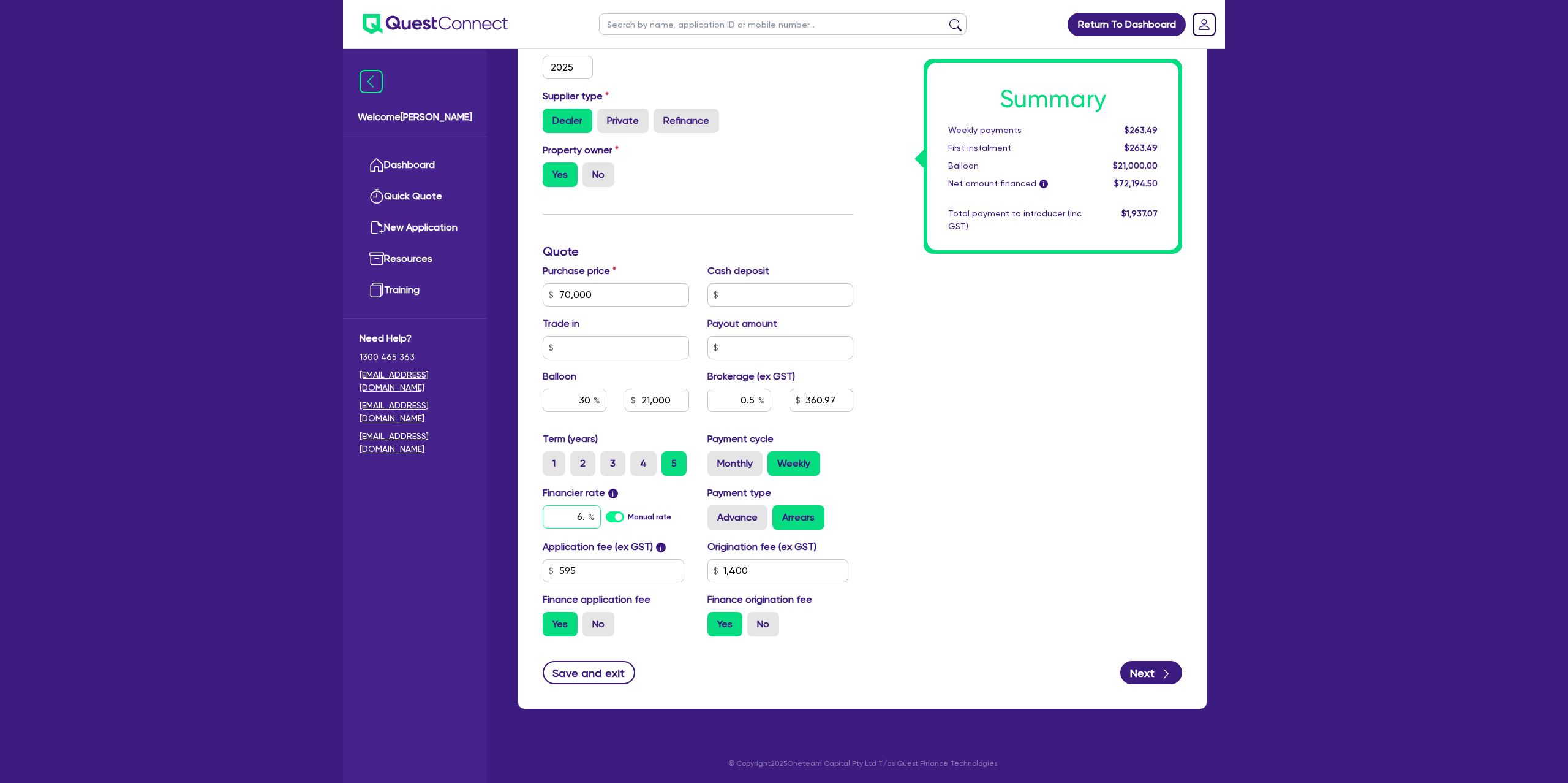
type input "21,000"
type input "6.9"
type input "1,400"
type input "70,000"
type input "21,000"
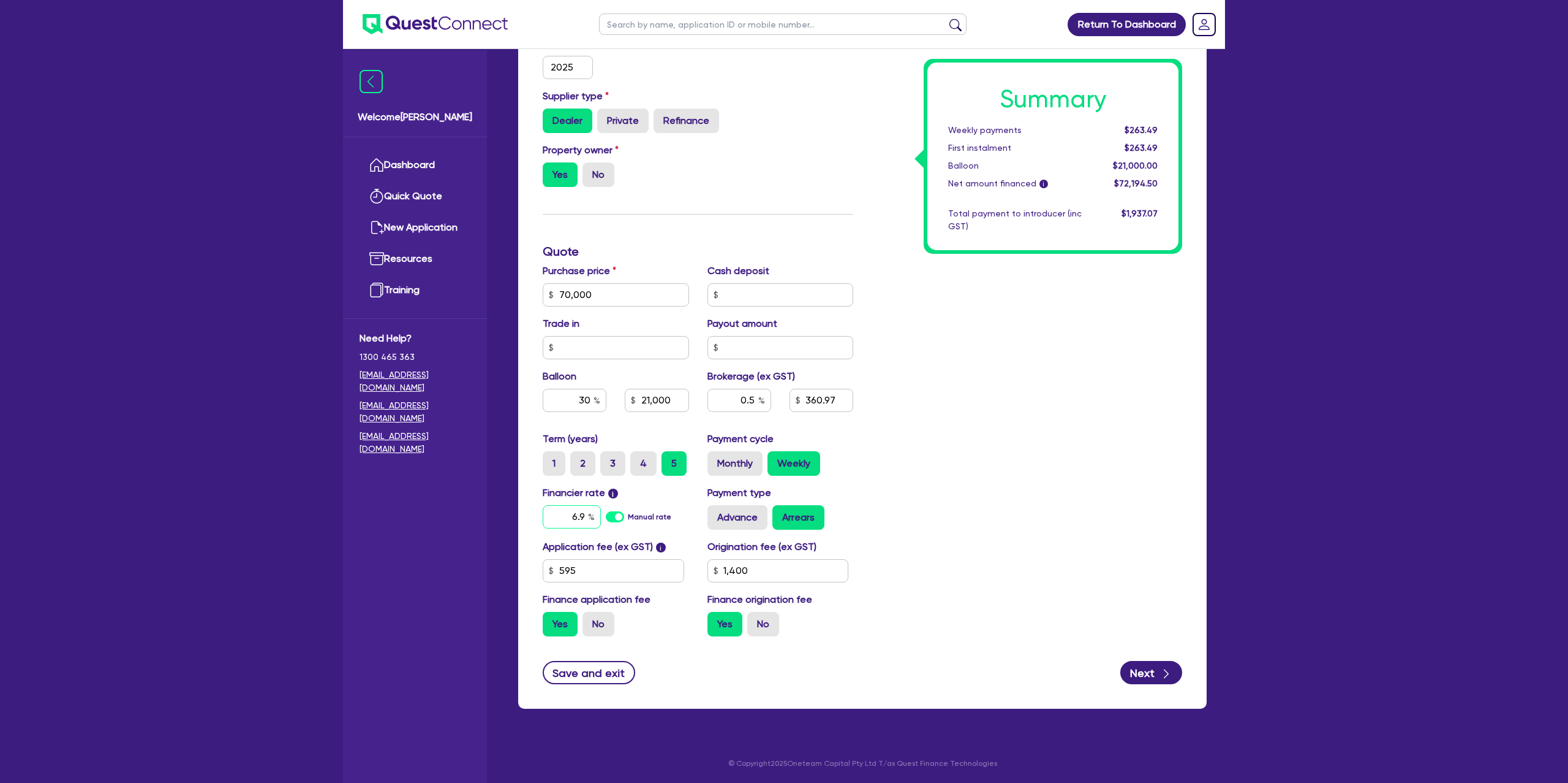
type input "6.99"
type input "1,400"
type input "70,000"
type input "21,000"
type input "1,400"
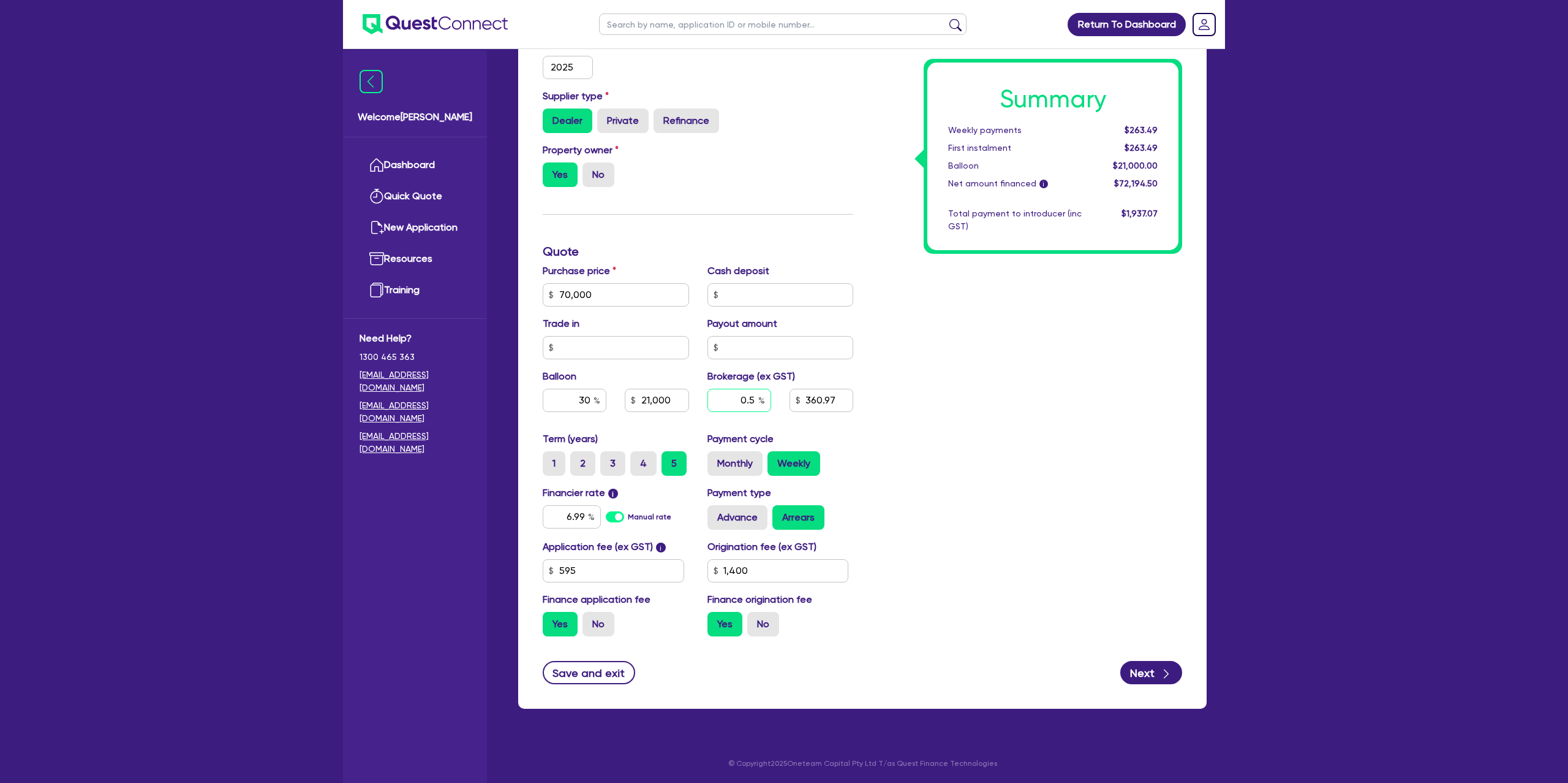
type input "70,000"
type input "21,000"
type input "1,400"
click at [758, 398] on input "0.5" at bounding box center [739, 400] width 63 height 23
type input "70,000"
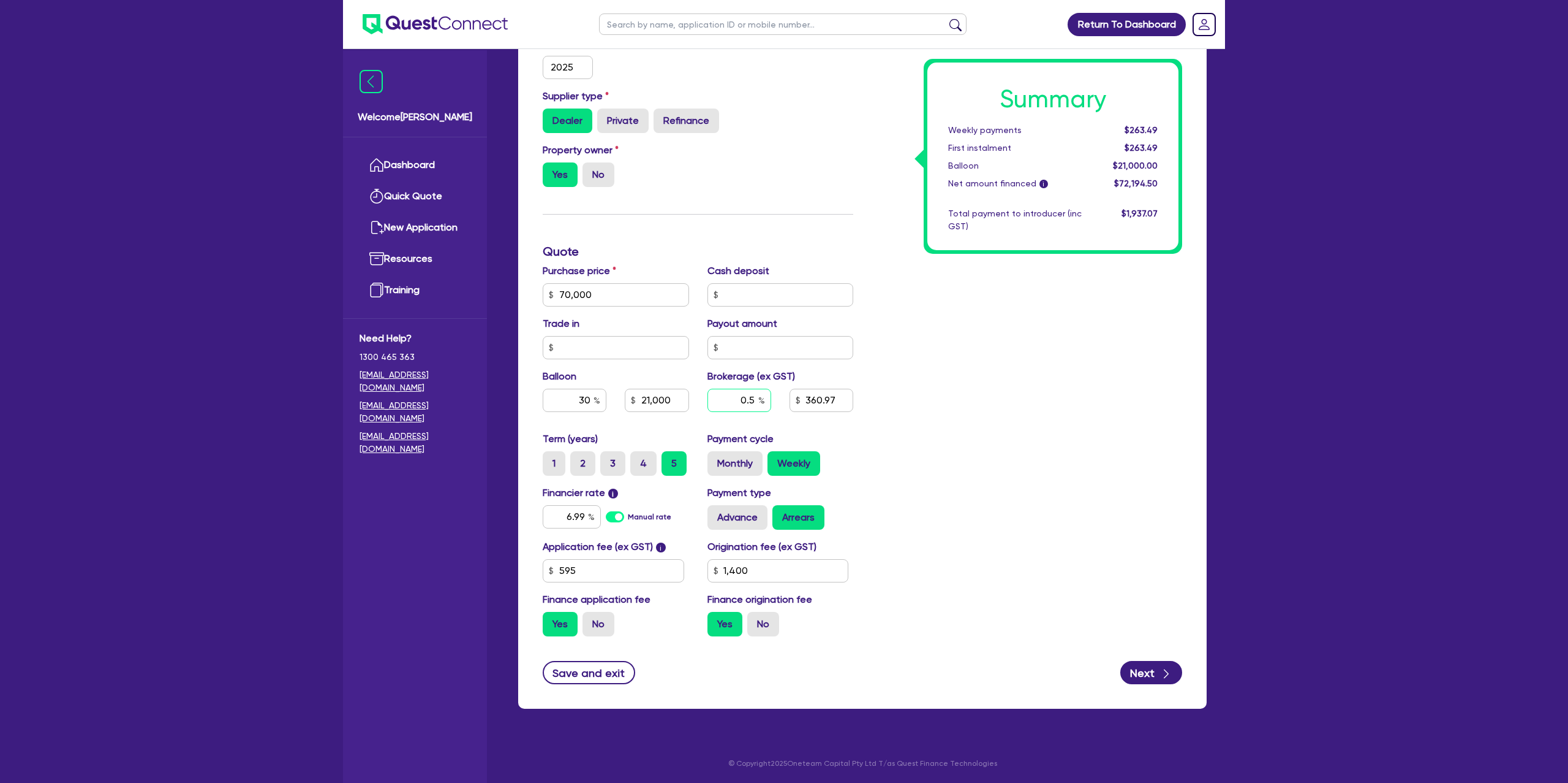
type input "21,000"
type input "0."
type input "1,400"
type input "70,000"
type input "21,000"
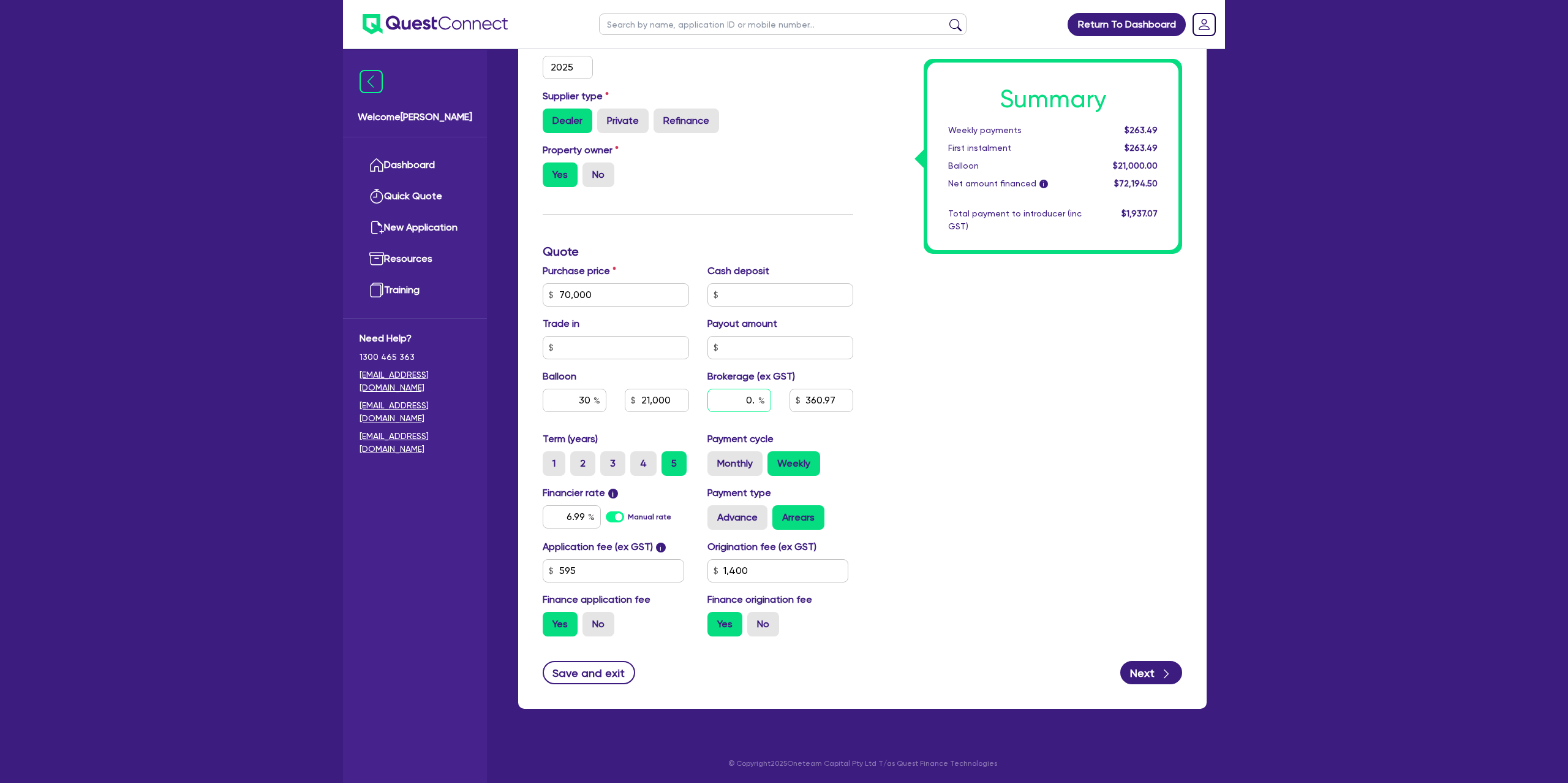
type input "0"
type input "1,400"
type input "70,000"
type input "21,000"
type input "1,400"
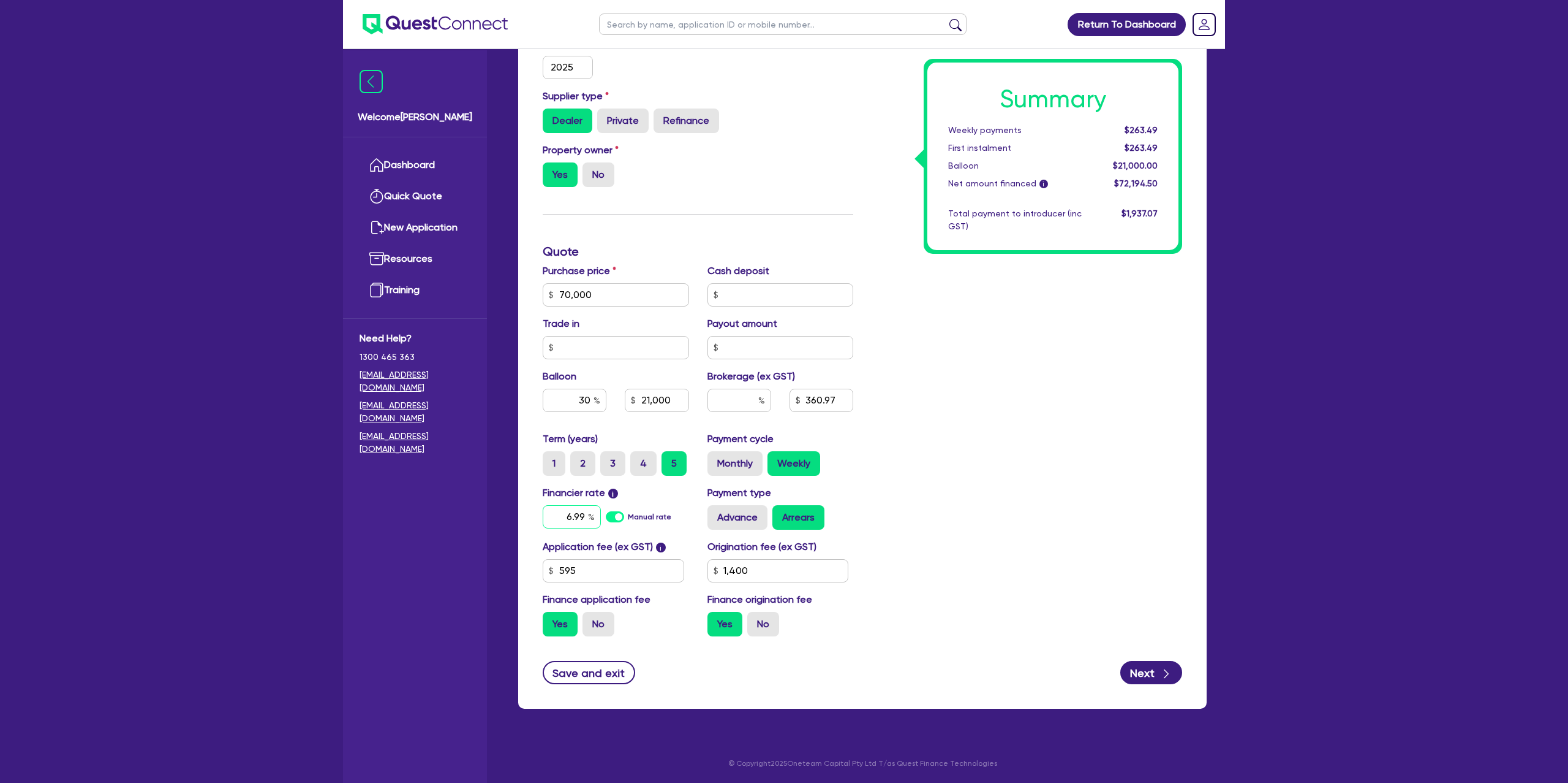
type input "70,000"
type input "21,000"
type input "1,400"
type input "70,000"
type input "21,000"
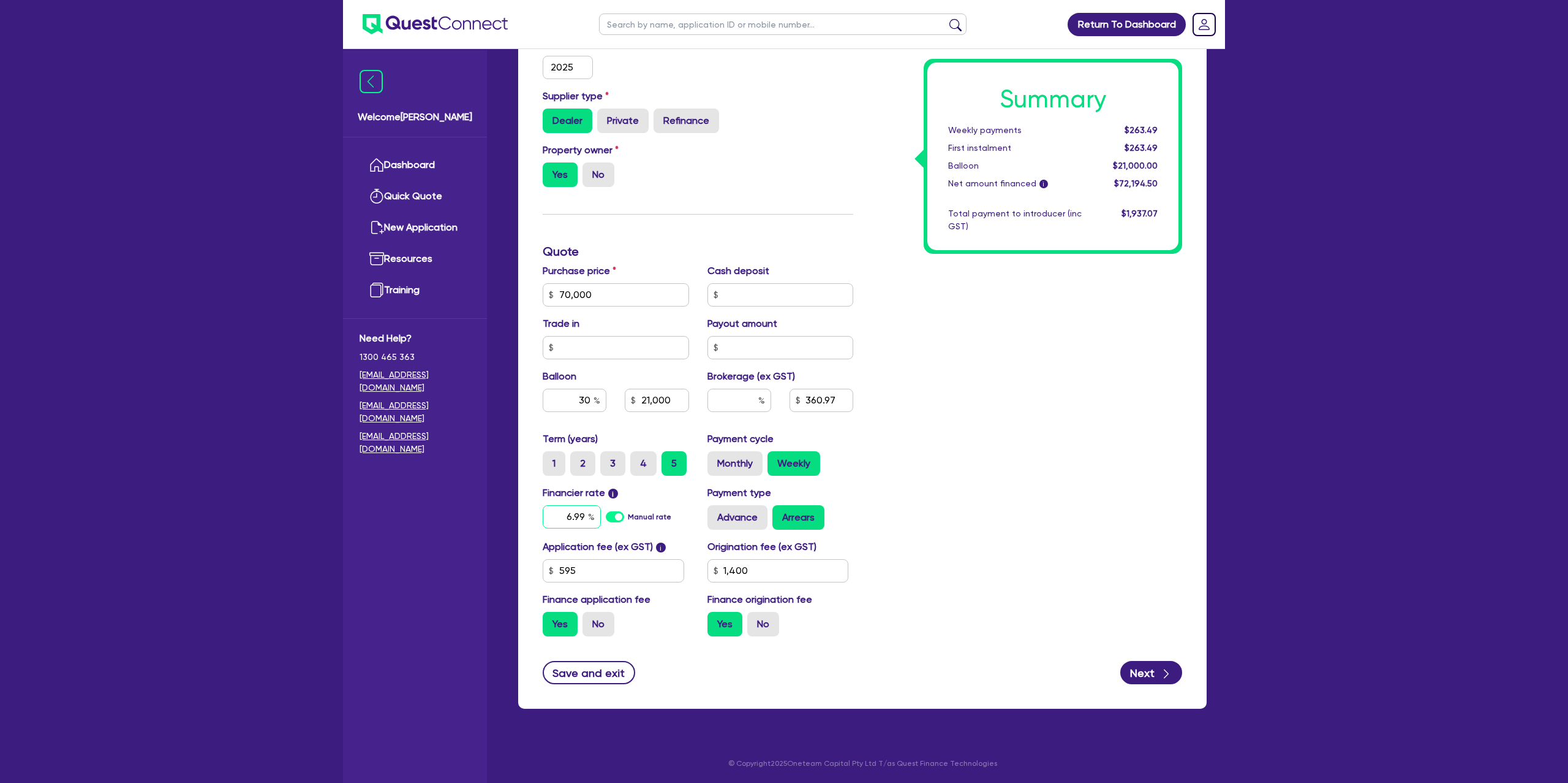
type input "1,400"
click at [589, 515] on div "6.99" at bounding box center [572, 516] width 59 height 23
type input "70,000"
type input "21,000"
type input "6.9"
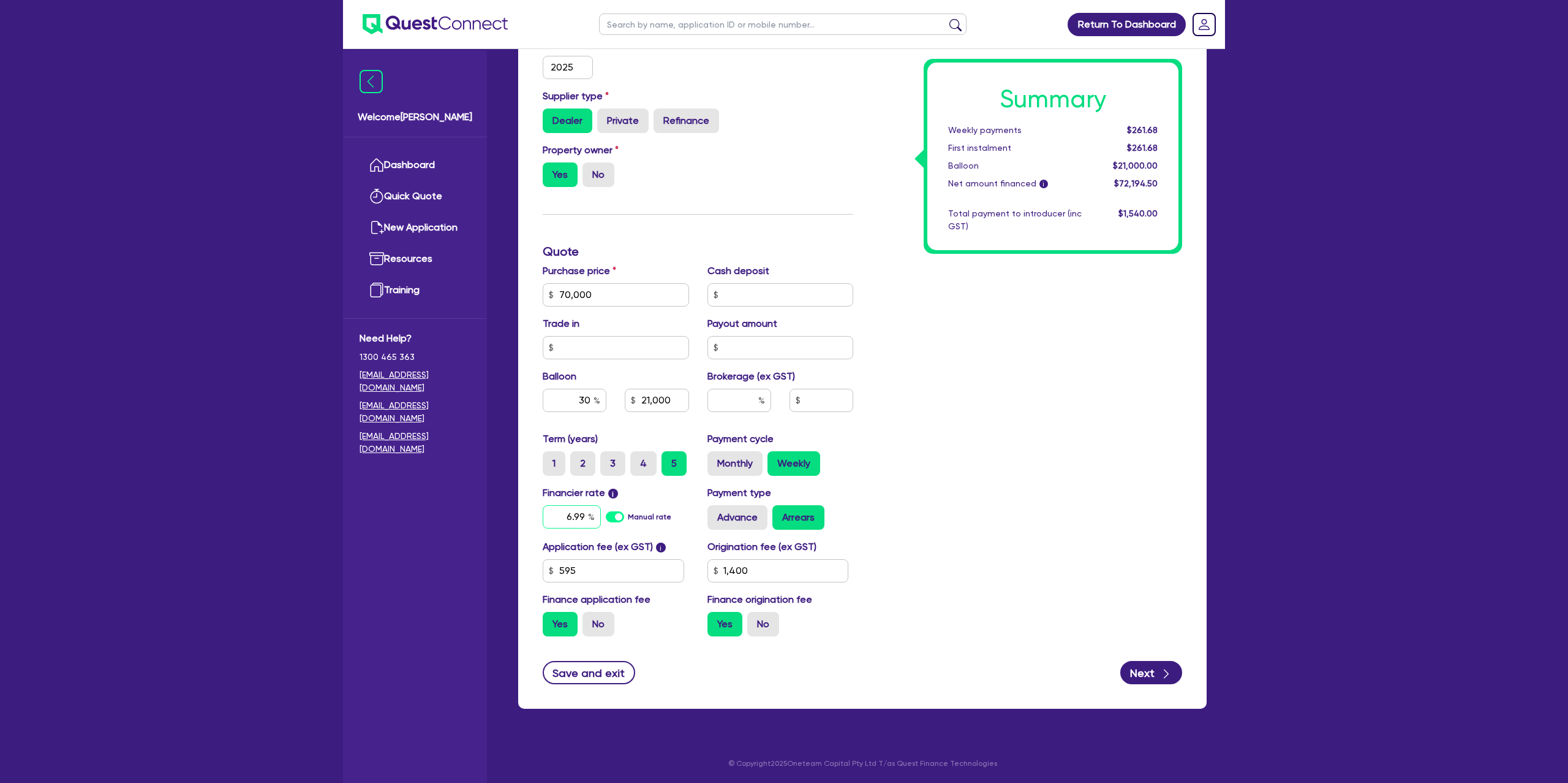
type input "1,400"
type input "70,000"
type input "21,000"
type input "6."
type input "1,400"
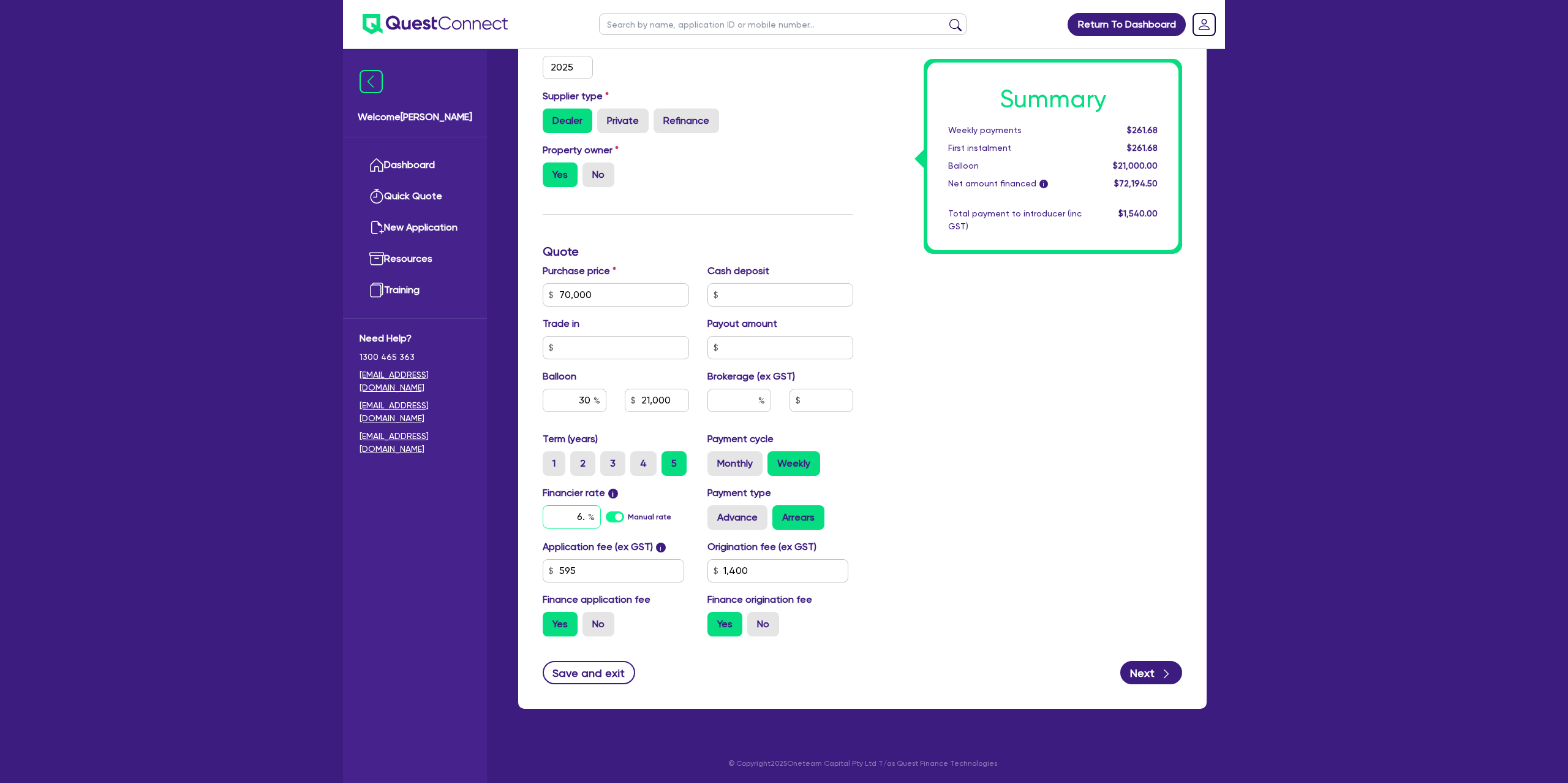
type input "70,000"
type input "21,000"
type input "6"
type input "1,400"
type input "70,000"
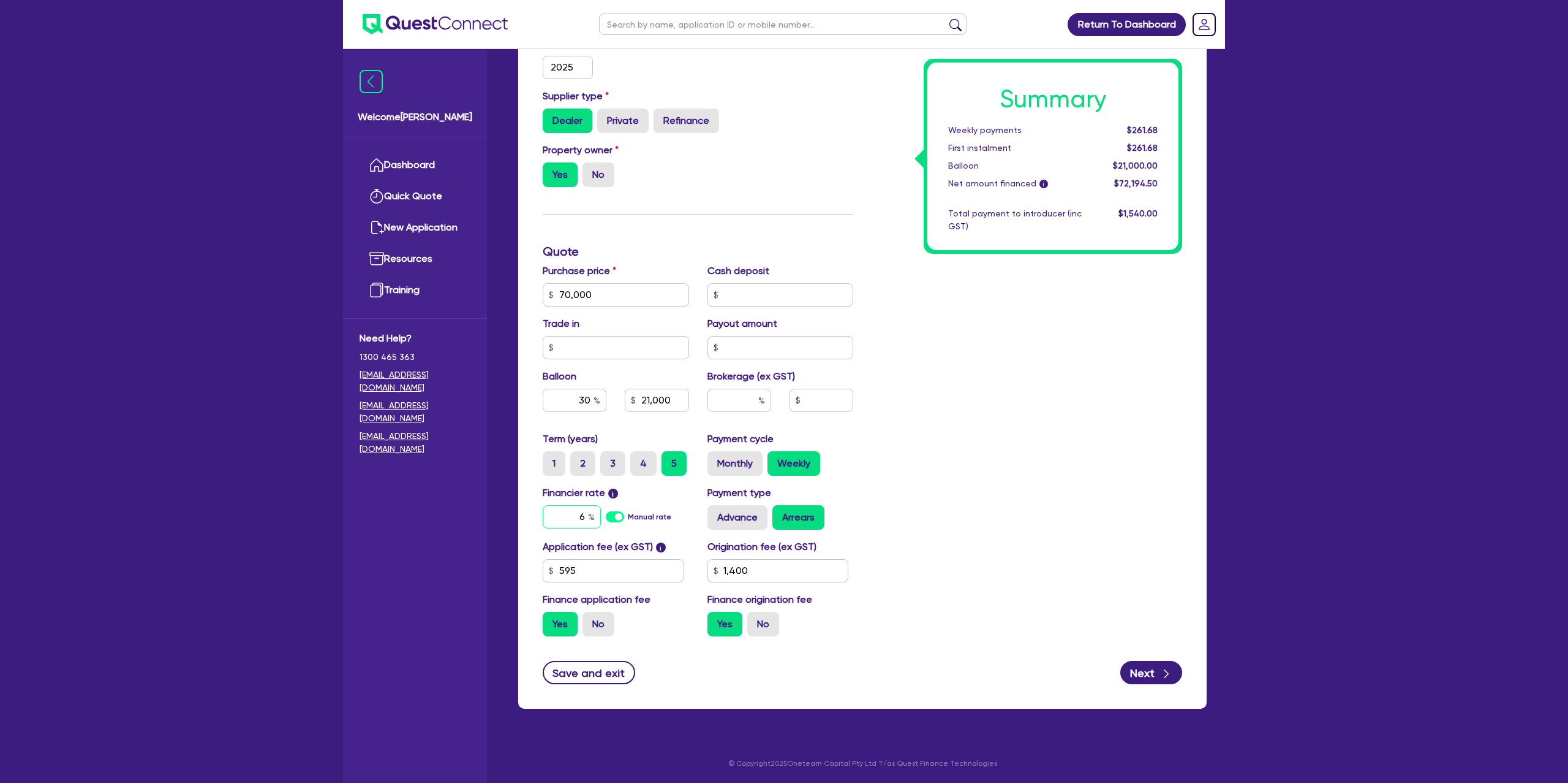
type input "21,000"
type input "1,400"
type input "70,000"
type input "21,000"
type input "7"
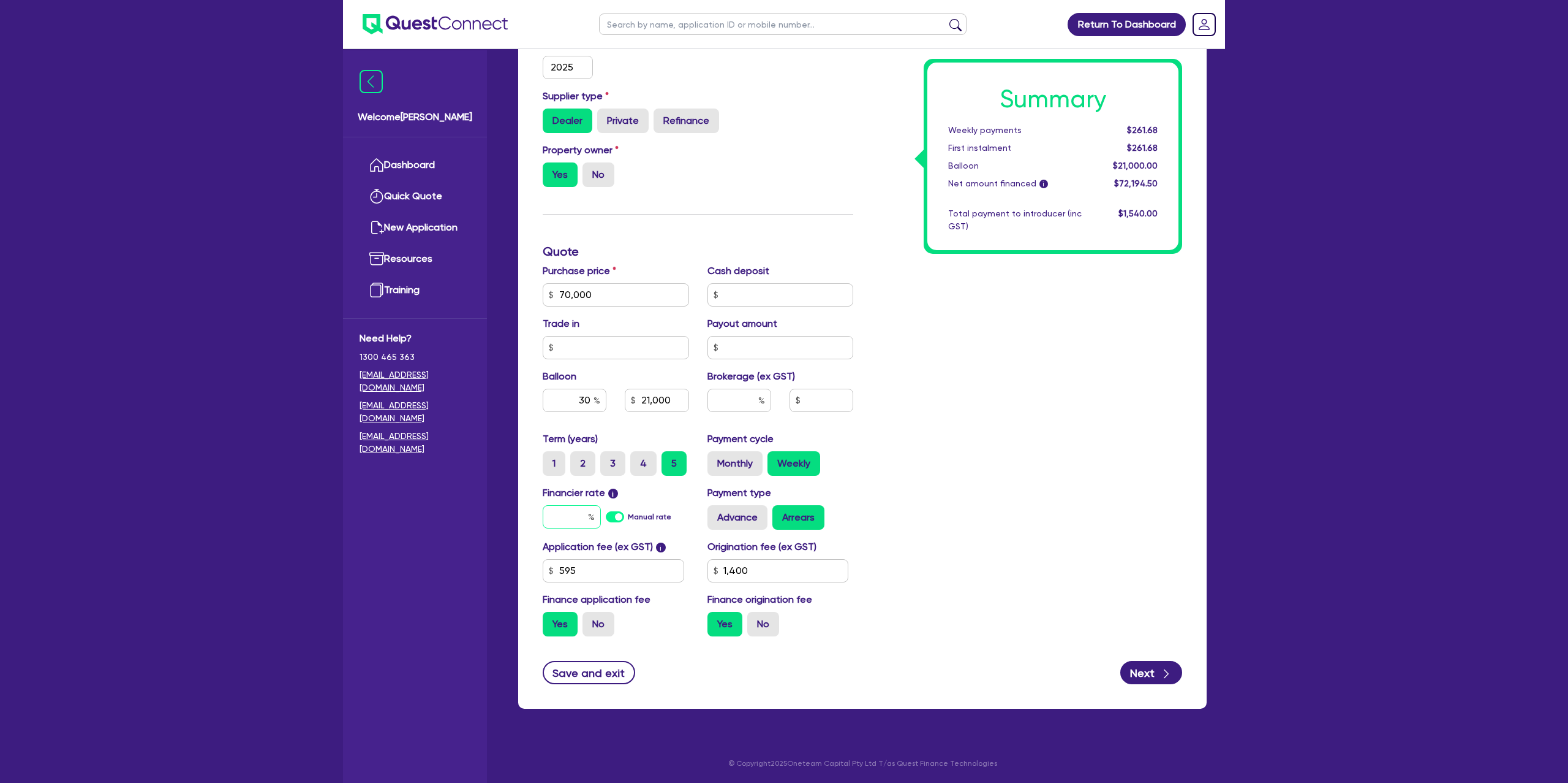
type input "1,400"
type input "70,000"
type input "21,000"
type input "7."
type input "1,400"
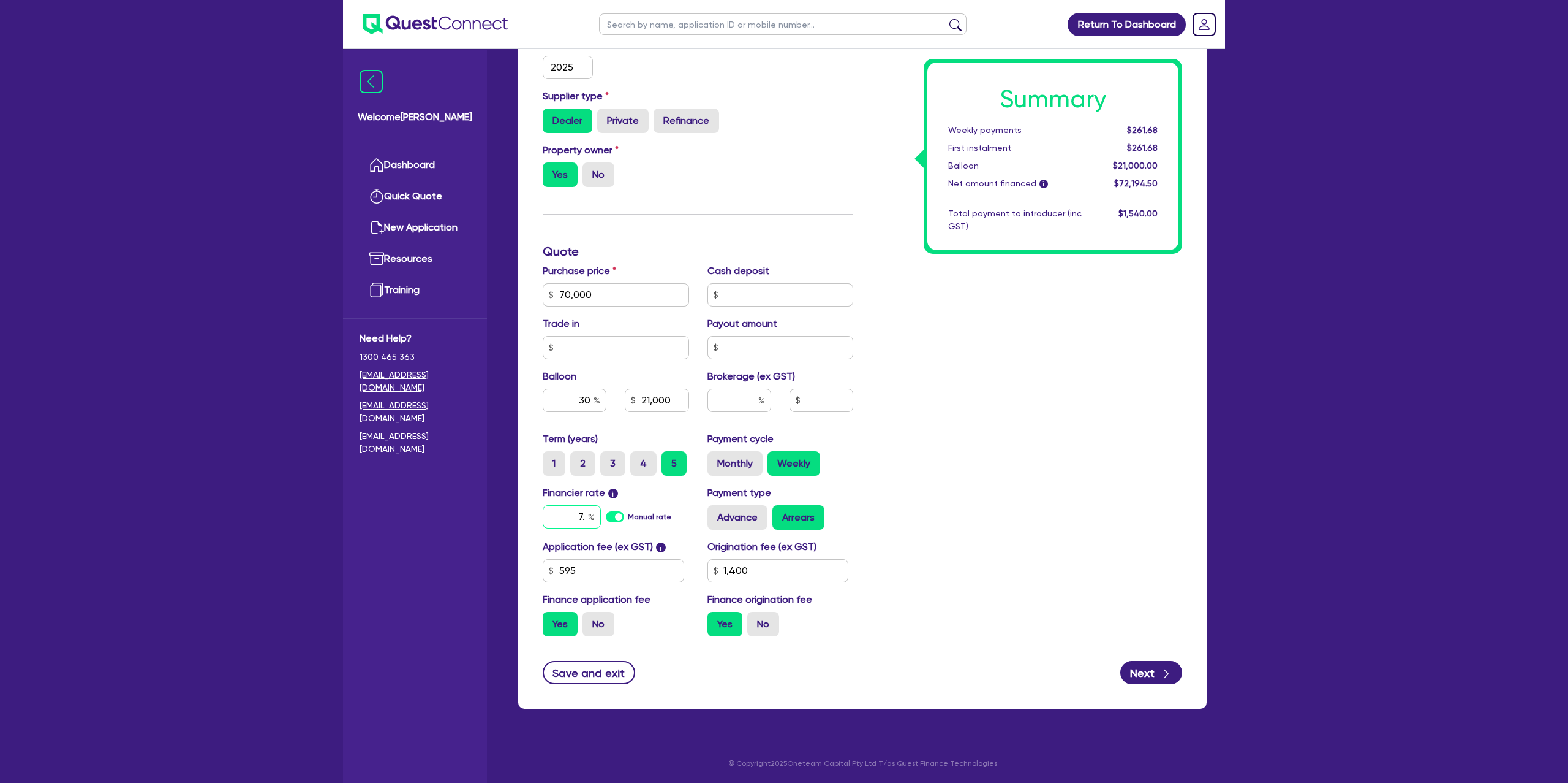
type input "70,000"
type input "21,000"
type input "7.1"
type input "1,400"
type input "70,000"
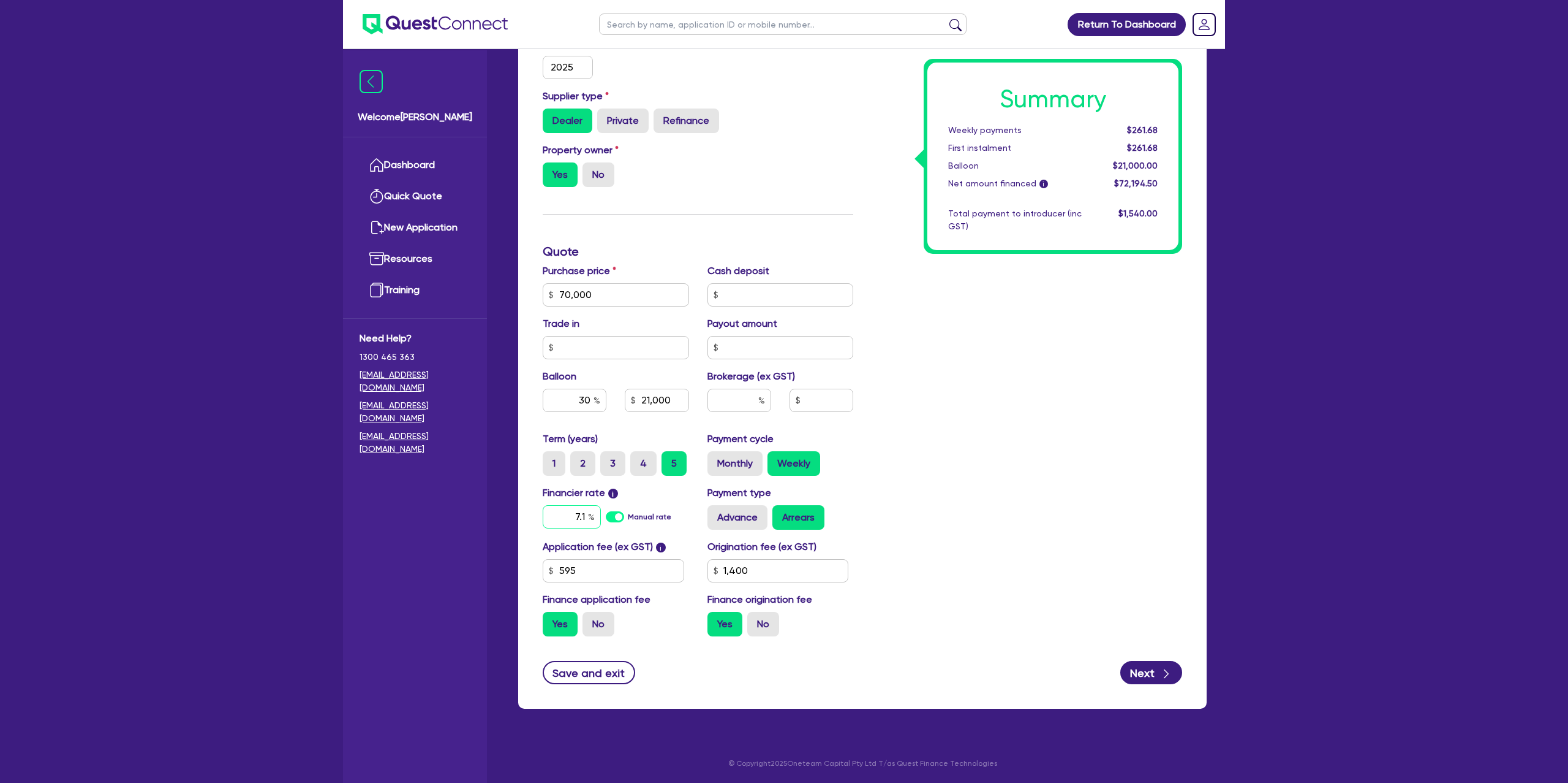
type input "21,000"
type input "7.15"
type input "1,400"
type input "7.15"
type input "70,000"
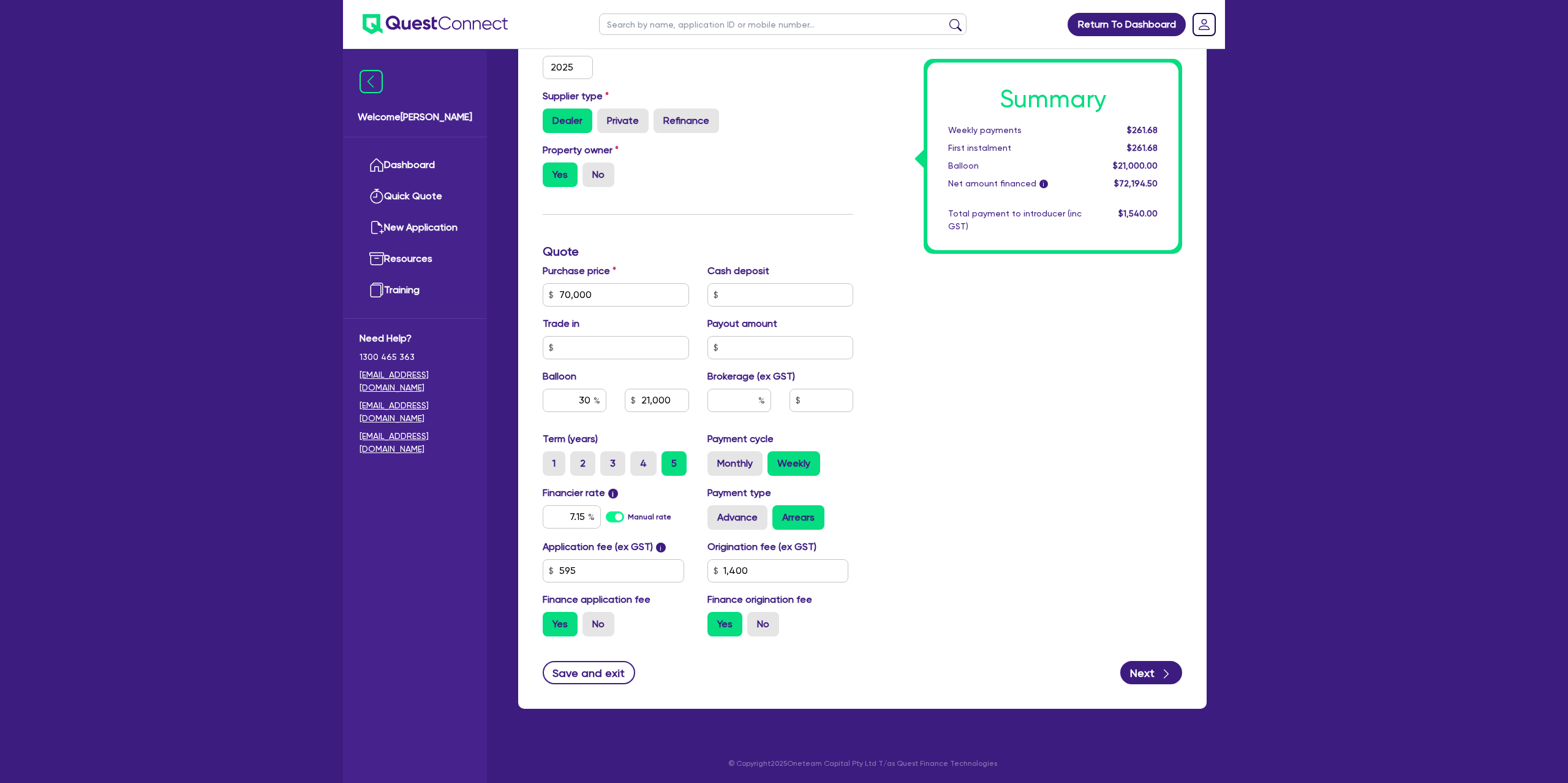
type input "21,000"
type input "1,400"
type input "70,000"
type input "21,000"
type input "1,400"
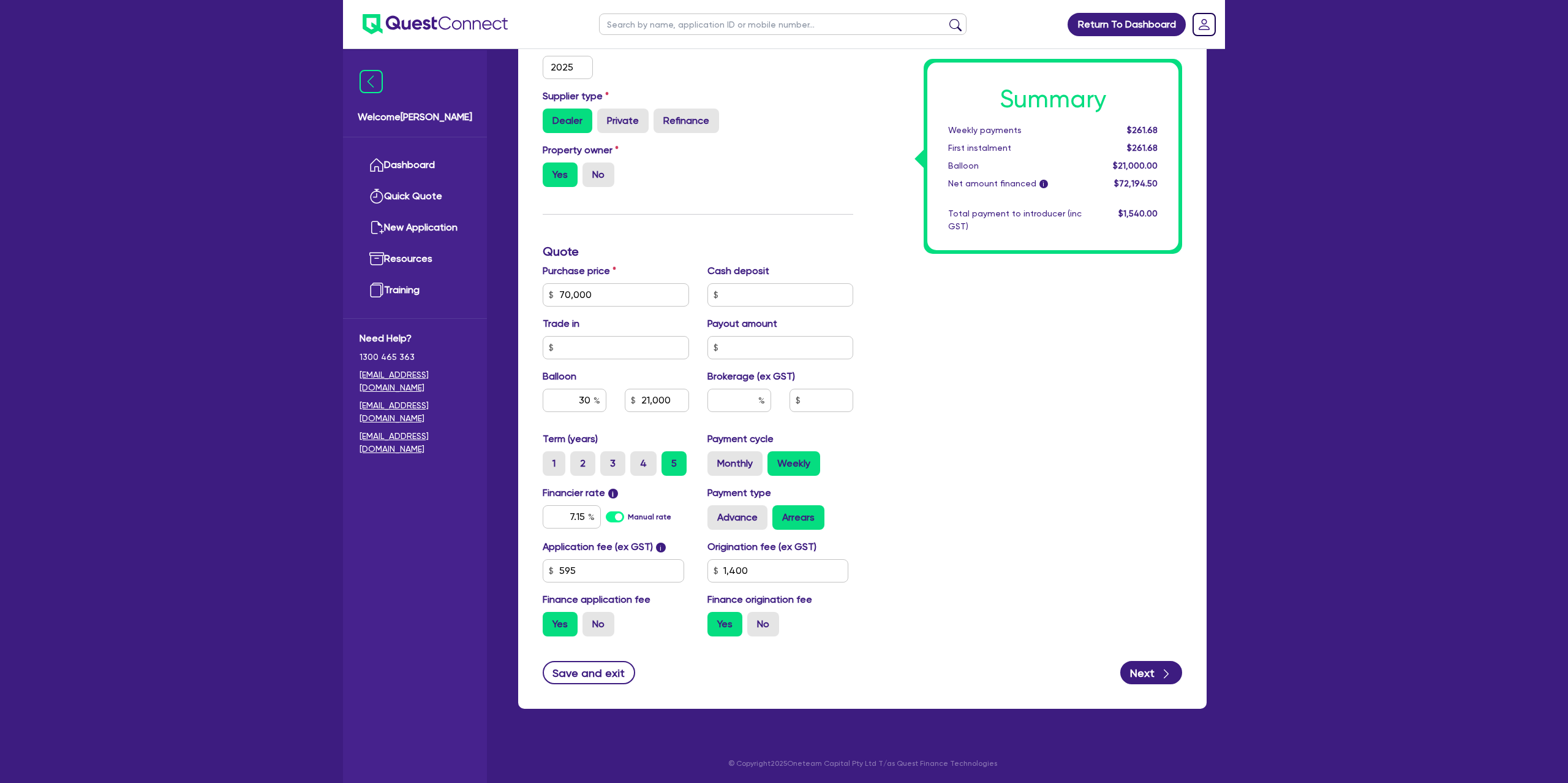
click at [925, 473] on div "Summary Weekly payments $261.68 First instalment $261.68 Balloon $21,000.00 Net…" at bounding box center [1027, 251] width 329 height 789
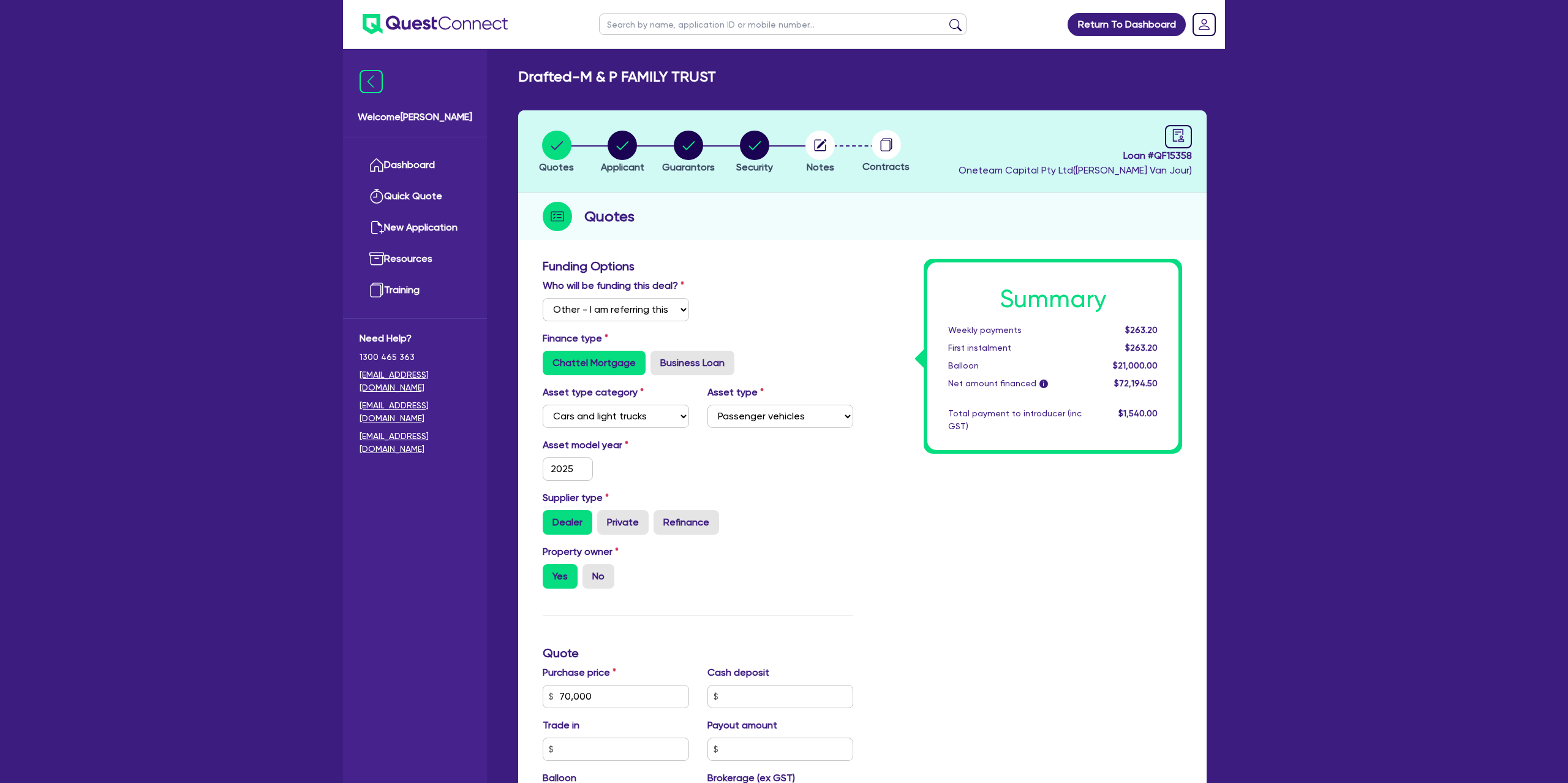
scroll to position [3, 0]
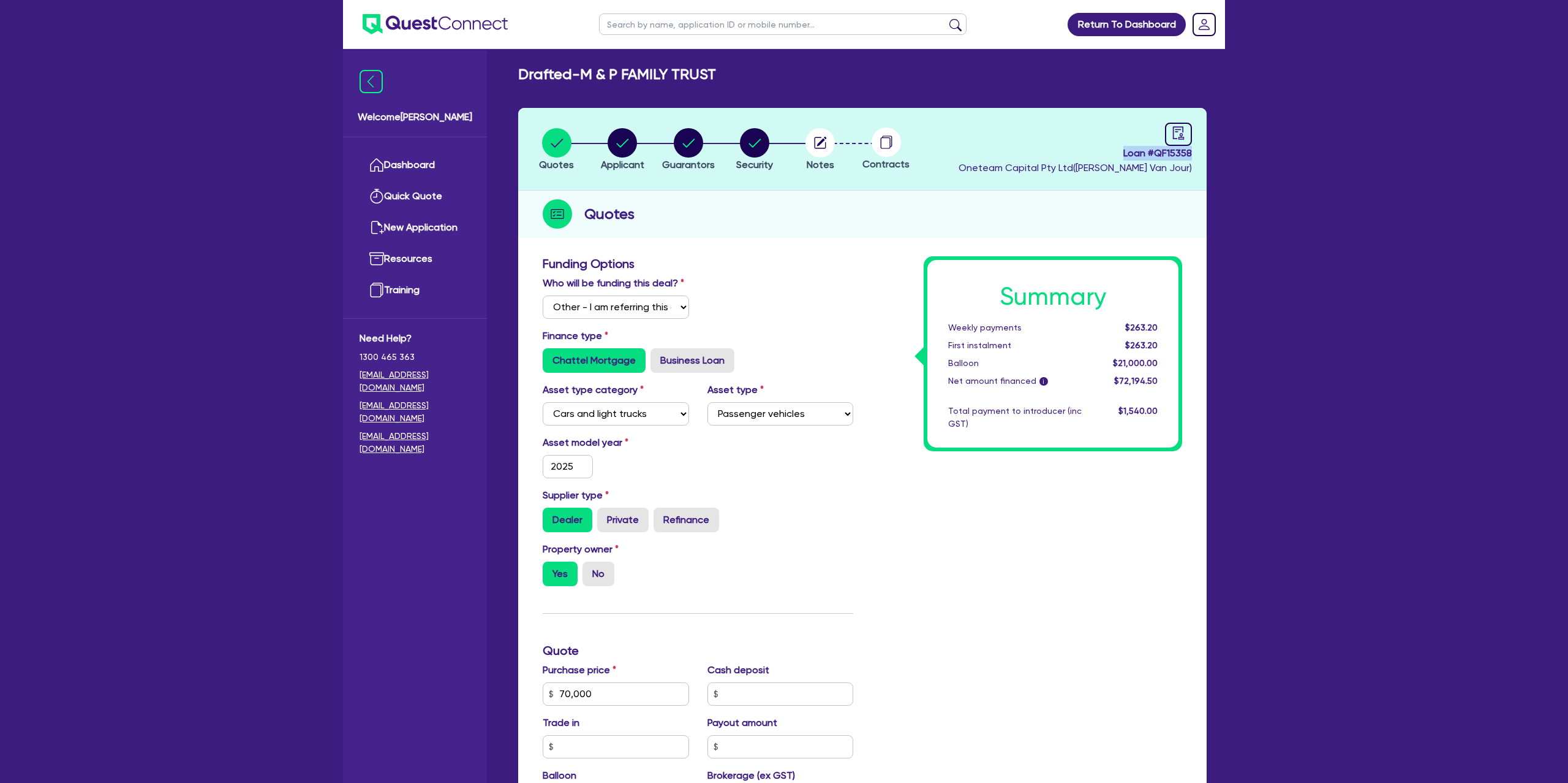
drag, startPoint x: 1121, startPoint y: 155, endPoint x: 1239, endPoint y: 152, distance: 118.0
click at [1239, 152] on div "Return To Dashboard Edit Profile Logout Welcome [PERSON_NAME] Quick Quote New A…" at bounding box center [784, 590] width 1568 height 1185
copy span "Loan # QF15358"
click at [1181, 135] on icon "audit" at bounding box center [1178, 132] width 11 height 13
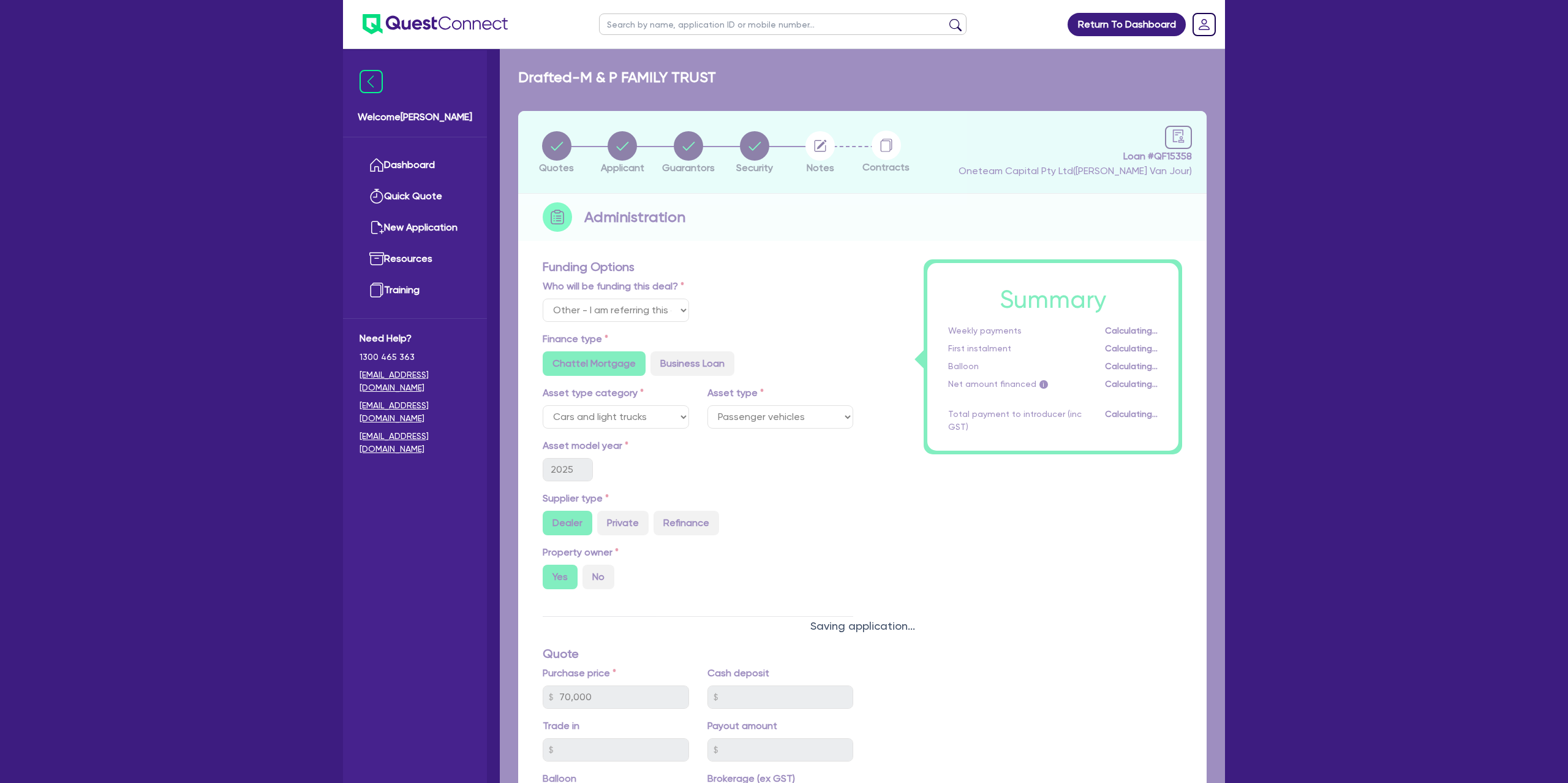
select select "DRAFTED_NEW"
select select "Other"
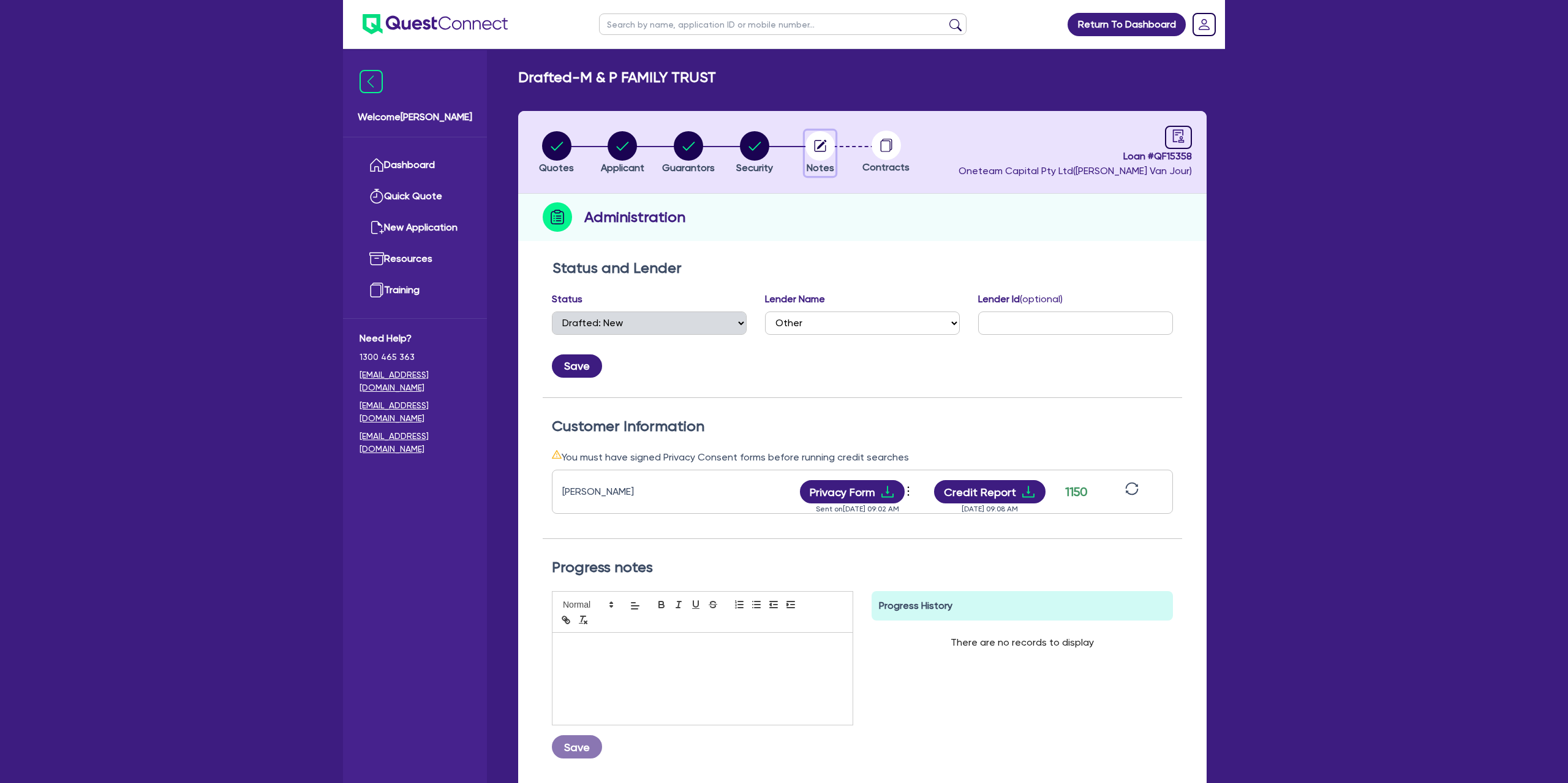
click at [824, 145] on circle "button" at bounding box center [820, 146] width 29 height 29
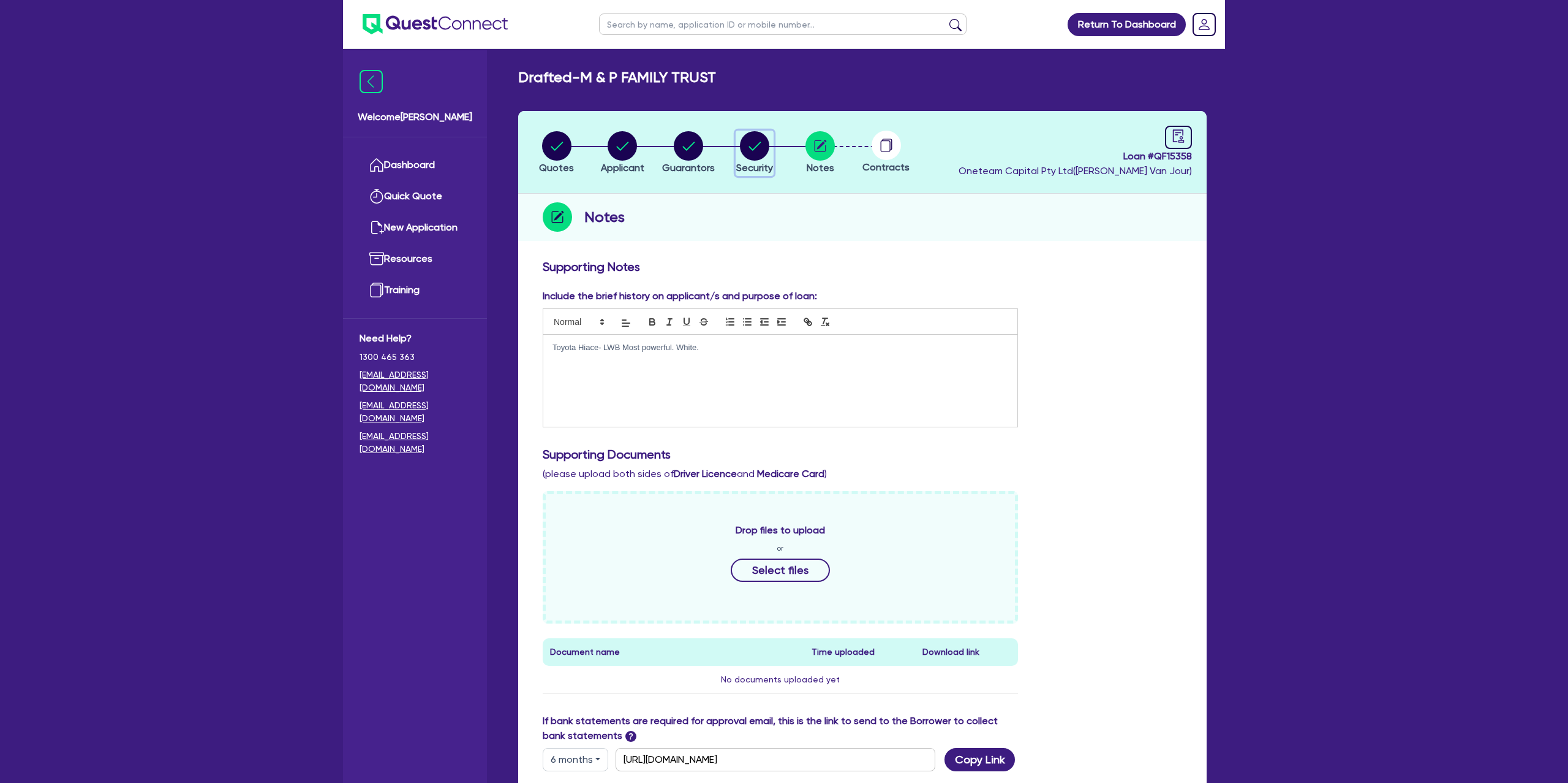
click at [752, 149] on icon "button" at bounding box center [755, 146] width 13 height 8
select select "CARS_AND_LIGHT_TRUCKS"
select select "PASSENGER_VEHICLES"
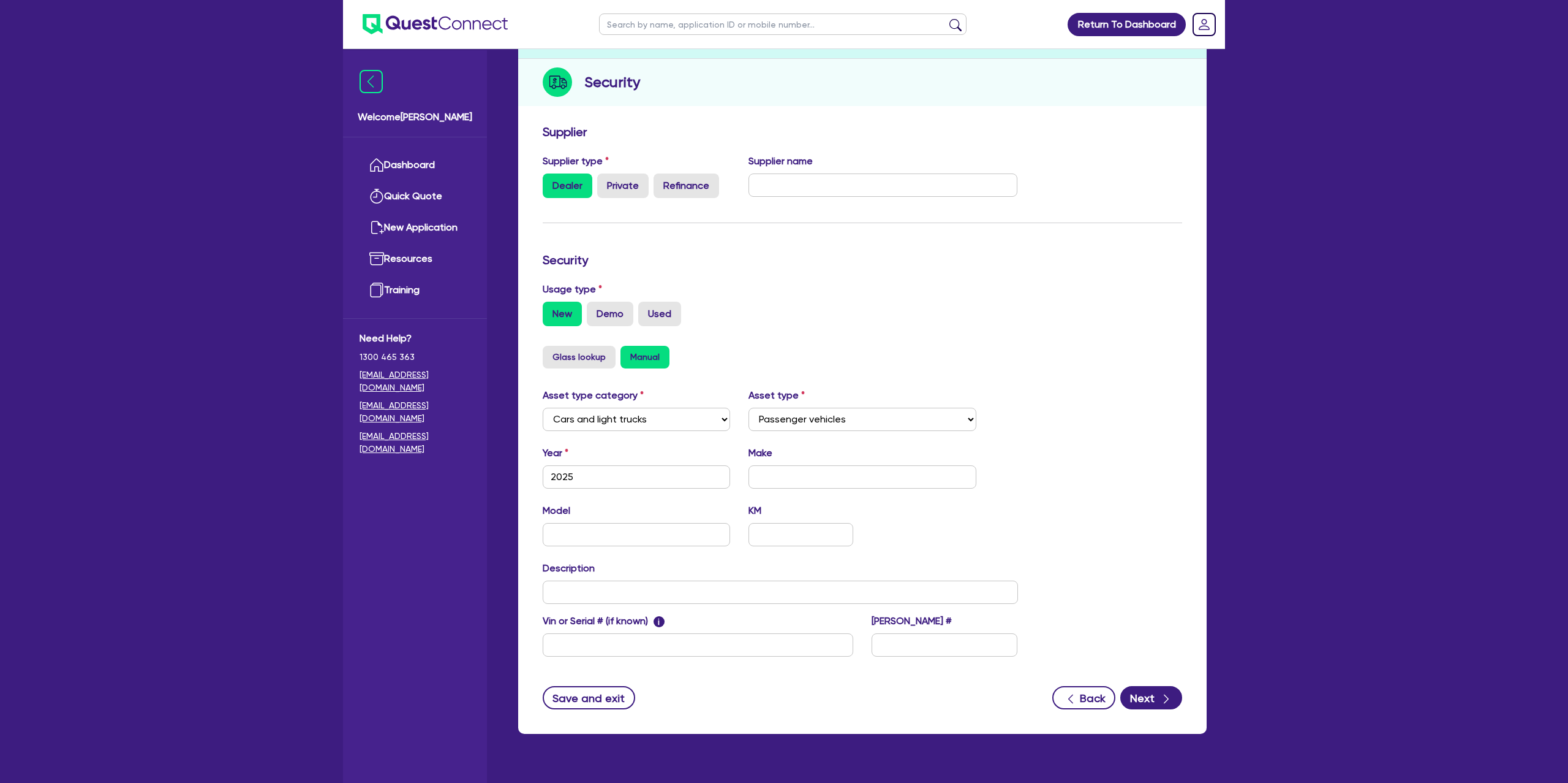
scroll to position [160, 0]
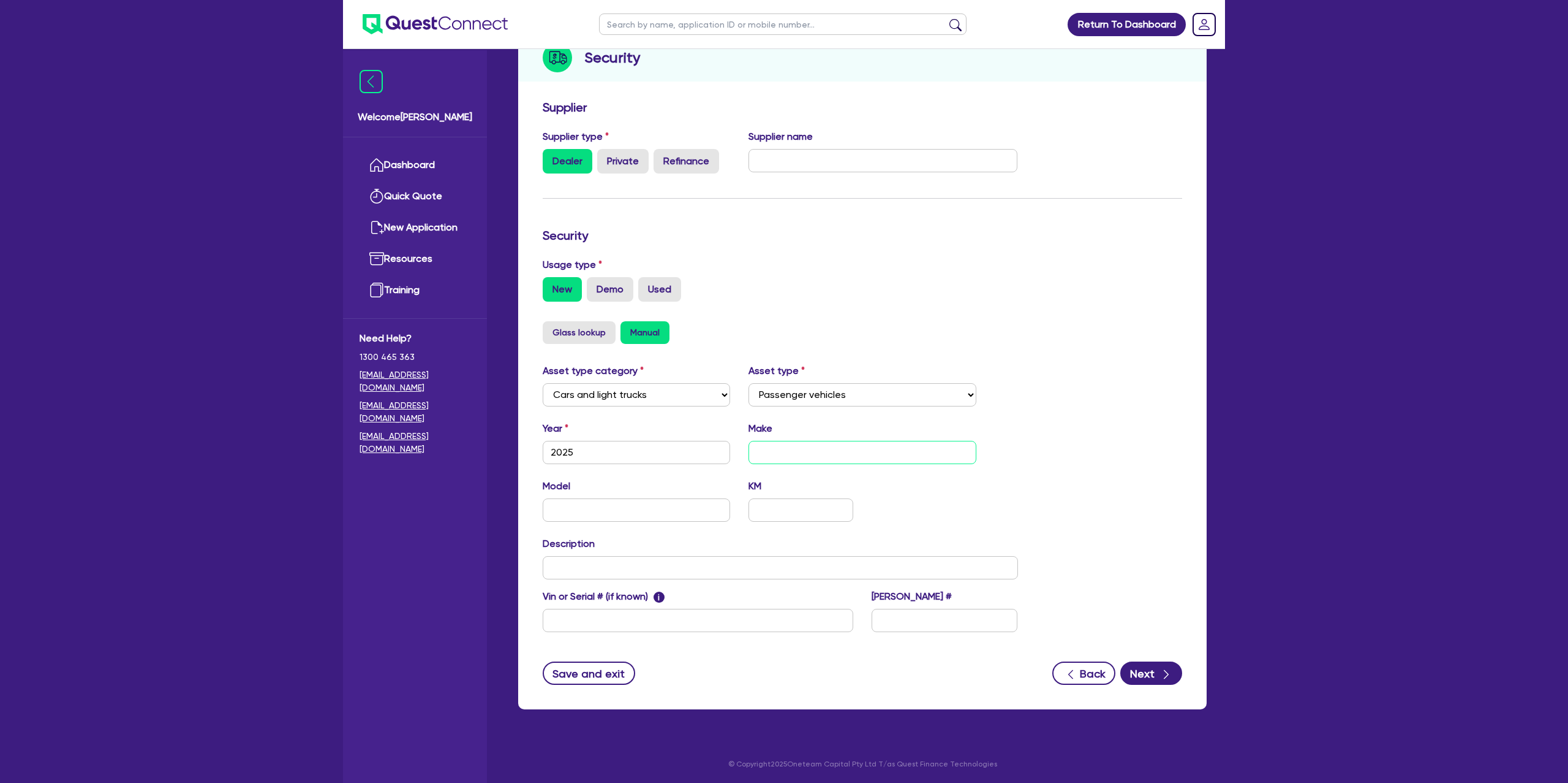
click at [778, 452] on input "text" at bounding box center [863, 452] width 229 height 23
type input "Toyota"
type input "Hiace"
click at [1129, 435] on div "Asset type category Select Cars and light trucks Primary assets Secondary asset…" at bounding box center [863, 505] width 658 height 283
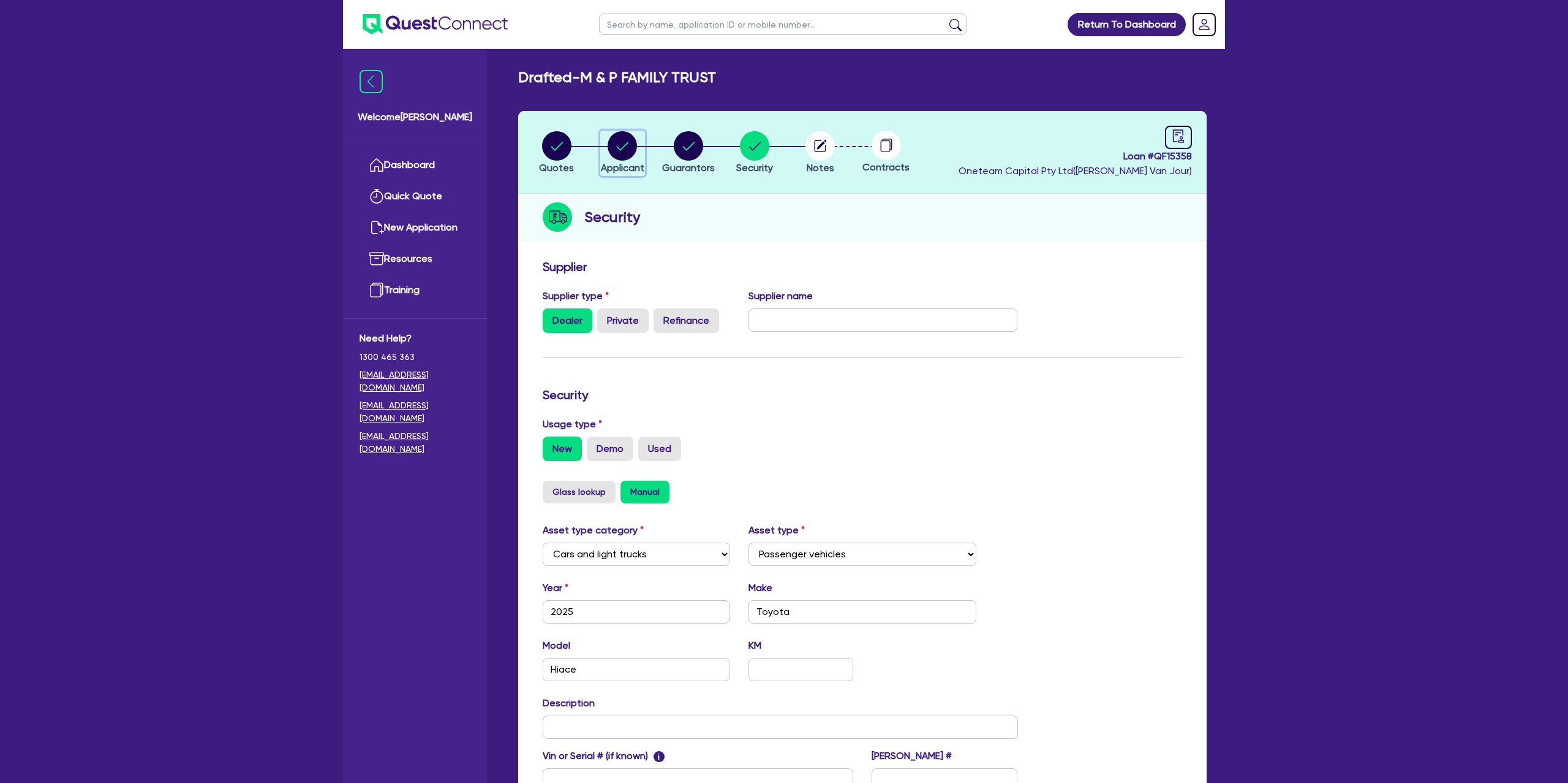
click at [617, 147] on circle "button" at bounding box center [622, 146] width 29 height 29
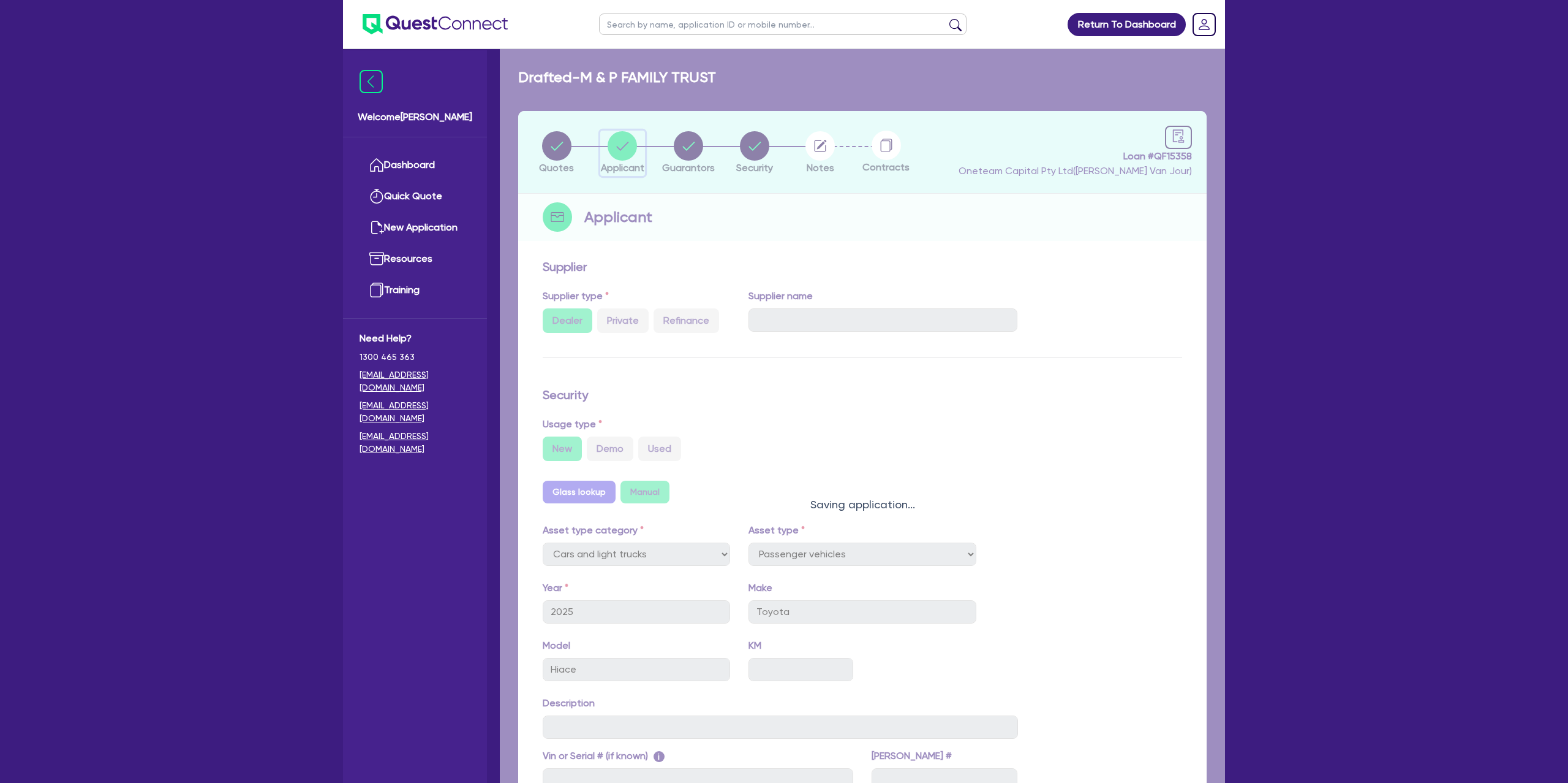
select select "TRUST"
select select "INDIVIDUAL"
select select "BUILDING_CONSTRUCTION"
select select "TRADES_SERVICES_BUSINESSES_GOVERNMENT"
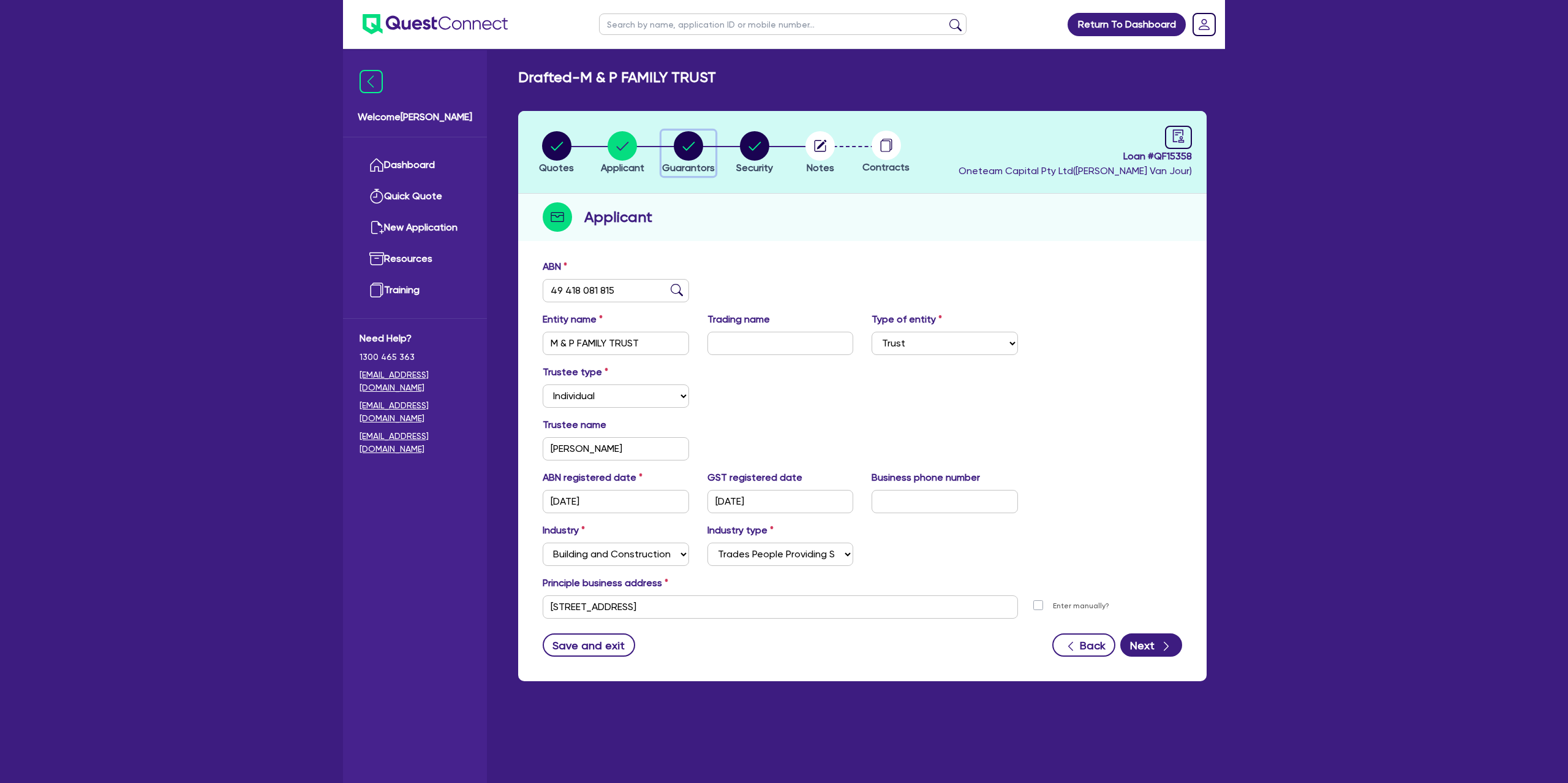
click at [686, 146] on circle "button" at bounding box center [689, 146] width 29 height 29
select select "MR"
select select "VIC"
select select "SINGLE"
select select "PROPERTY"
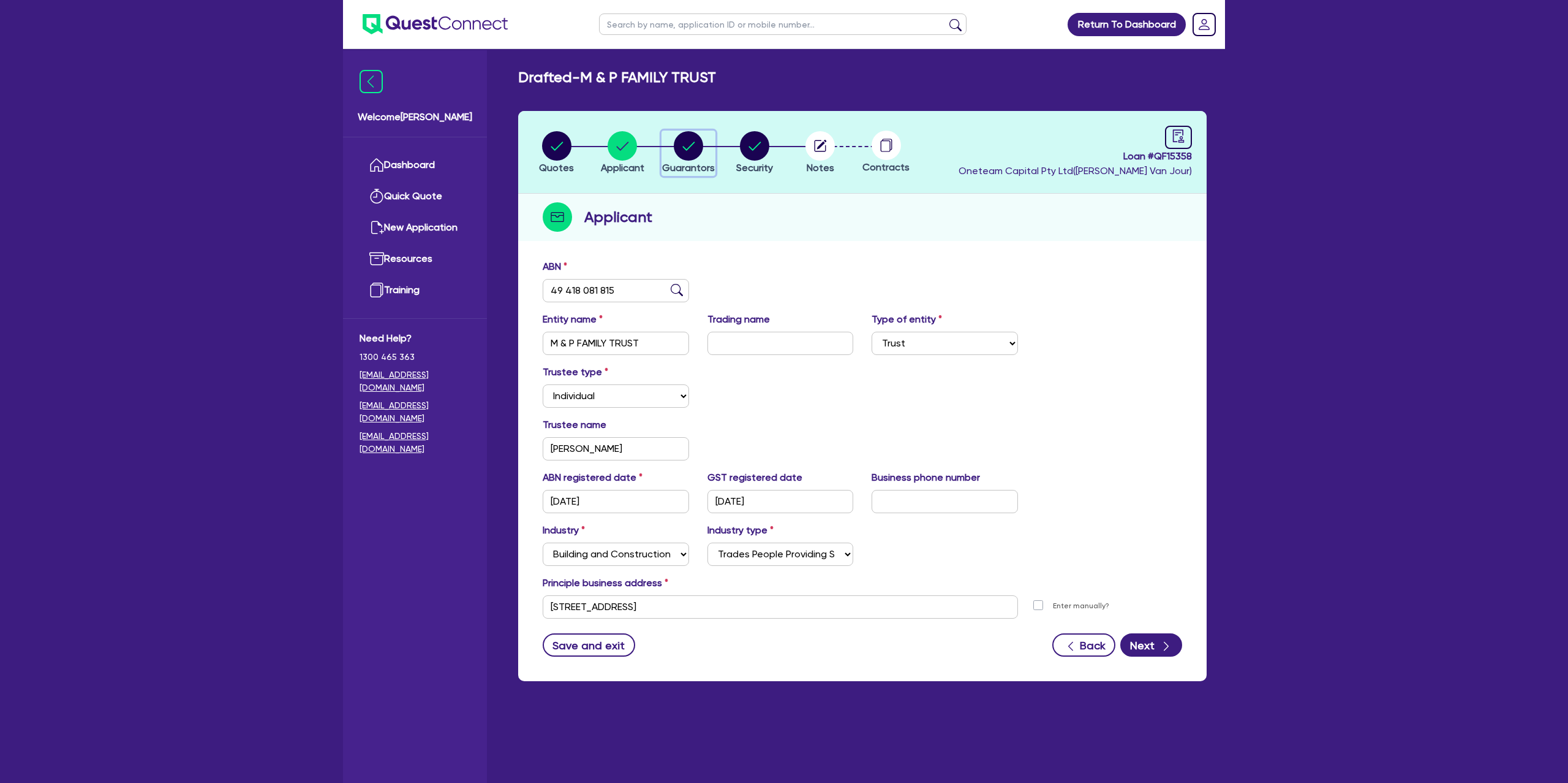
select select "CASH"
select select "MORTGAGE"
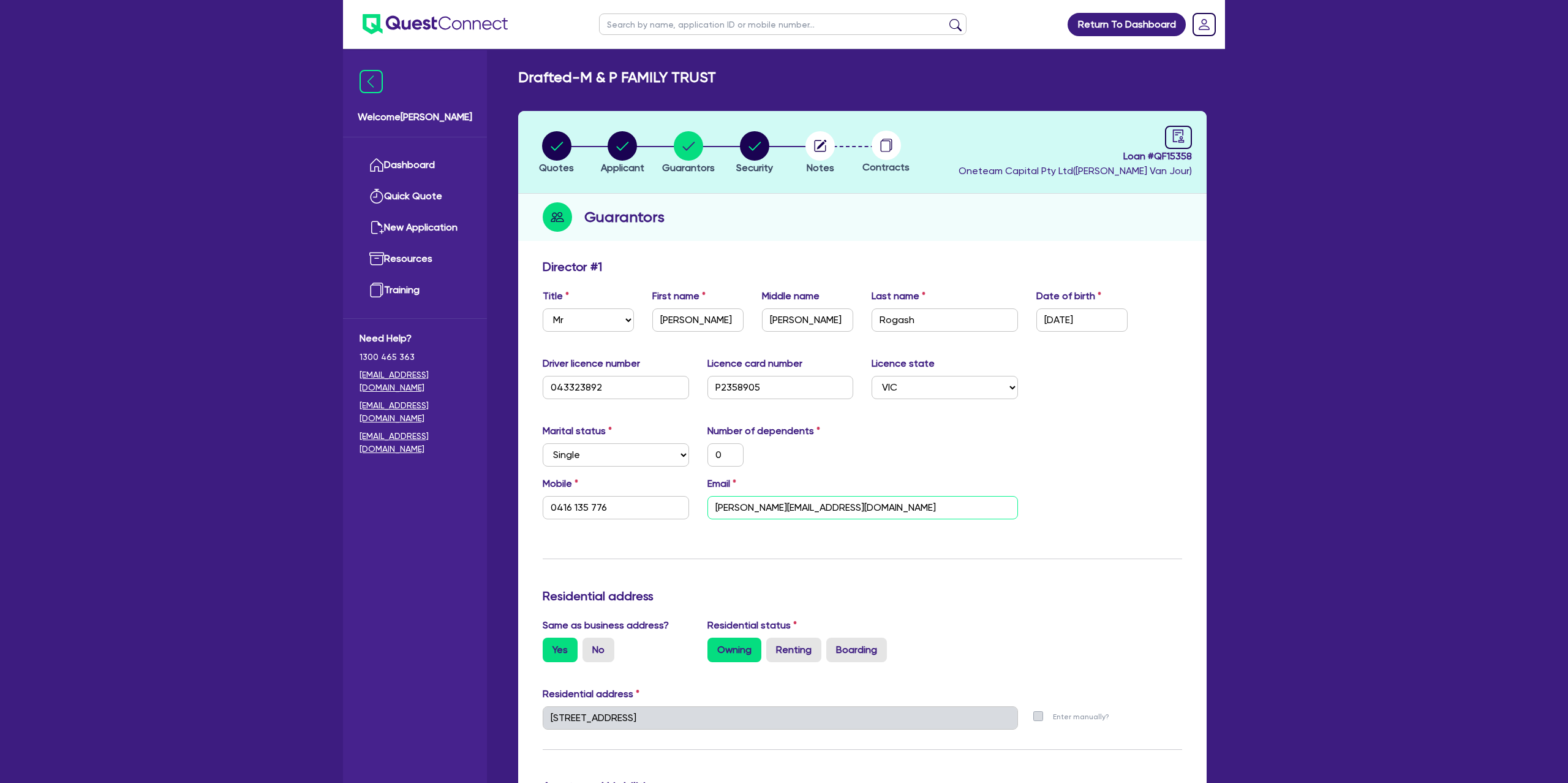
click at [777, 505] on input "[PERSON_NAME][EMAIL_ADDRESS][DOMAIN_NAME]" at bounding box center [863, 507] width 311 height 23
drag, startPoint x: 827, startPoint y: 123, endPoint x: 815, endPoint y: 146, distance: 25.9
click at [820, 130] on header "Quotes Applicant [GEOGRAPHIC_DATA] Security Notes Contracts Loan # QF15358 Onet…" at bounding box center [863, 152] width 689 height 83
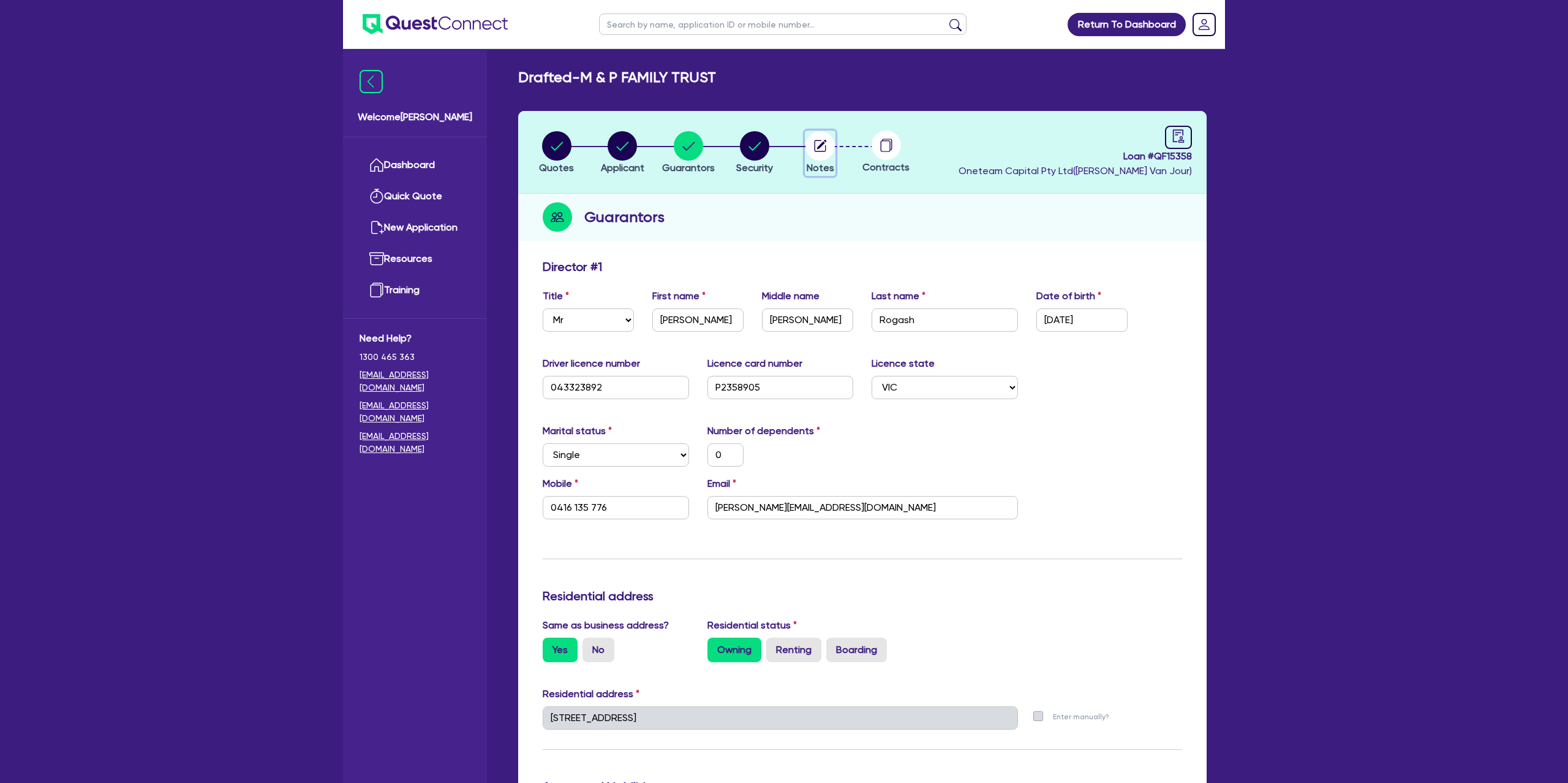
click at [815, 146] on icon "button" at bounding box center [820, 145] width 12 height 12
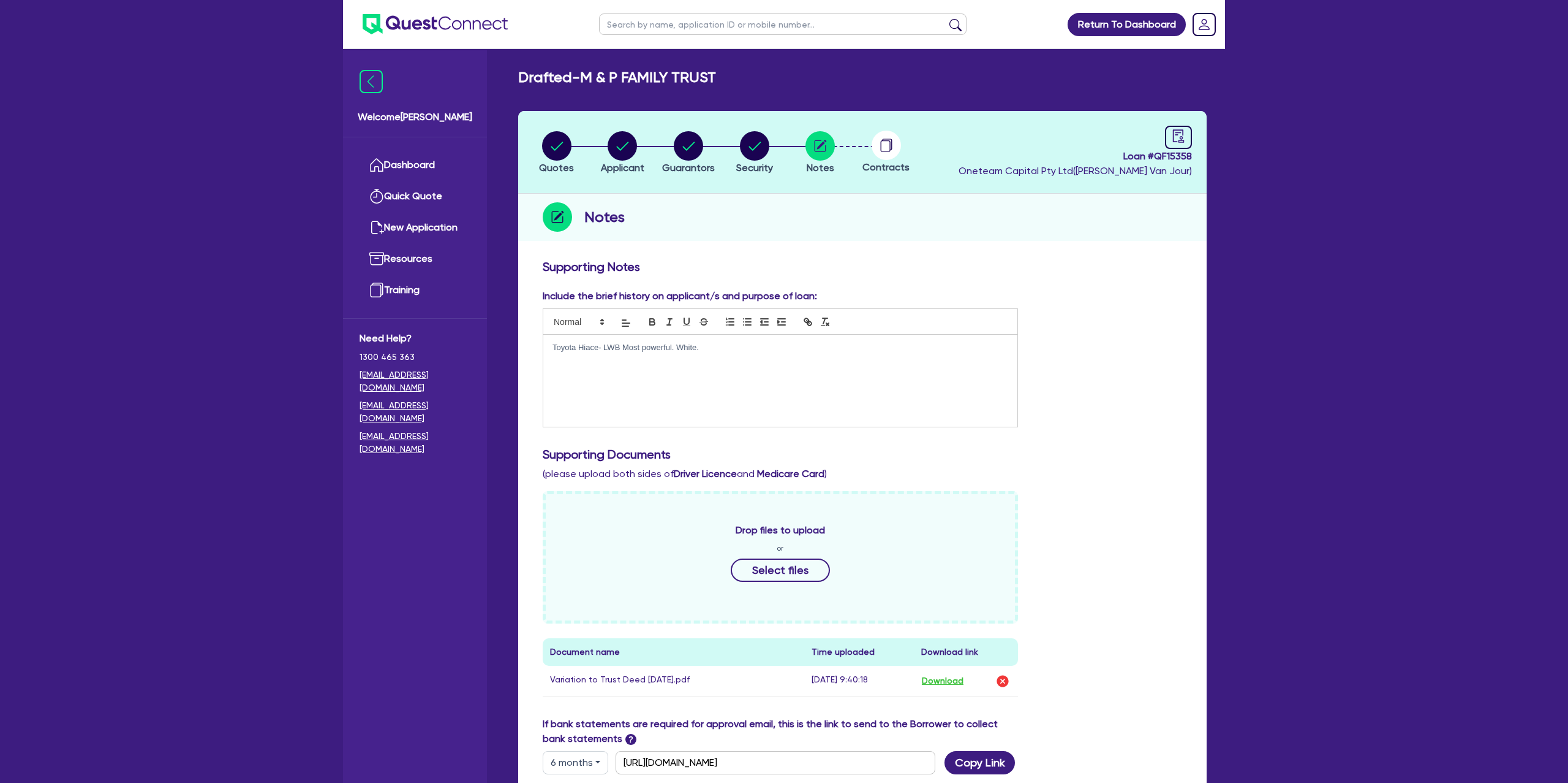
click at [746, 342] on p "Toyota Hiace- LWB Most powerful. White." at bounding box center [781, 348] width 456 height 11
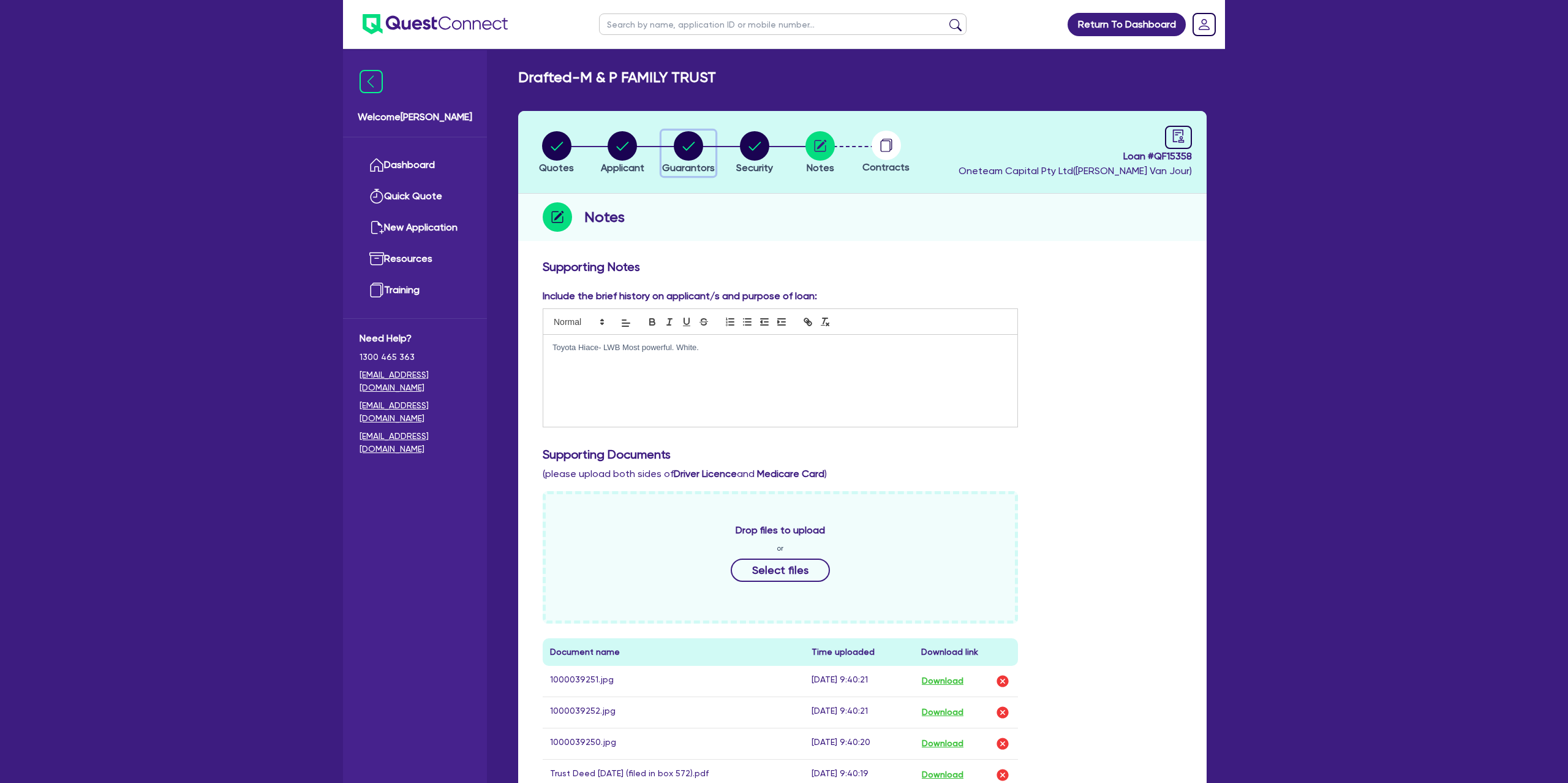
click at [682, 142] on circle "button" at bounding box center [689, 146] width 29 height 29
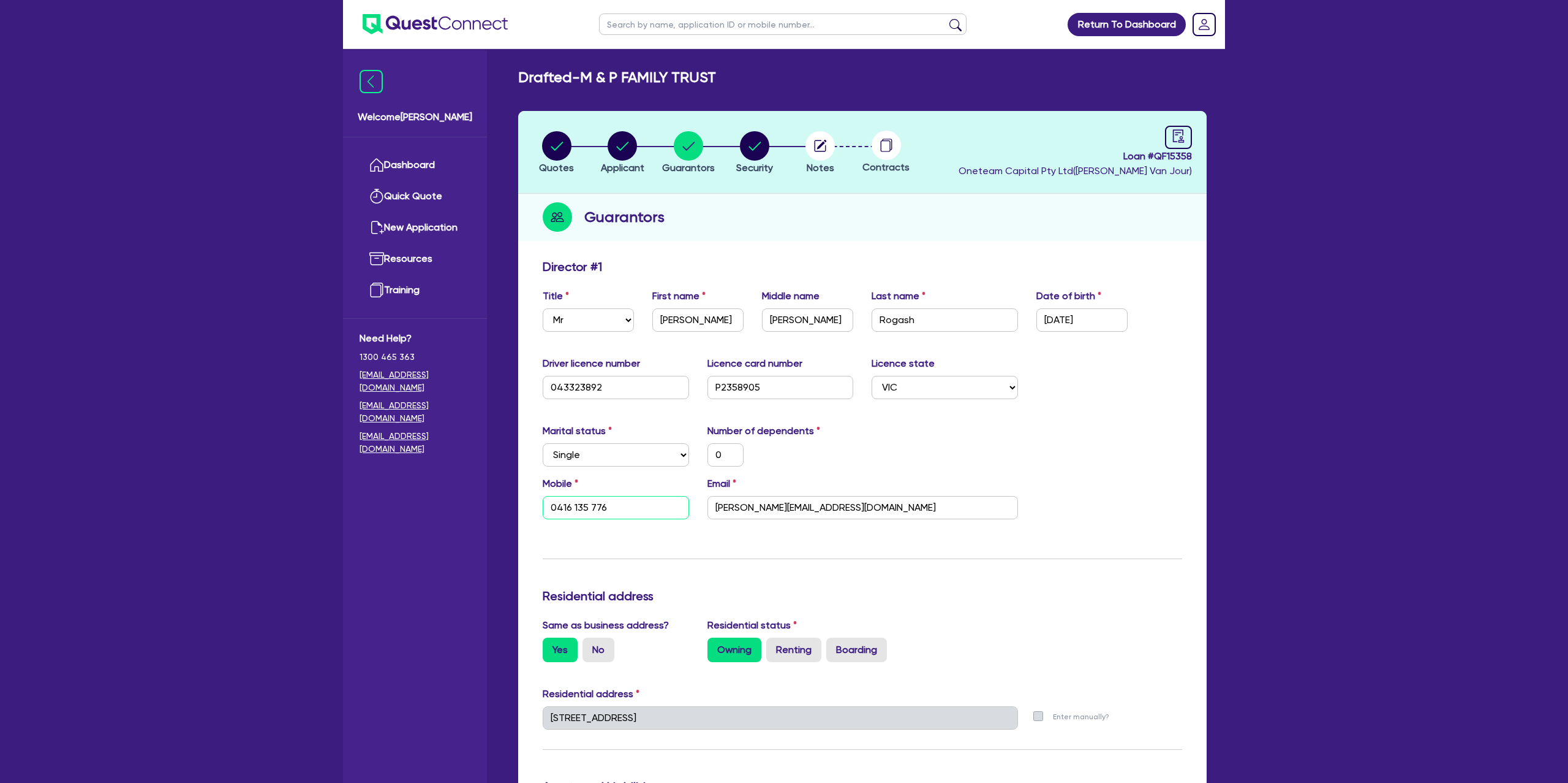
click at [571, 506] on input "0416 135 776" at bounding box center [616, 507] width 146 height 23
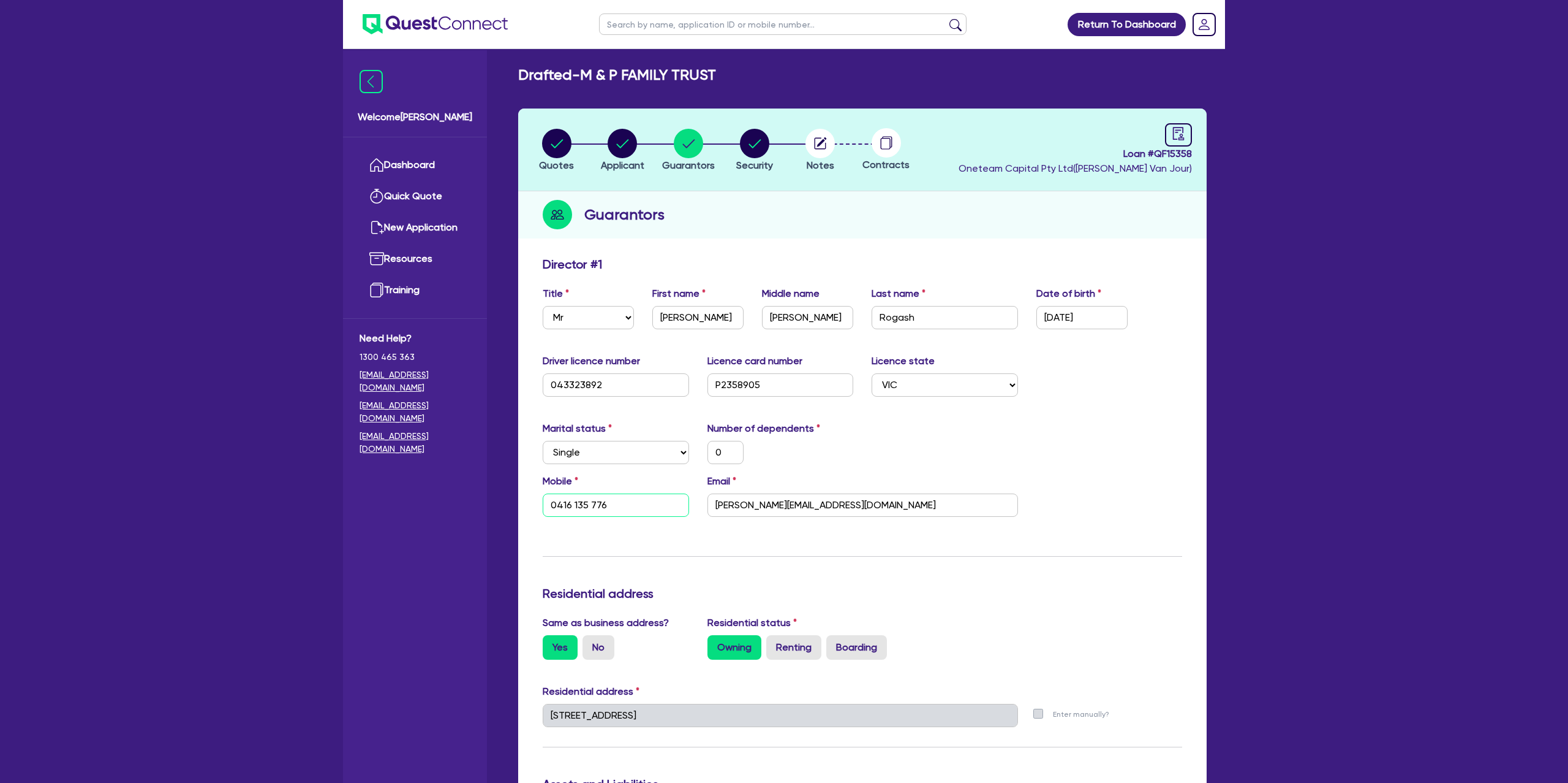
scroll to position [8, 0]
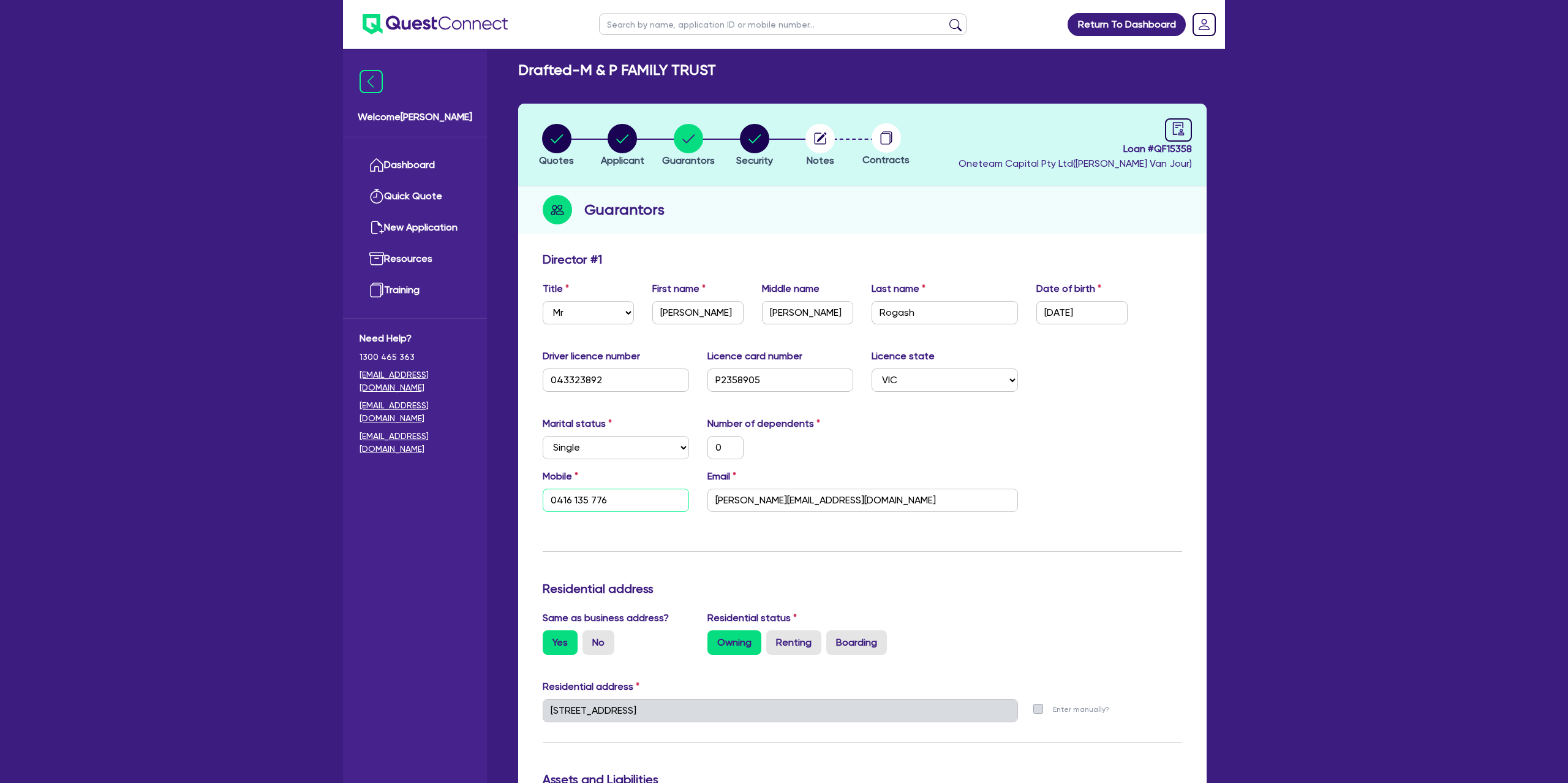
click at [571, 506] on input "0416 135 776" at bounding box center [616, 500] width 146 height 23
click at [575, 499] on input "0416 135 776" at bounding box center [616, 500] width 146 height 23
click at [636, 26] on input "text" at bounding box center [783, 24] width 367 height 22
click button "submit" at bounding box center [955, 26] width 20 height 17
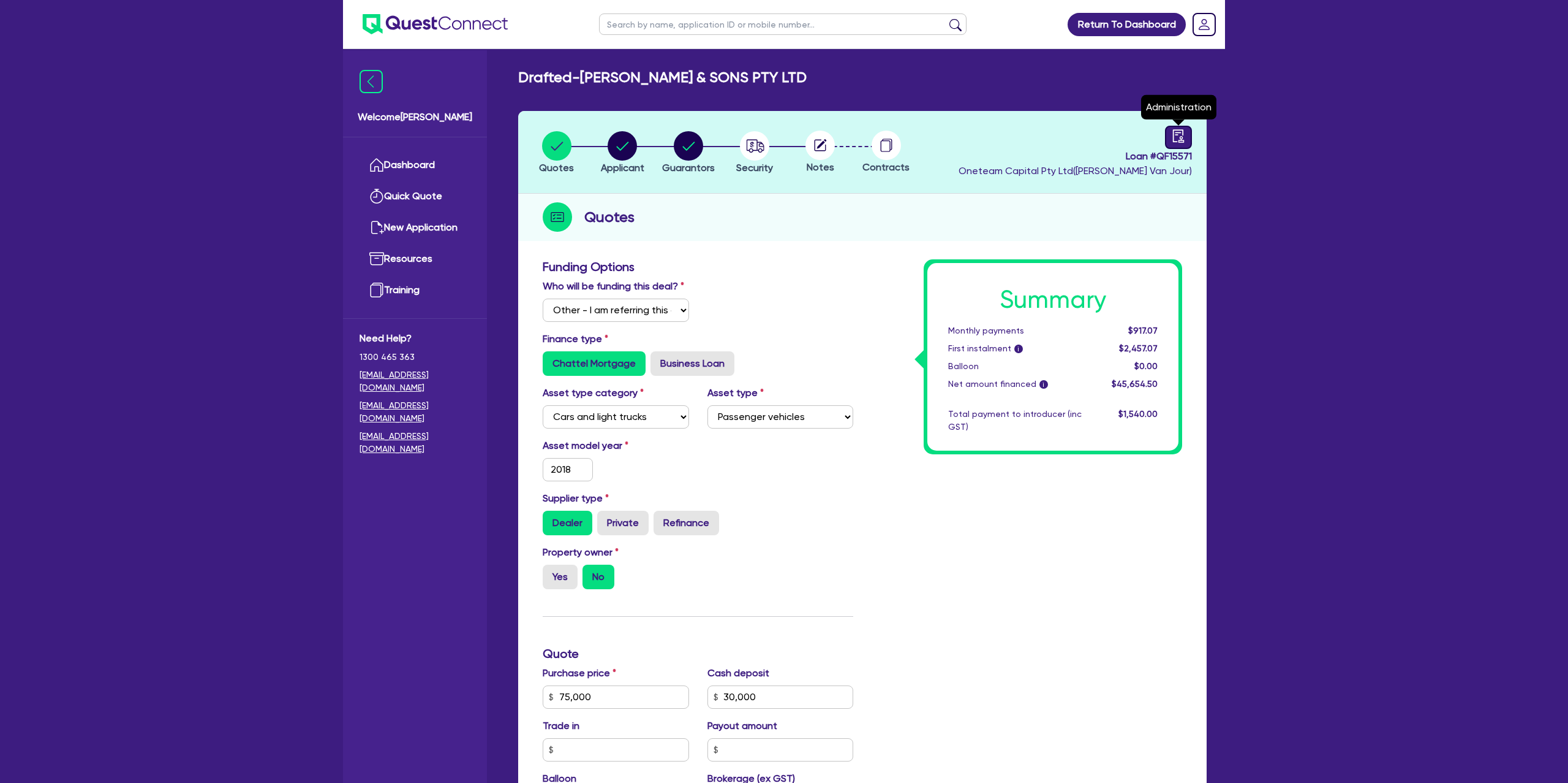
click at [1179, 137] on icon "audit" at bounding box center [1178, 135] width 13 height 13
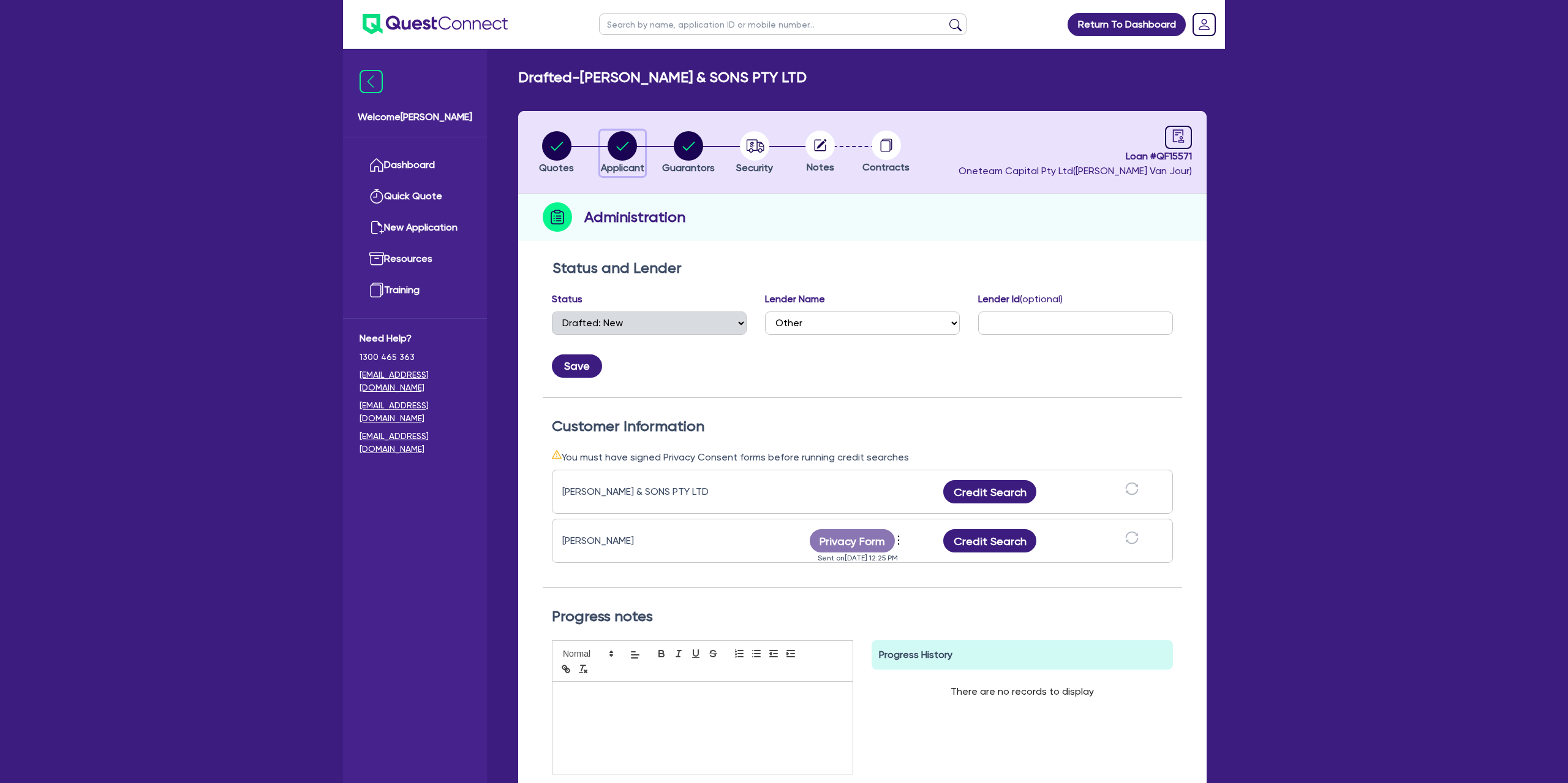
click at [620, 148] on circle "button" at bounding box center [622, 146] width 29 height 29
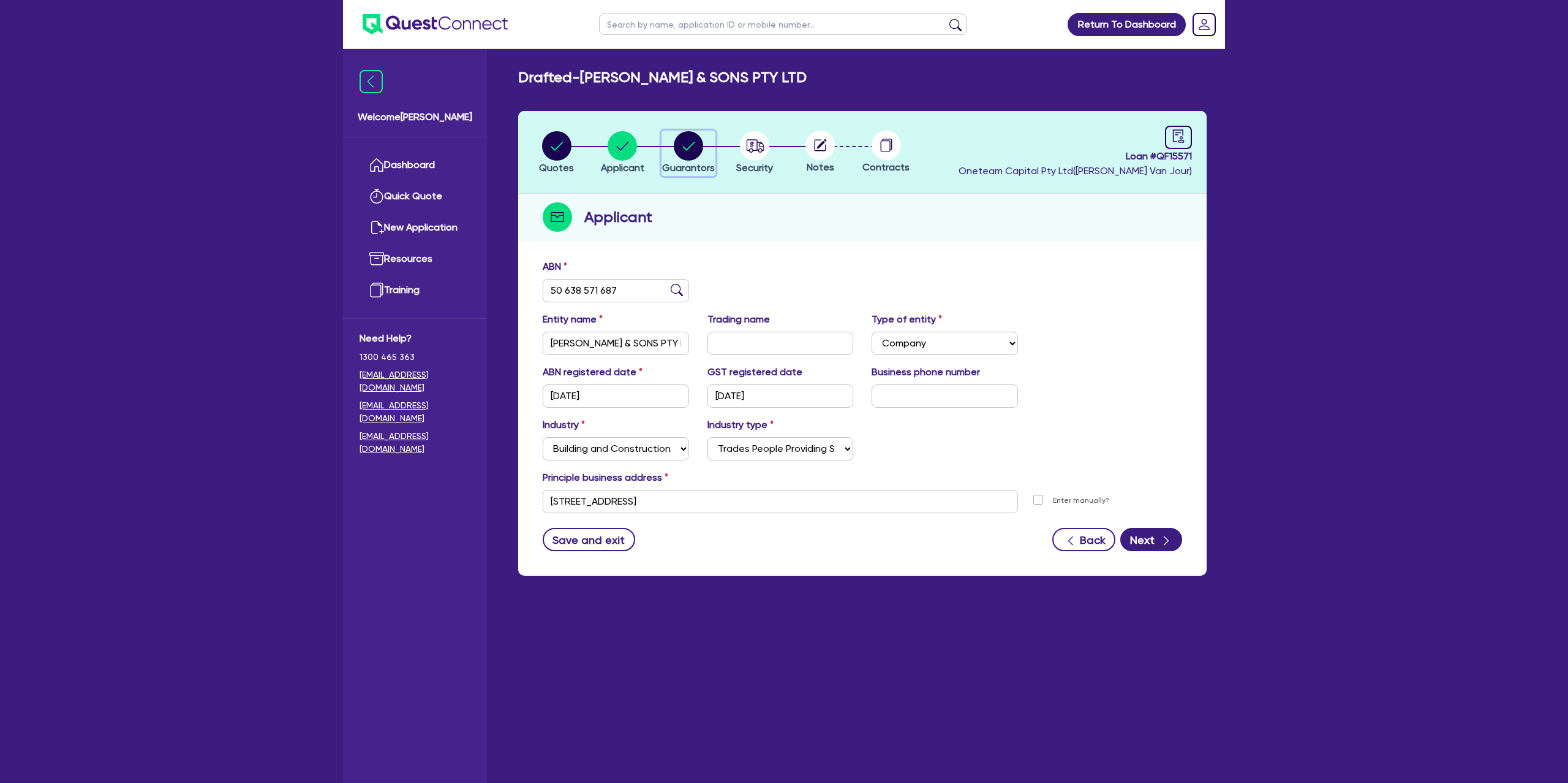
click at [679, 145] on circle "button" at bounding box center [689, 146] width 29 height 29
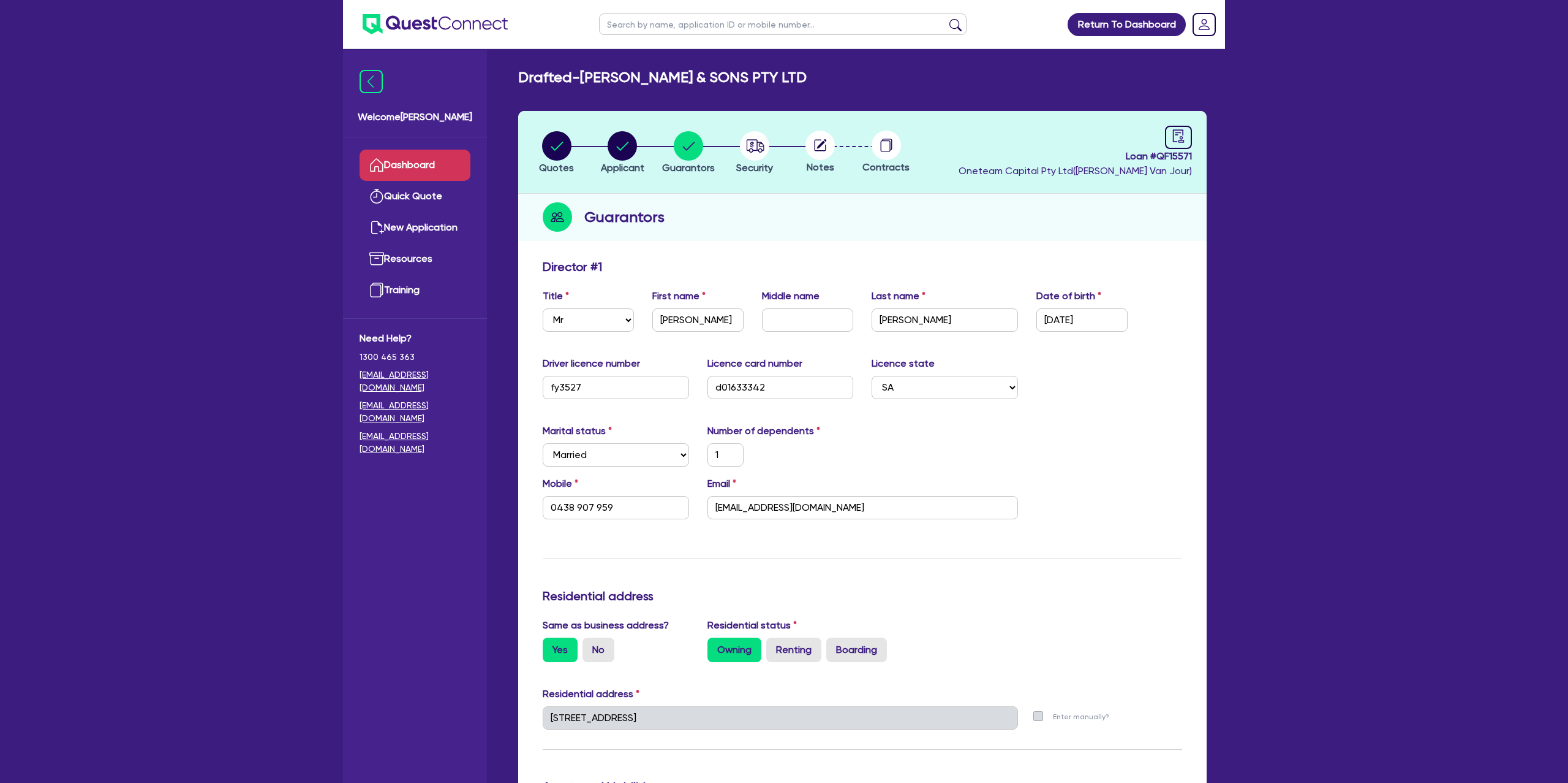
click at [425, 155] on link "Dashboard" at bounding box center [415, 165] width 111 height 31
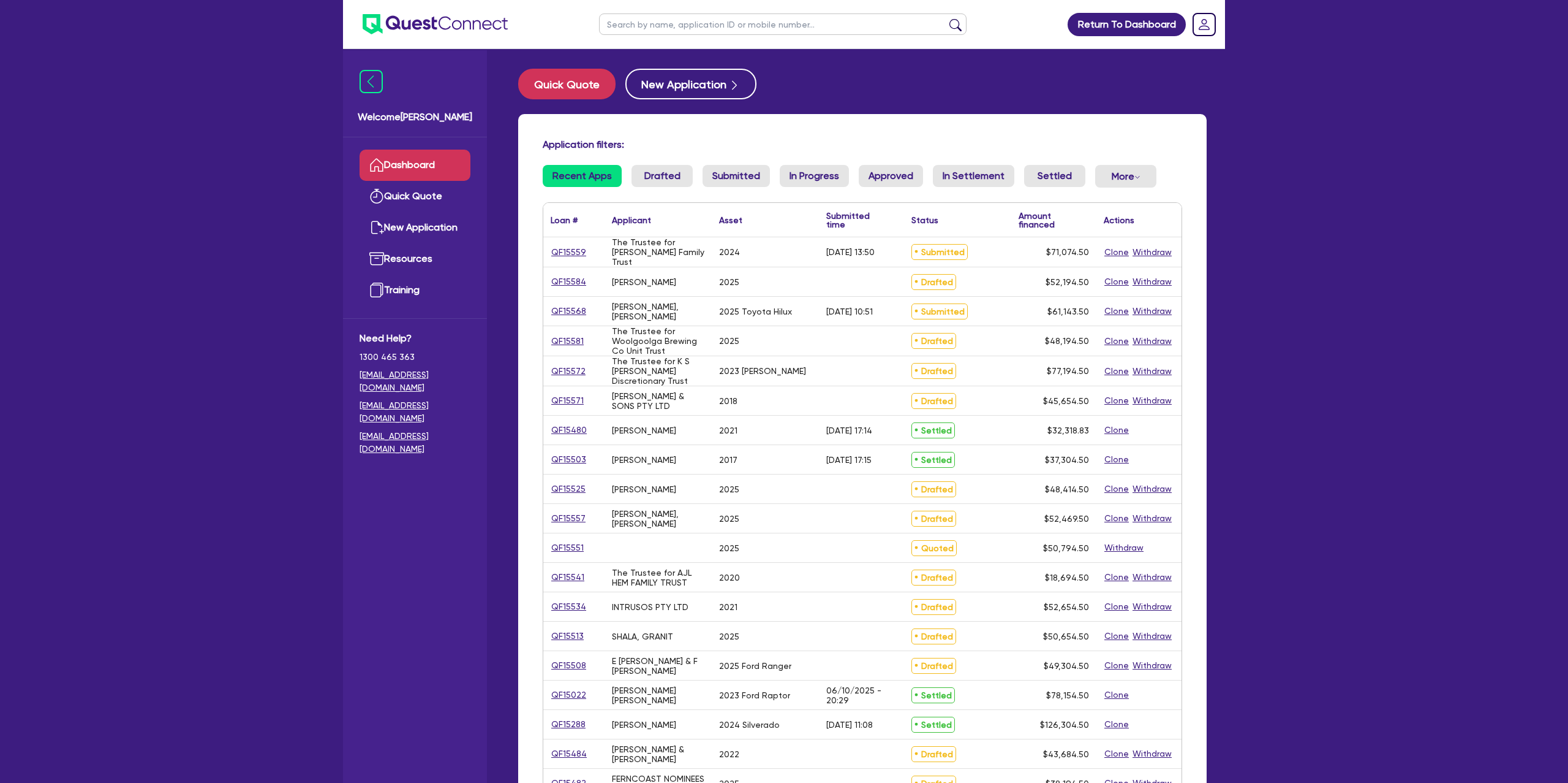
click at [734, 29] on input "text" at bounding box center [783, 24] width 367 height 22
click at [946, 18] on button "submit" at bounding box center [955, 26] width 20 height 17
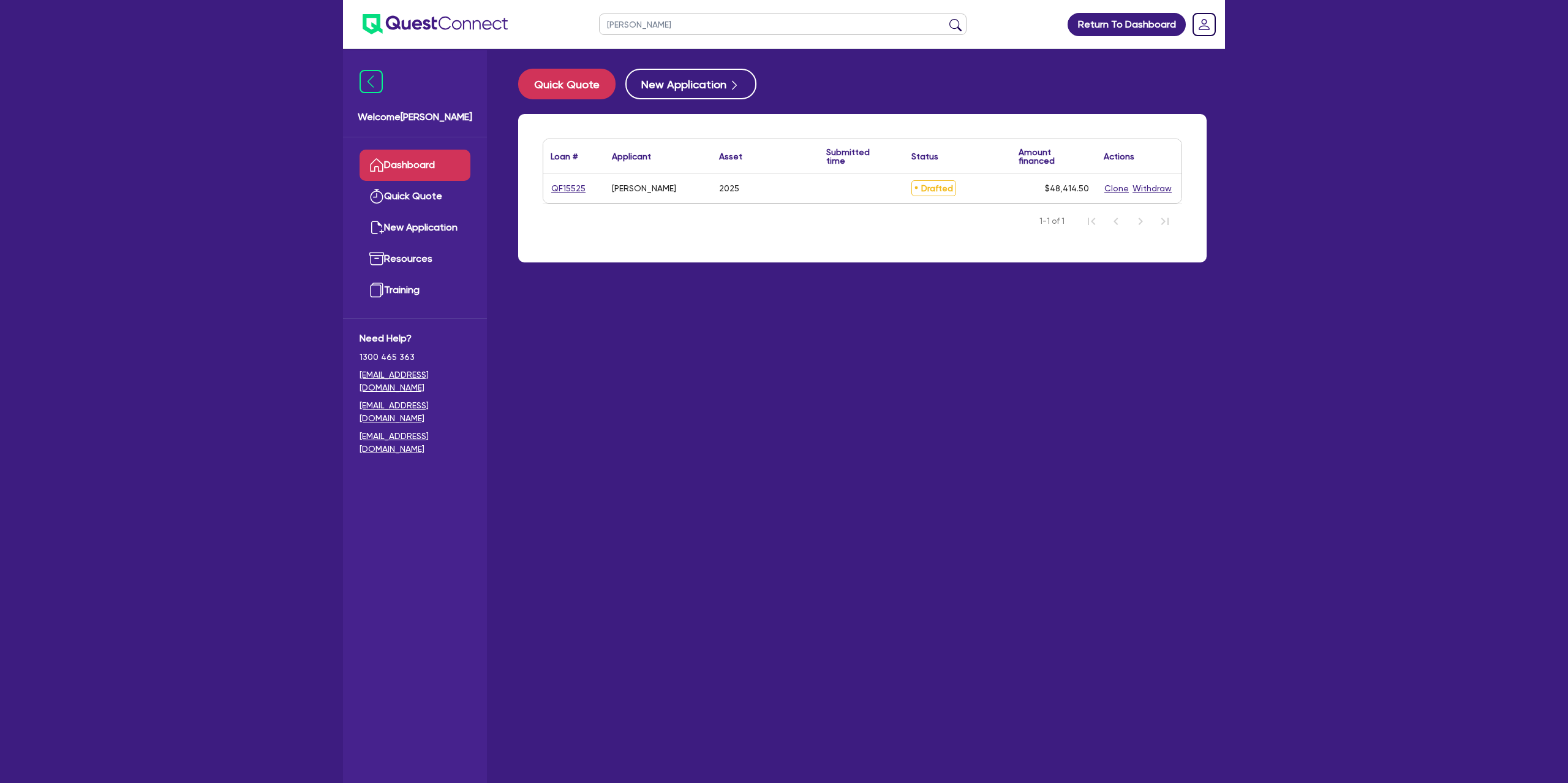
click at [560, 196] on div "QF15525" at bounding box center [574, 188] width 61 height 29
click at [562, 193] on link "QF15525" at bounding box center [568, 188] width 36 height 14
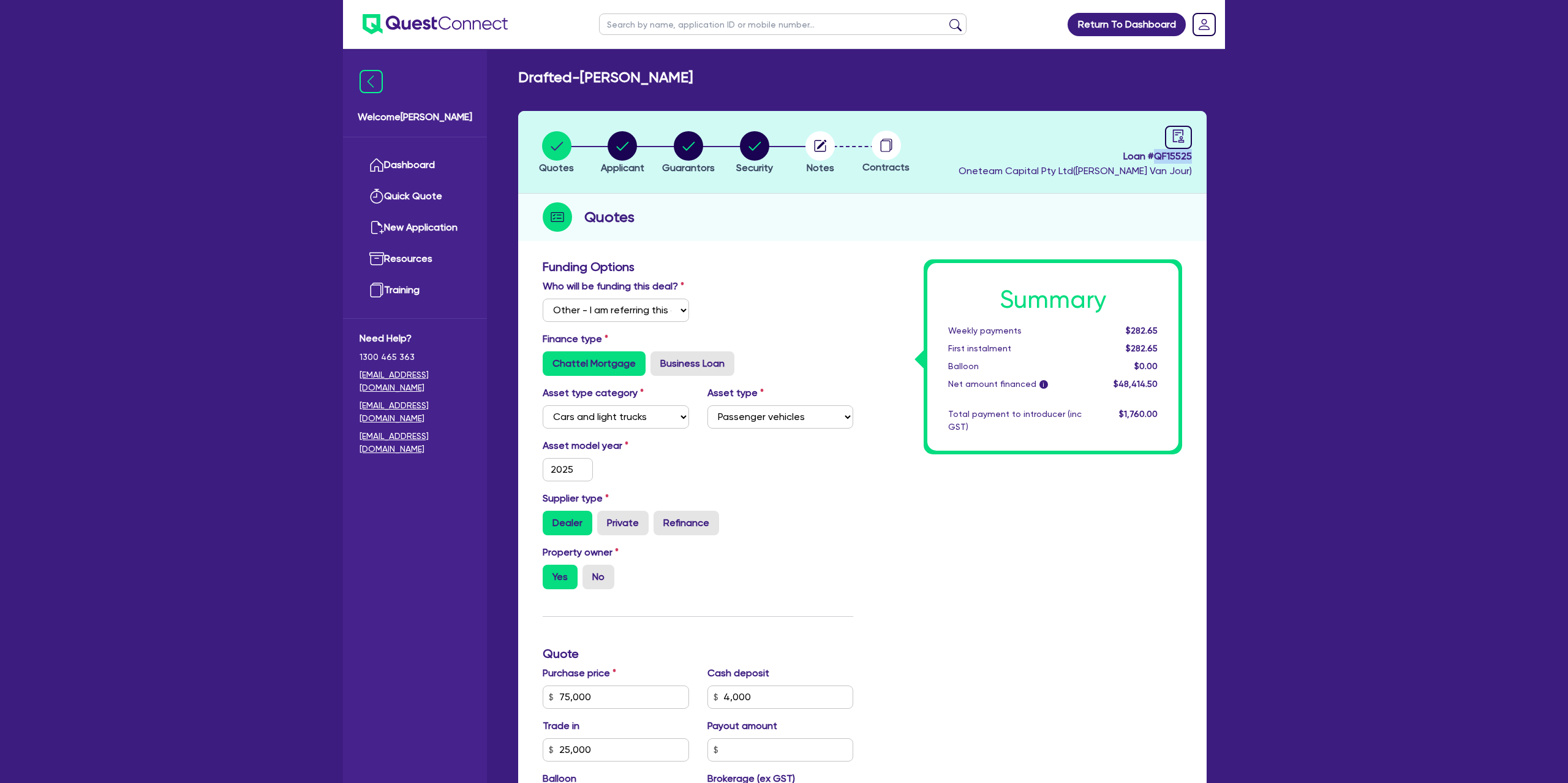
drag, startPoint x: 1158, startPoint y: 155, endPoint x: 1203, endPoint y: 153, distance: 45.0
click at [1203, 153] on header "Quotes Applicant [GEOGRAPHIC_DATA] Security Notes Contracts Loan # QF15525 Onet…" at bounding box center [863, 152] width 689 height 83
copy span "QF15525"
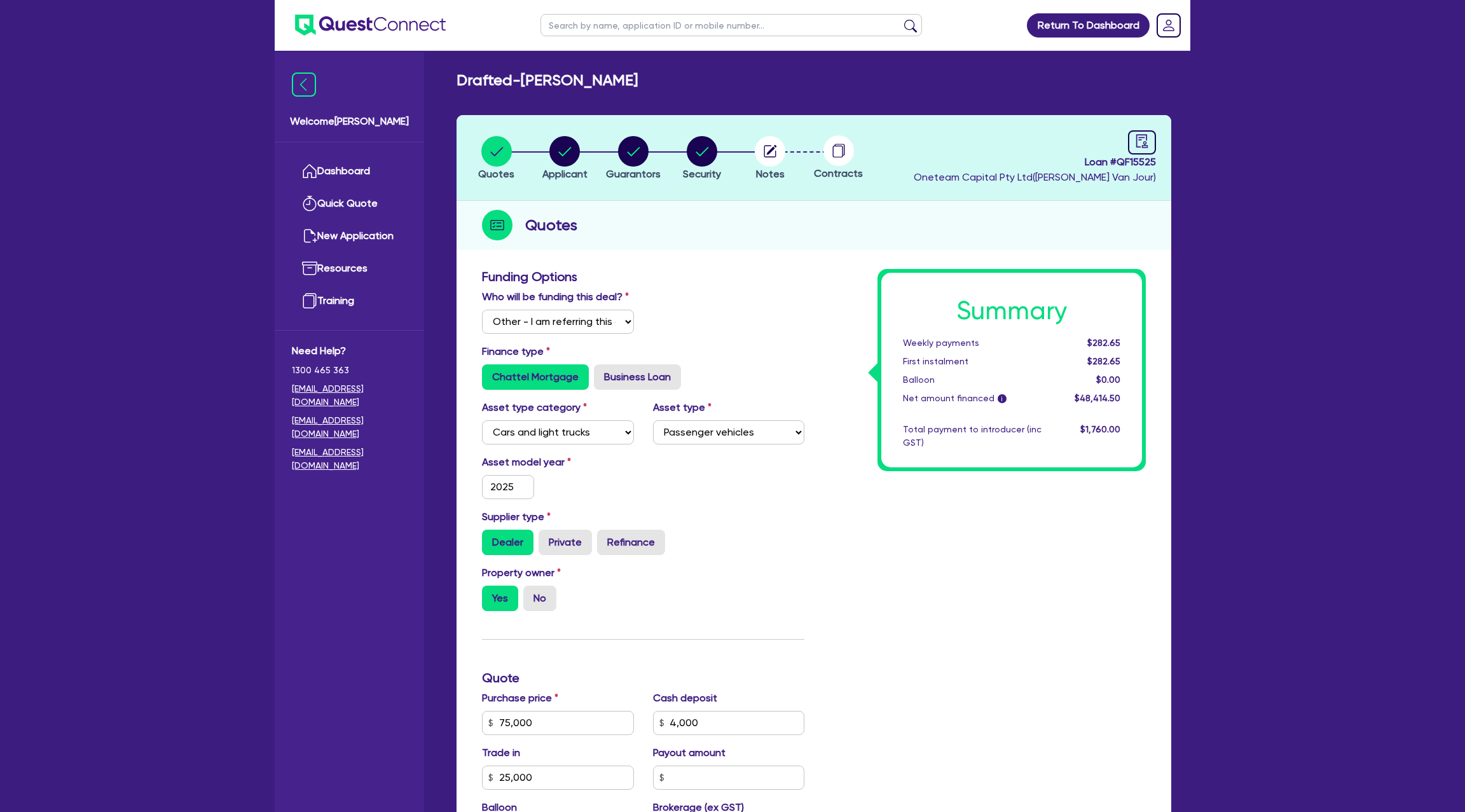
click at [640, 25] on input "text" at bounding box center [731, 25] width 381 height 22
click at [695, 29] on input "text" at bounding box center [731, 25] width 381 height 22
click button "submit" at bounding box center [911, 27] width 20 height 18
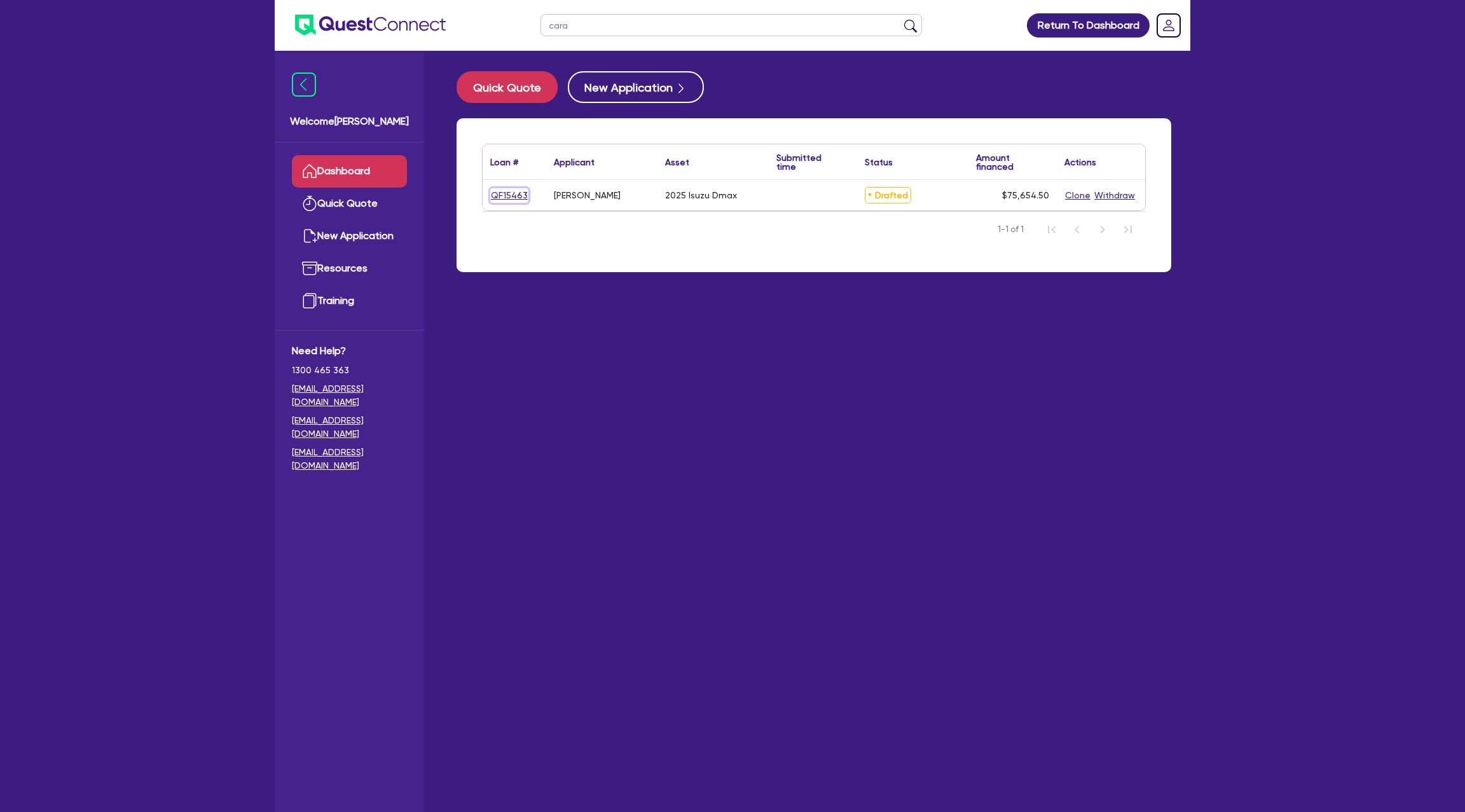
click at [508, 194] on link "QF15463" at bounding box center [509, 195] width 38 height 14
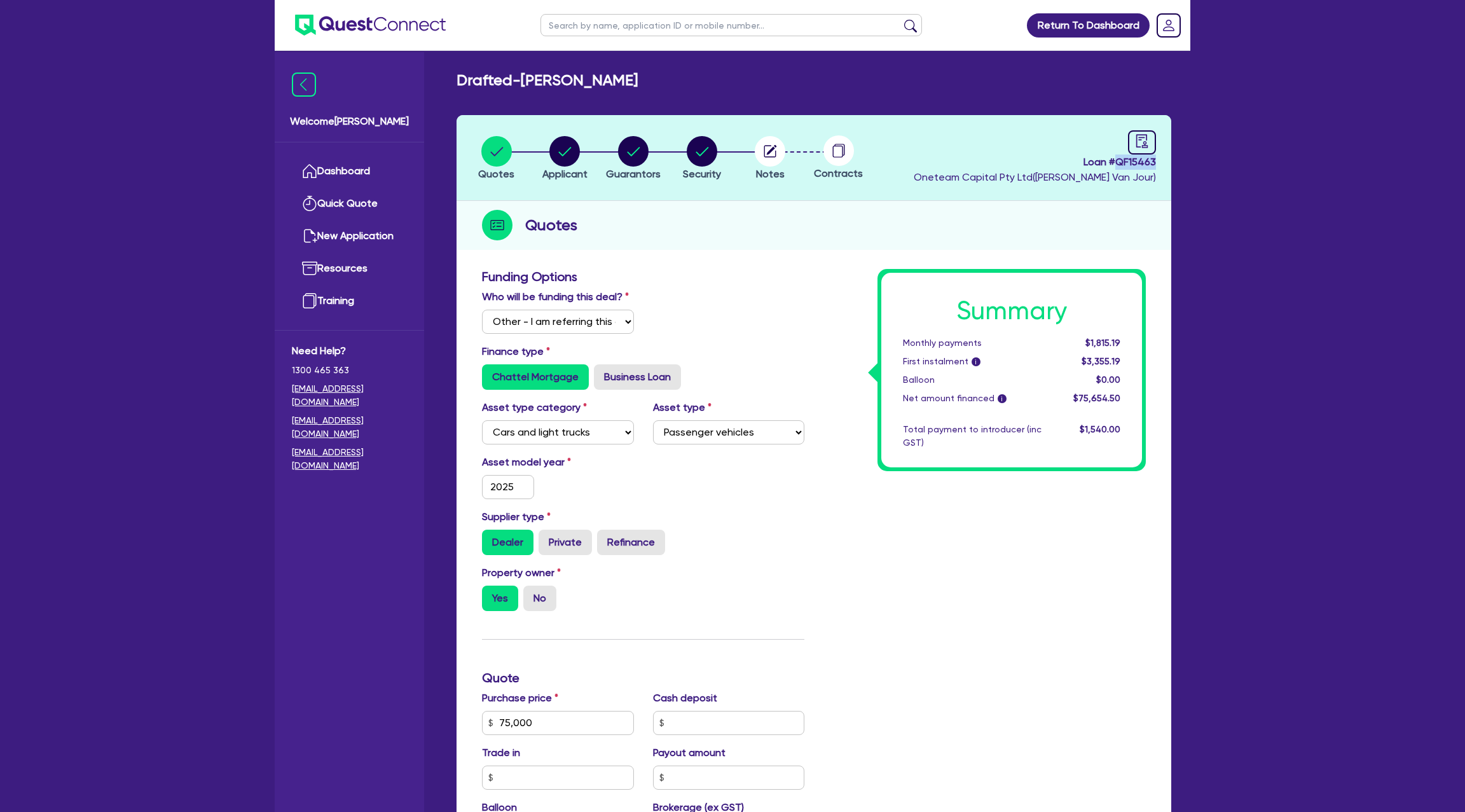
drag, startPoint x: 1119, startPoint y: 163, endPoint x: 1155, endPoint y: 161, distance: 36.1
click at [1155, 161] on span "Loan # QF15463" at bounding box center [1035, 162] width 242 height 15
copy span "QF15463"
drag, startPoint x: 700, startPoint y: 76, endPoint x: 879, endPoint y: 78, distance: 179.0
click at [814, 77] on div "Drafted - [PERSON_NAME]" at bounding box center [814, 80] width 734 height 18
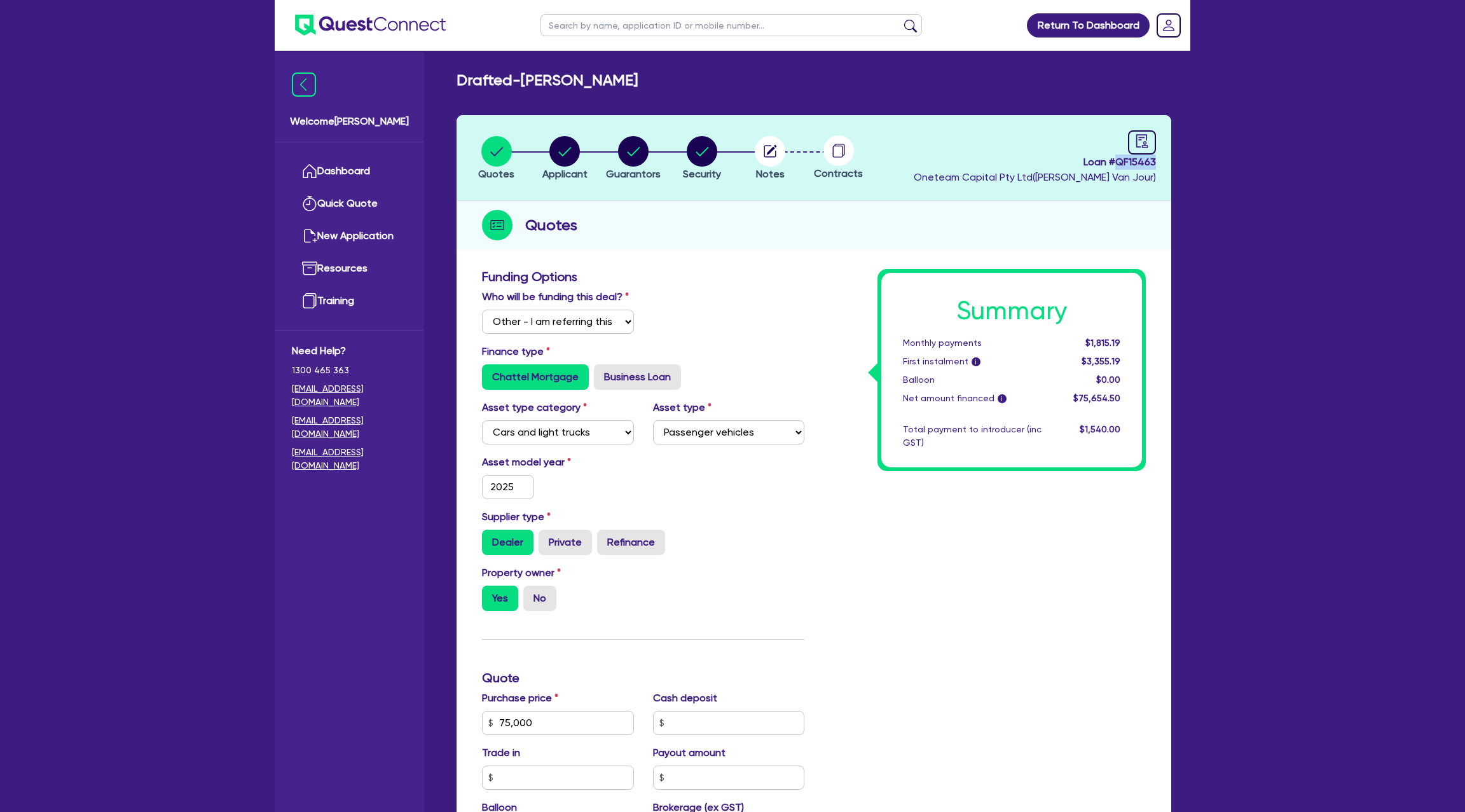
copy h2 "CARA [PERSON_NAME]"
drag, startPoint x: 528, startPoint y: 80, endPoint x: 684, endPoint y: 77, distance: 156.0
click at [638, 76] on h2 "Drafted - [PERSON_NAME]" at bounding box center [547, 80] width 182 height 18
copy h2 "[PERSON_NAME]"
drag, startPoint x: 202, startPoint y: 177, endPoint x: 318, endPoint y: 182, distance: 116.1
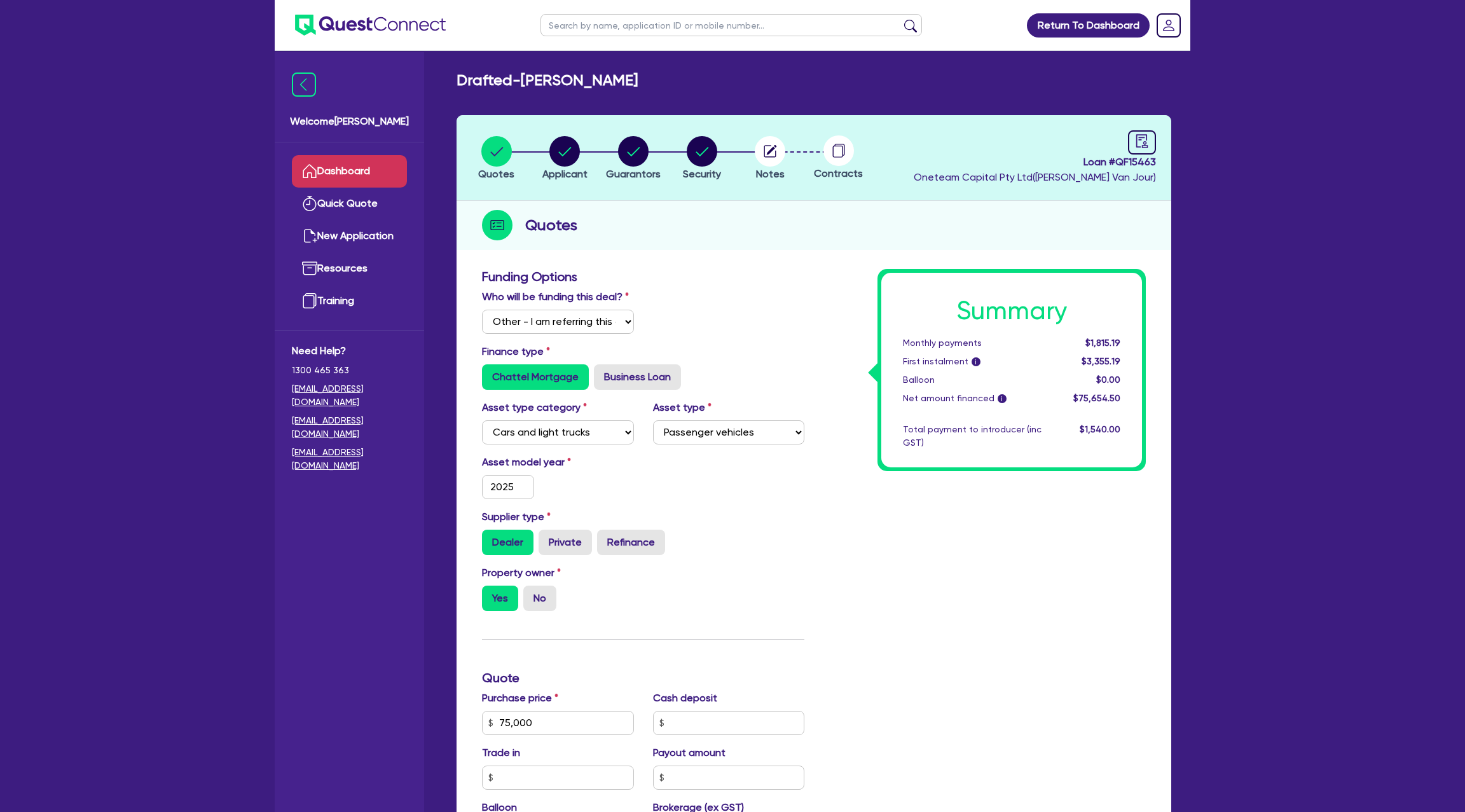
click at [213, 176] on div "Return To Dashboard Edit Profile Logout Welcome [PERSON_NAME] Quick Quote New A…" at bounding box center [732, 615] width 1465 height 1229
click at [320, 182] on link "Dashboard" at bounding box center [349, 171] width 115 height 33
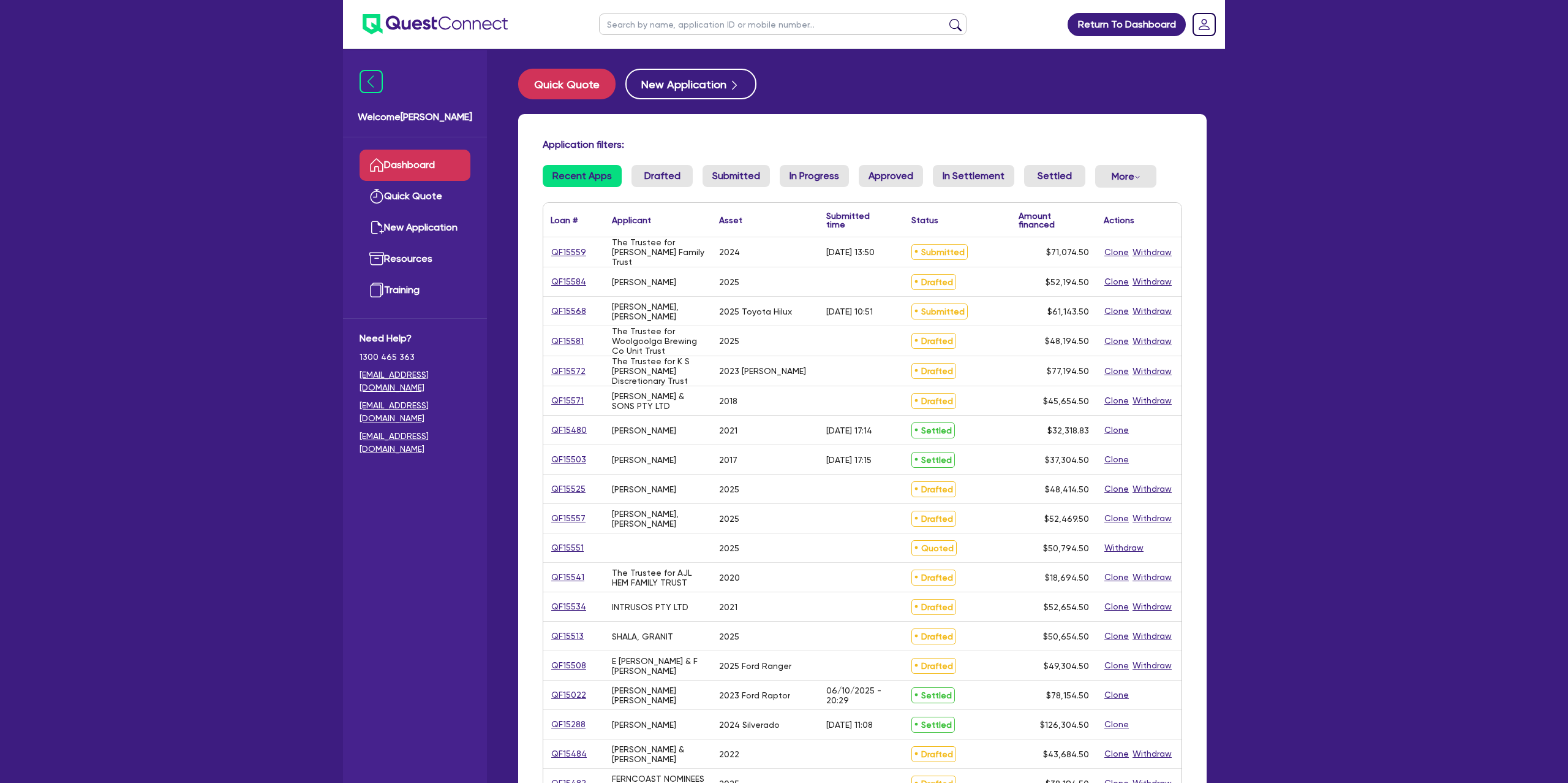
click at [787, 27] on input "text" at bounding box center [783, 24] width 367 height 22
click at [946, 18] on button "submit" at bounding box center [955, 26] width 20 height 17
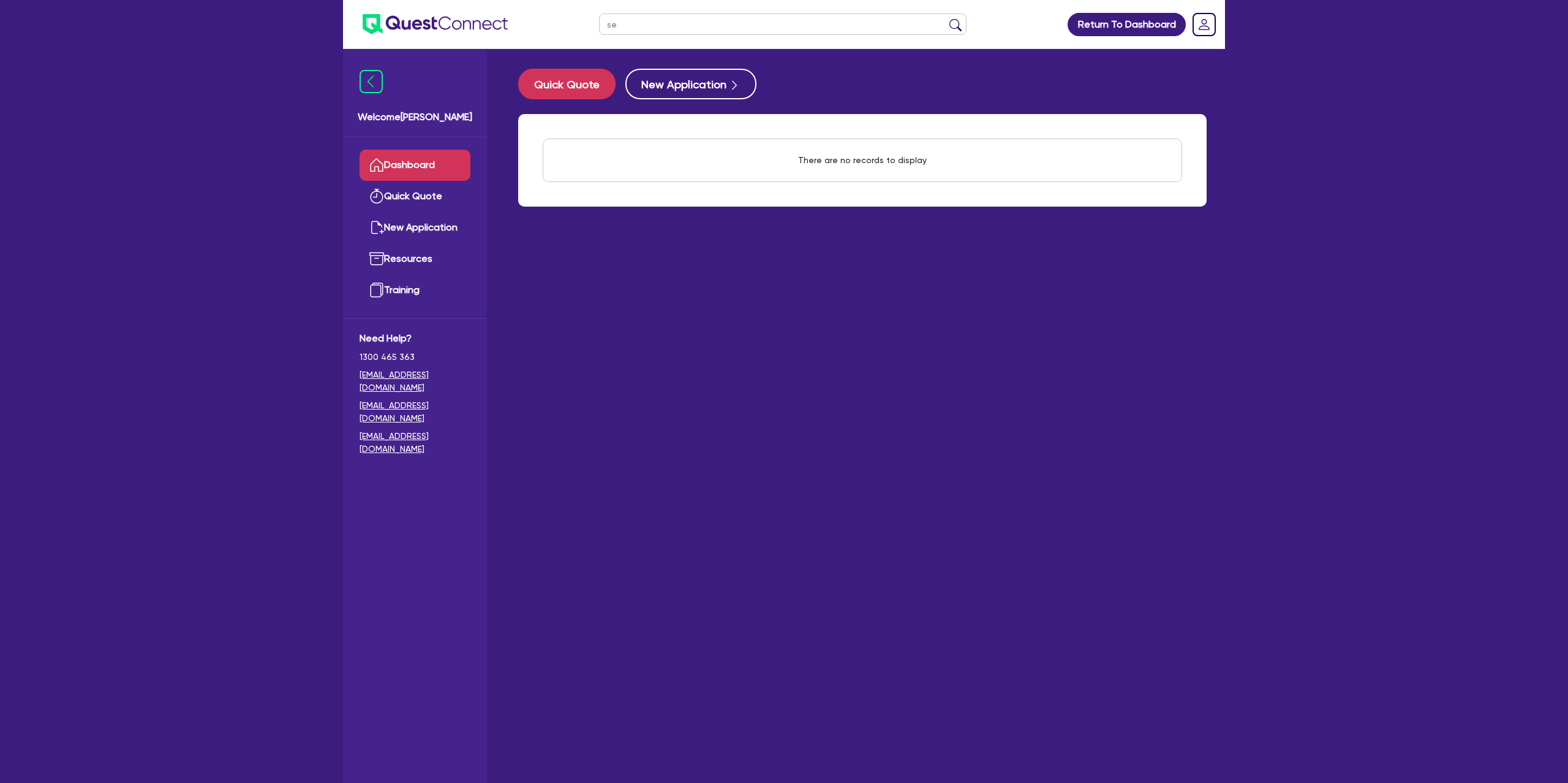
type input "s"
type input "granit"
click at [946, 18] on button "submit" at bounding box center [955, 26] width 20 height 17
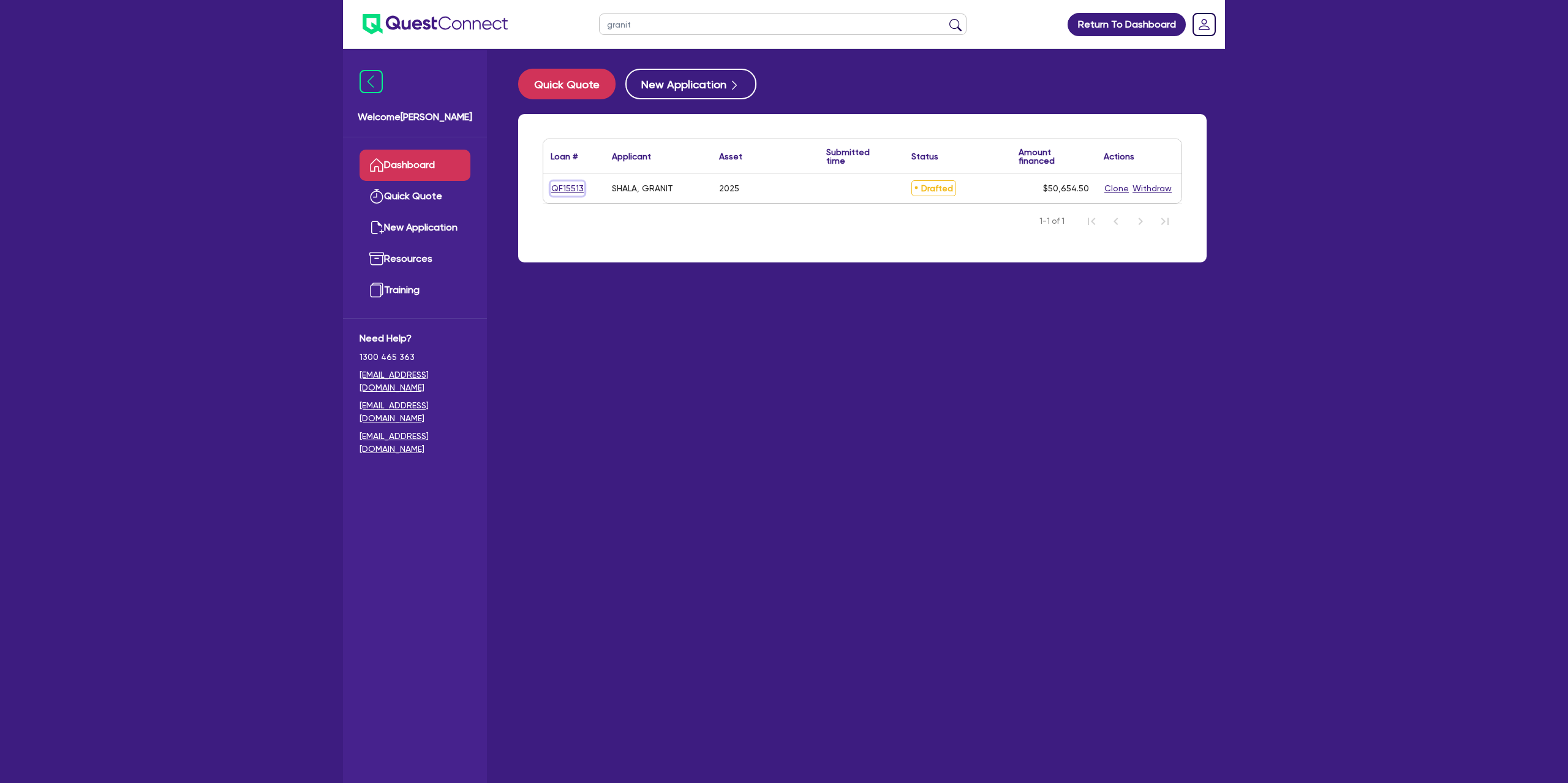
click at [564, 187] on link "QF15513" at bounding box center [567, 188] width 33 height 14
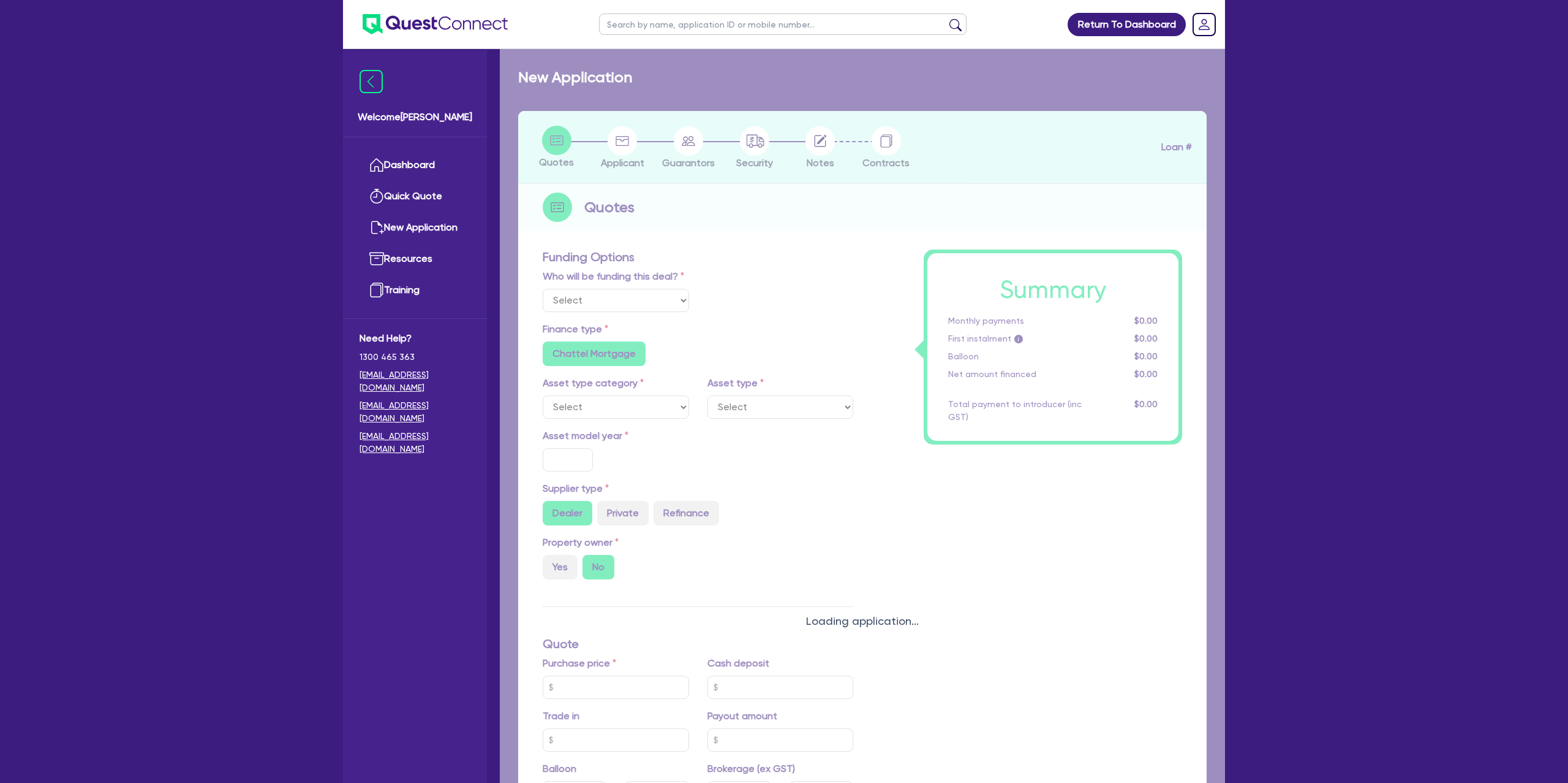
select select "Other"
select select "CARS_AND_LIGHT_TRUCKS"
type input "2025"
radio input "true"
type input "50,000"
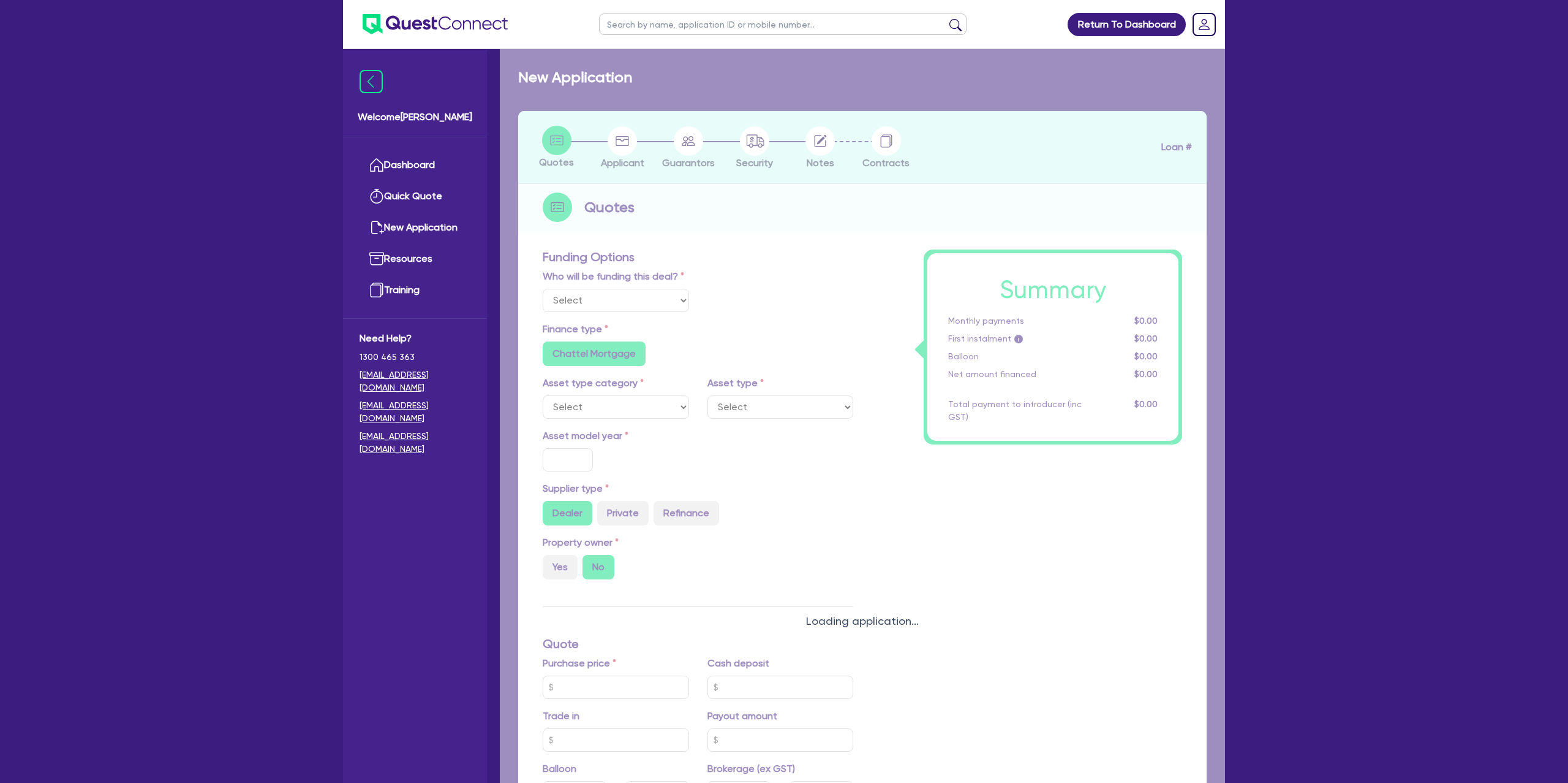
type input "7.99"
type input "1,400"
radio input "true"
radio input "false"
select select "PASSENGER_VEHICLES"
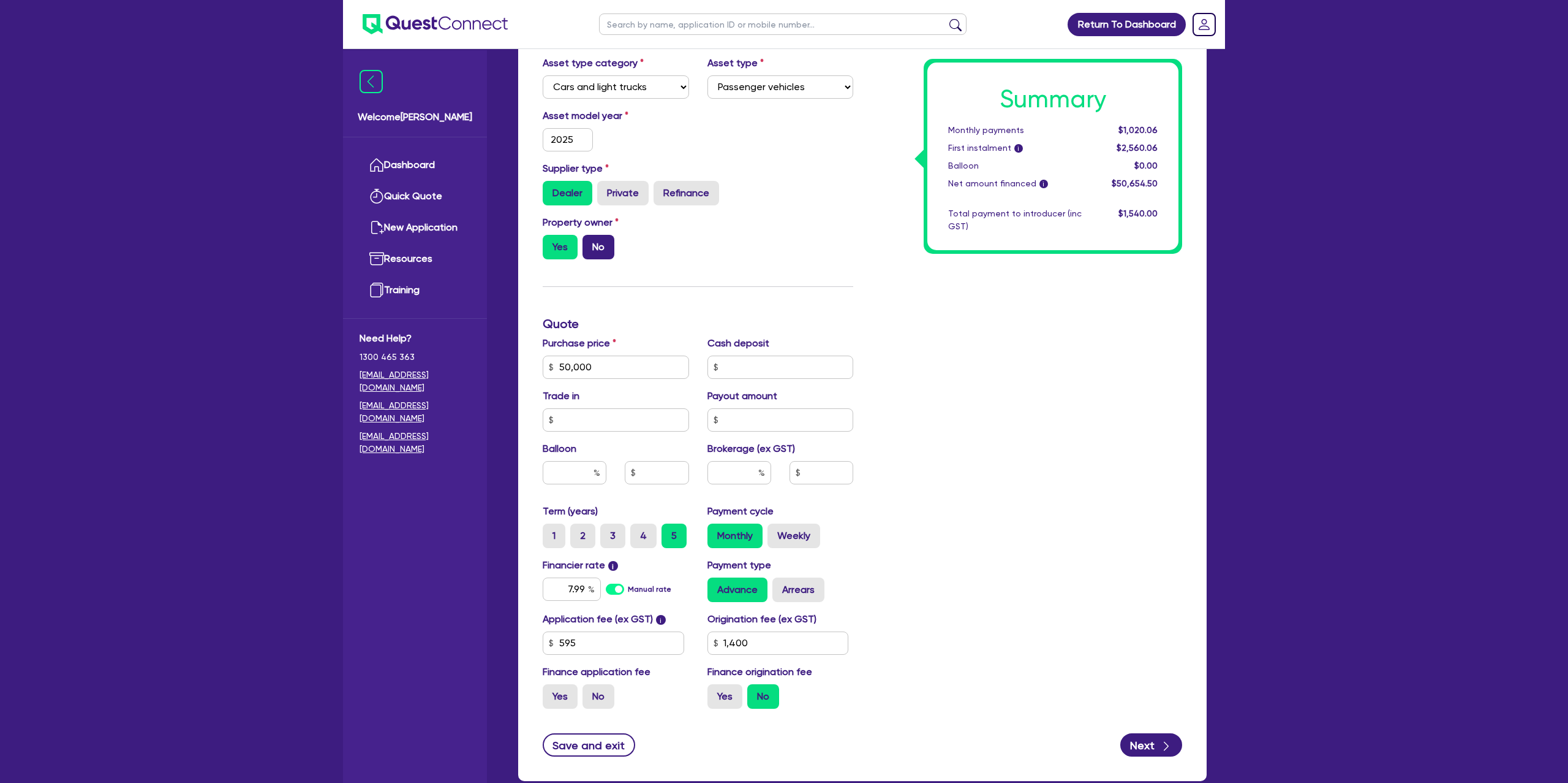
scroll to position [402, 0]
